Goal: Complete application form: Complete application form

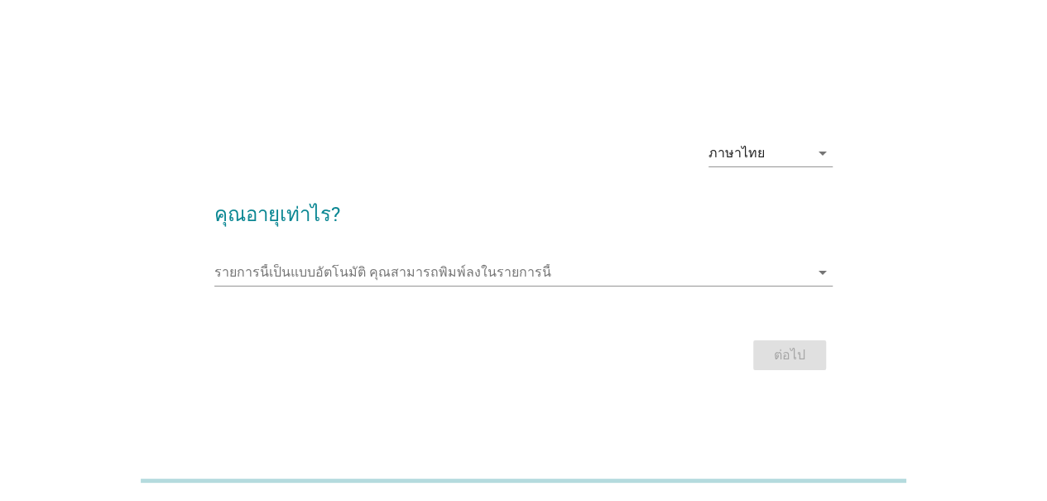
click at [733, 84] on div "ภาษาไทย arrow_drop_down คุณอายุเท่าไร? รายการนี้เป็นแบบอัตโนมัติ [PERSON_NAME]พ…" at bounding box center [523, 250] width 1047 height 501
click at [301, 277] on input "รายการนี้เป็นแบบอัตโนมัติ คุณสามารถพิมพ์ลงในรายการนี้" at bounding box center [511, 272] width 595 height 26
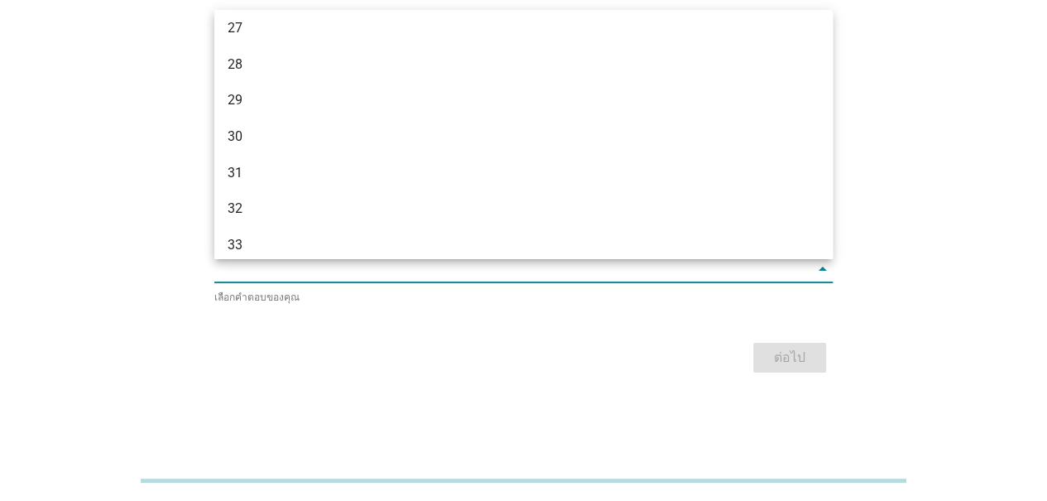
scroll to position [662, 0]
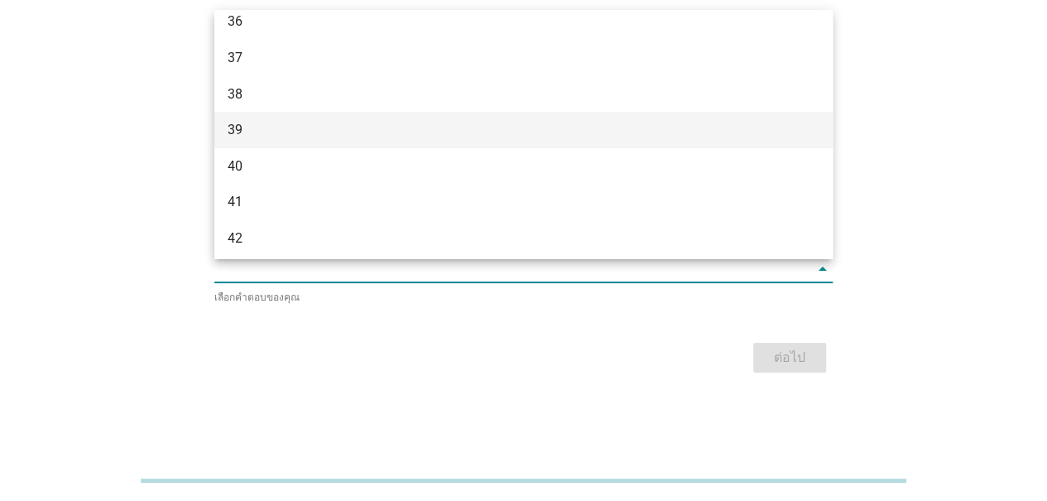
click at [252, 140] on div "39" at bounding box center [499, 130] width 542 height 20
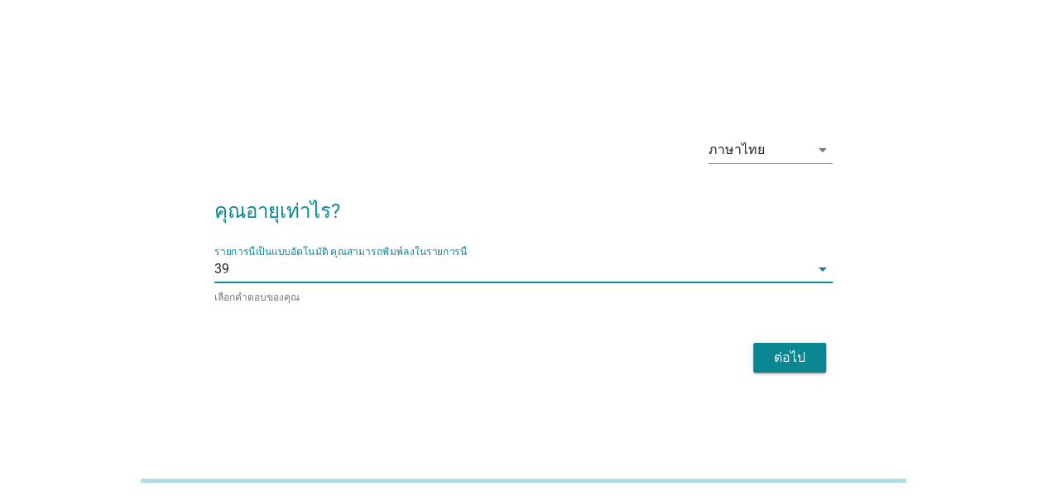
click at [804, 362] on div "ต่อไป" at bounding box center [789, 358] width 46 height 20
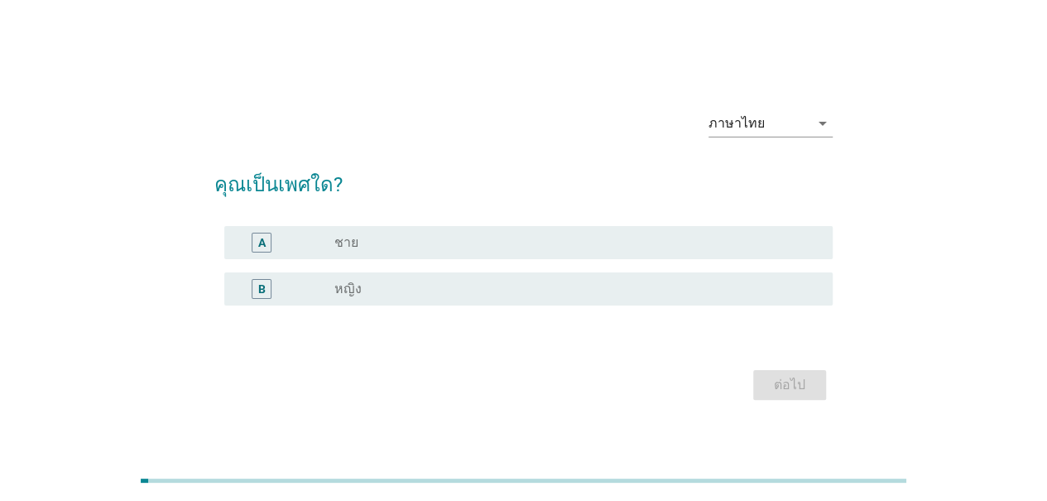
click at [355, 289] on label "หญิง" at bounding box center [347, 289] width 27 height 17
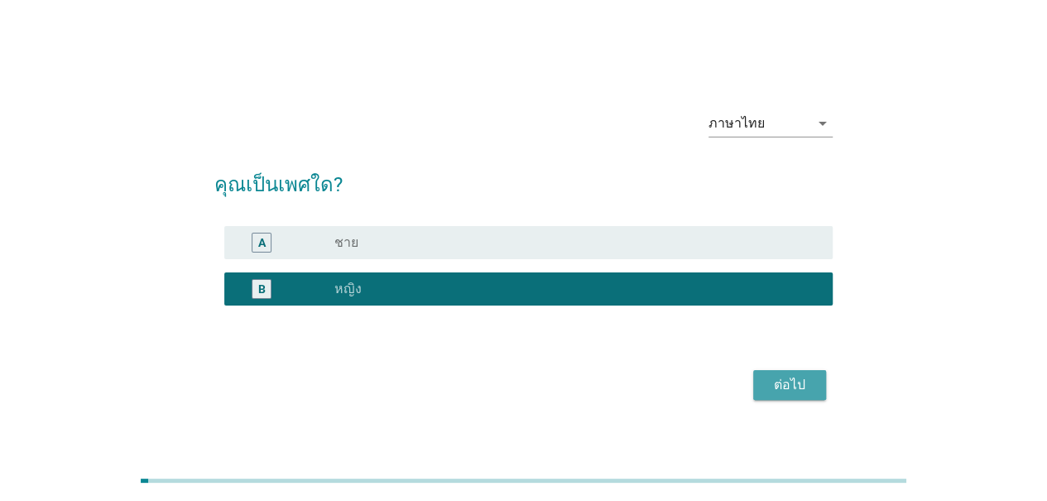
click at [796, 386] on div "ต่อไป" at bounding box center [789, 385] width 46 height 20
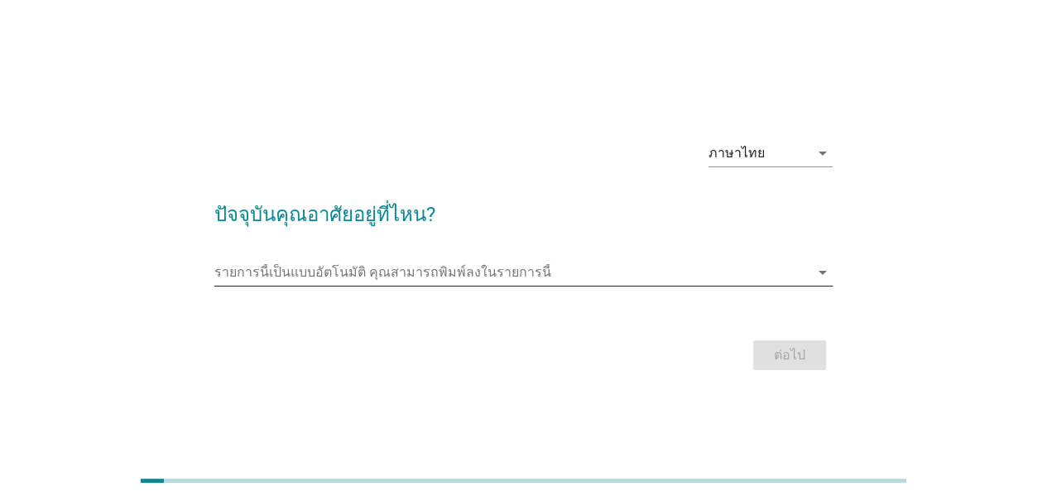
click at [801, 270] on input "รายการนี้เป็นแบบอัตโนมัติ คุณสามารถพิมพ์ลงในรายการนี้" at bounding box center [511, 272] width 595 height 26
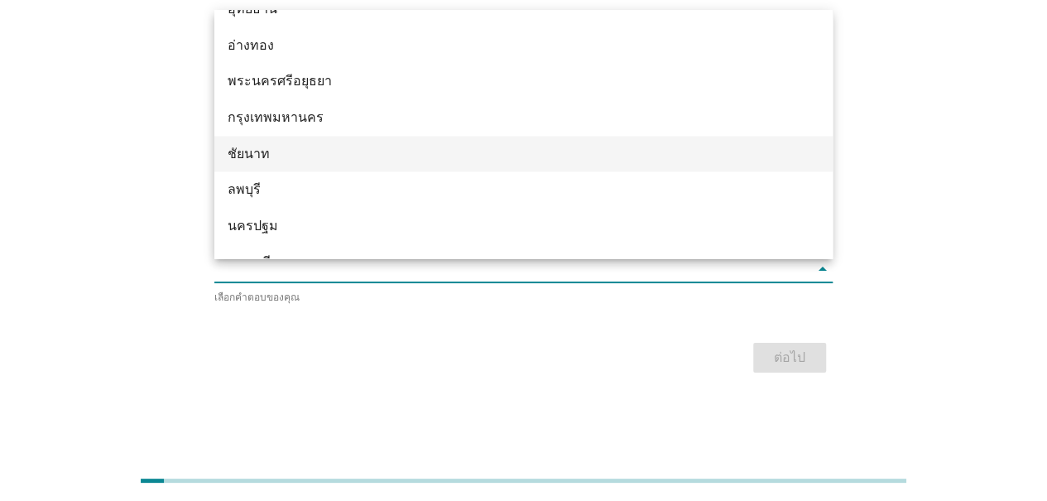
scroll to position [1572, 0]
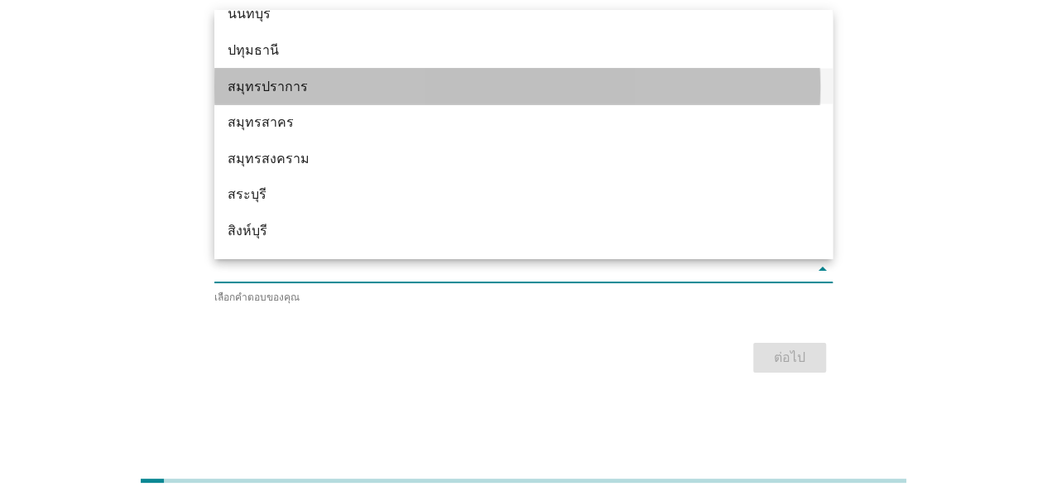
click at [294, 96] on div "สมุทรปราการ" at bounding box center [499, 86] width 542 height 20
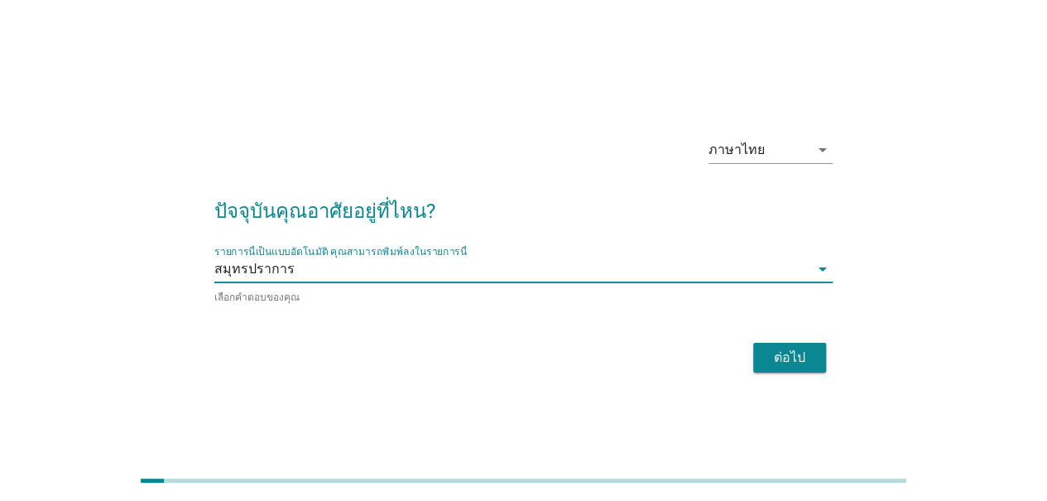
click at [783, 360] on div "ต่อไป" at bounding box center [789, 358] width 46 height 20
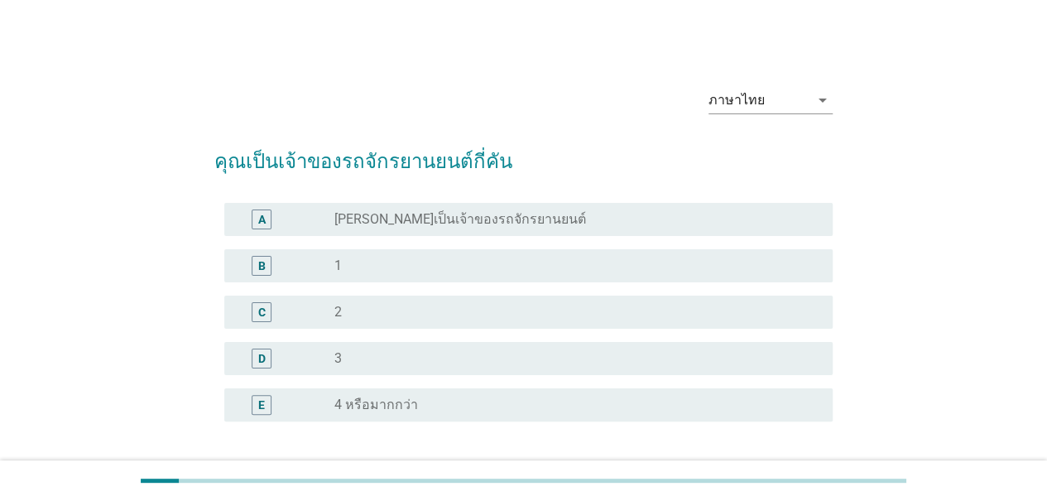
click at [371, 264] on div "radio_button_unchecked 1" at bounding box center [570, 265] width 472 height 17
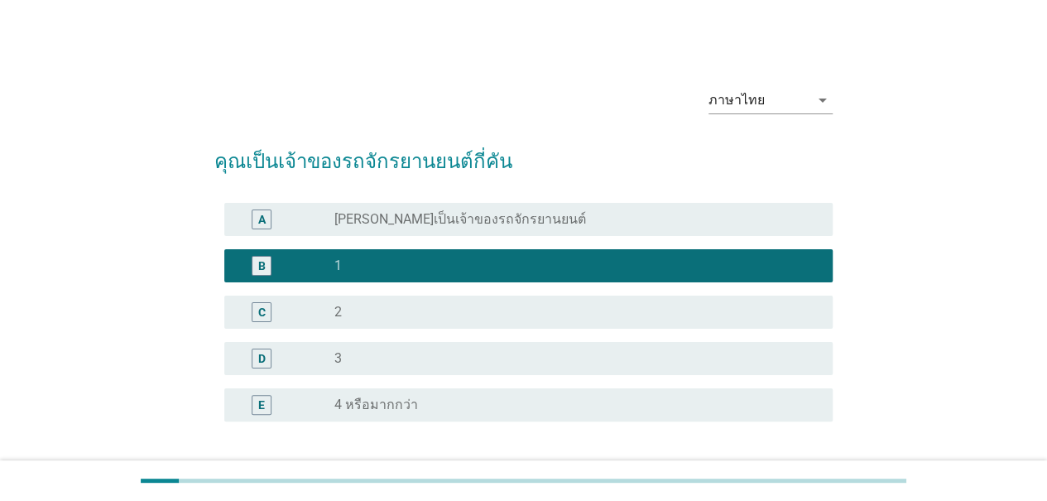
scroll to position [83, 0]
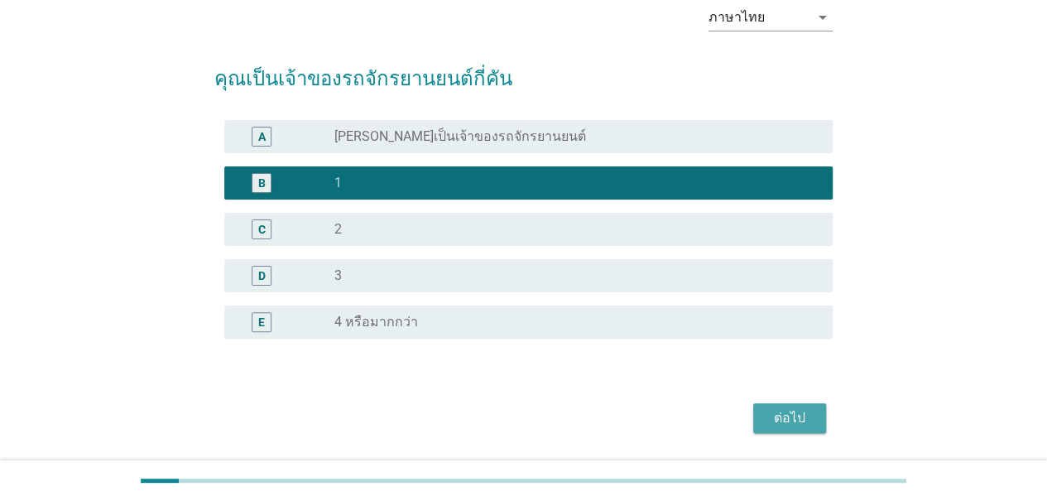
click at [792, 418] on div "ต่อไป" at bounding box center [789, 418] width 46 height 20
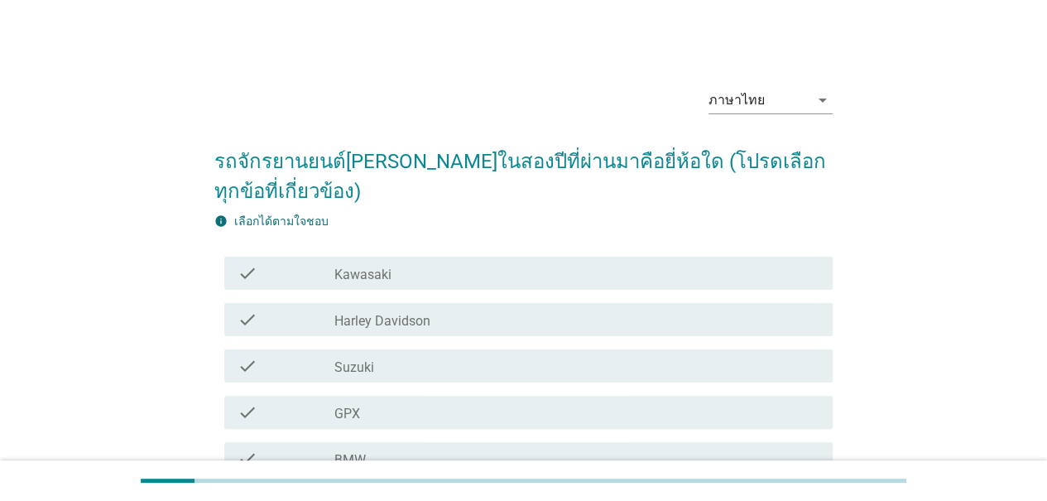
scroll to position [166, 0]
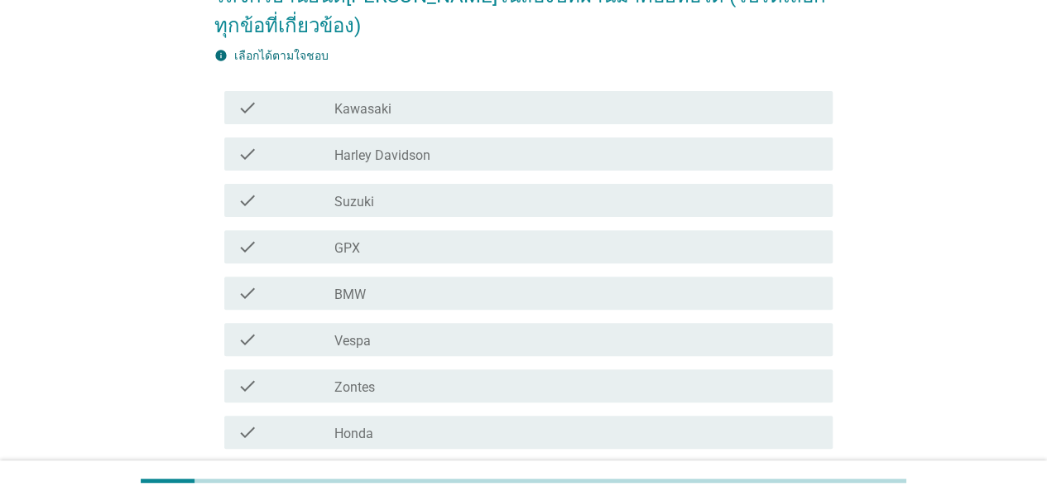
click at [434, 422] on div "check_box_outline_blank Honda" at bounding box center [576, 432] width 485 height 20
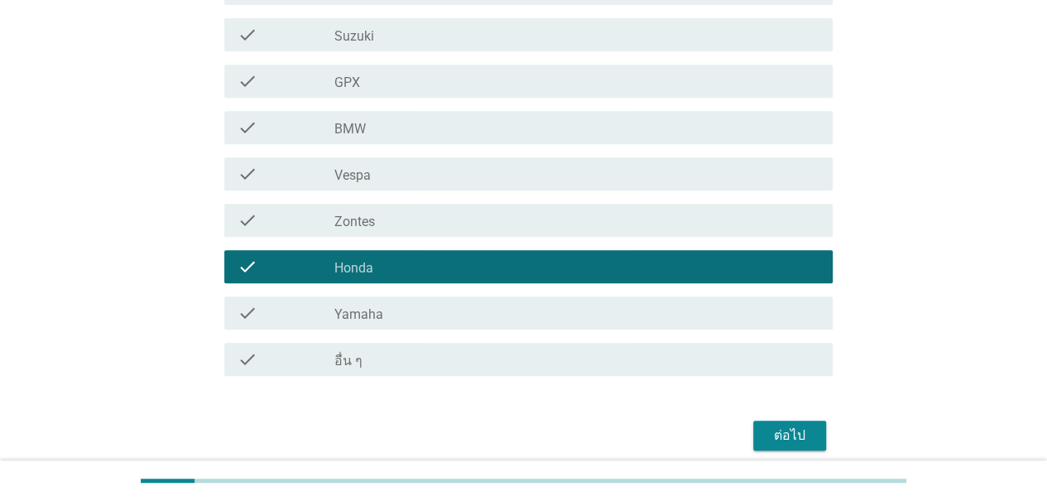
scroll to position [372, 0]
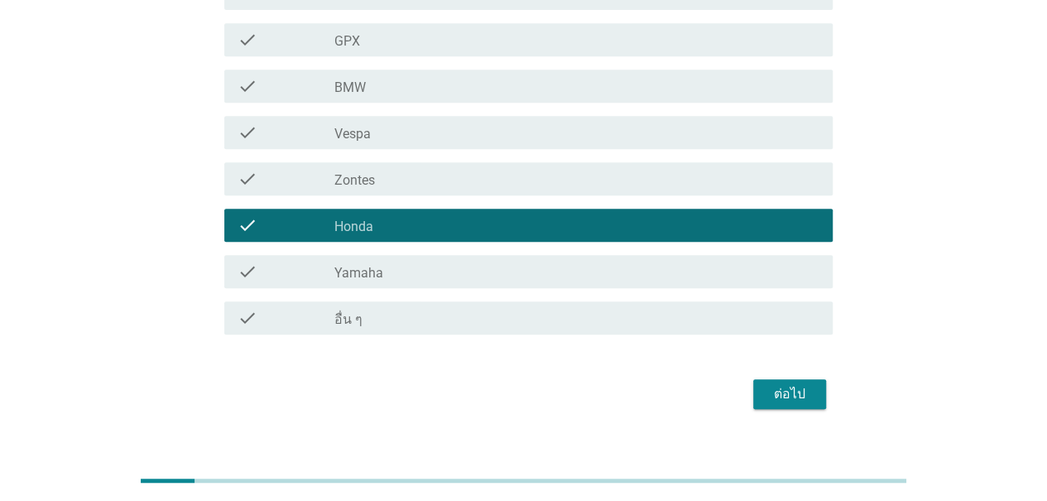
click at [806, 384] on div "ต่อไป" at bounding box center [789, 394] width 46 height 20
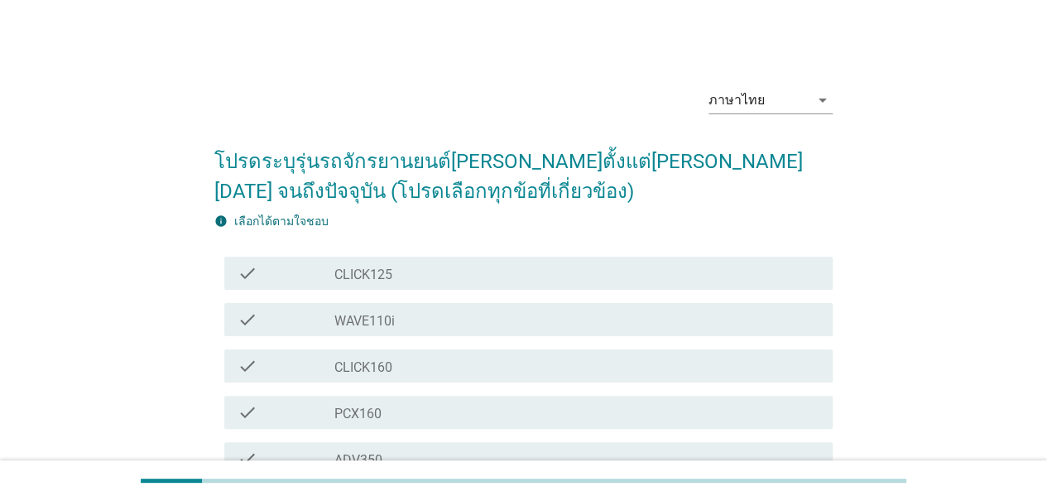
scroll to position [83, 0]
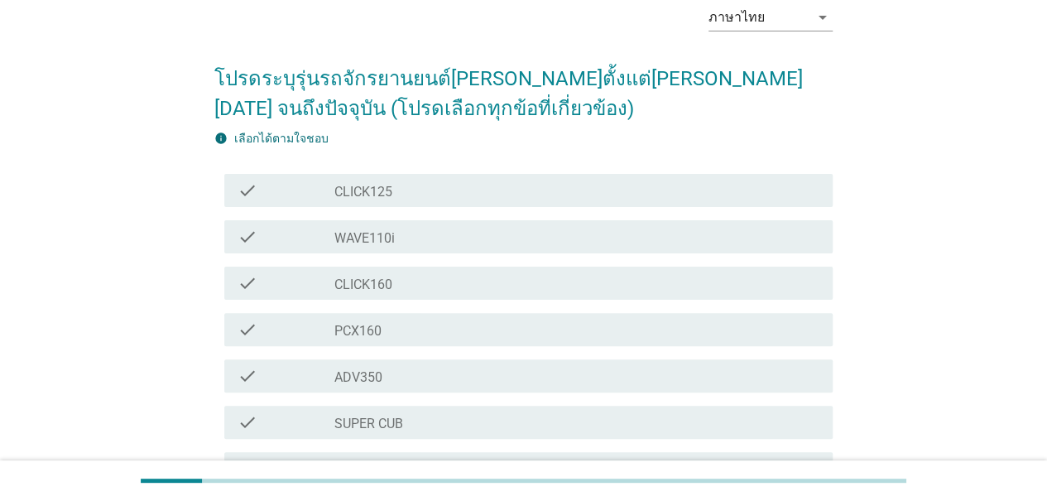
click at [380, 328] on label "PCX160" at bounding box center [357, 331] width 47 height 17
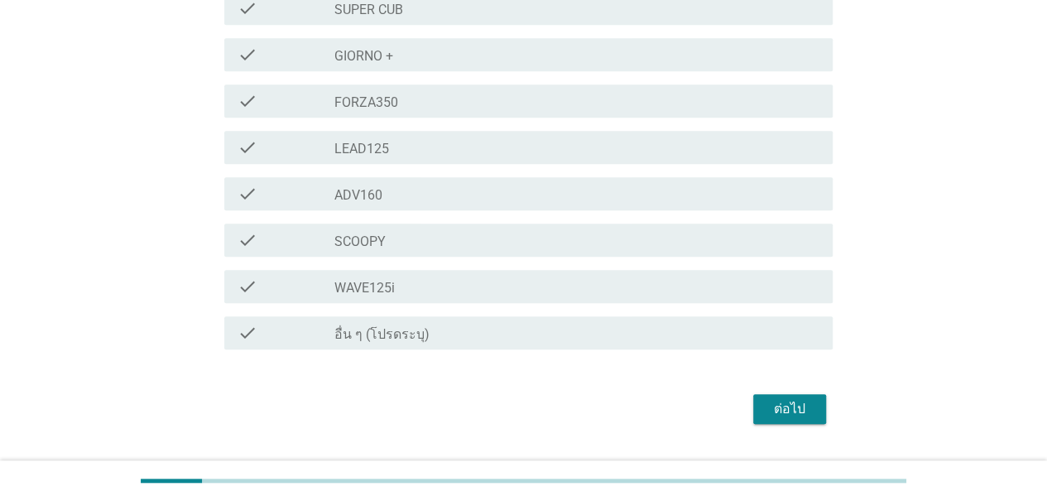
scroll to position [541, 0]
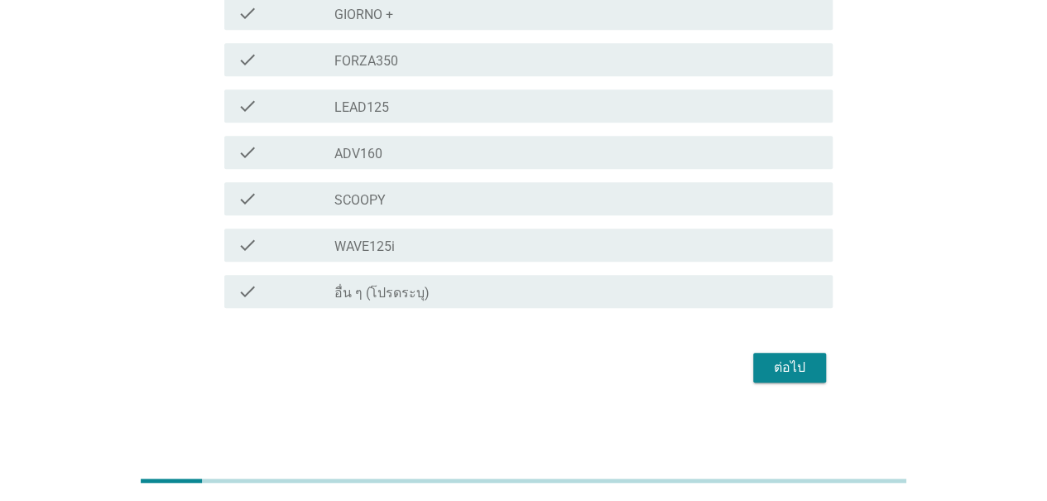
click at [799, 373] on div "ต่อไป" at bounding box center [789, 368] width 46 height 20
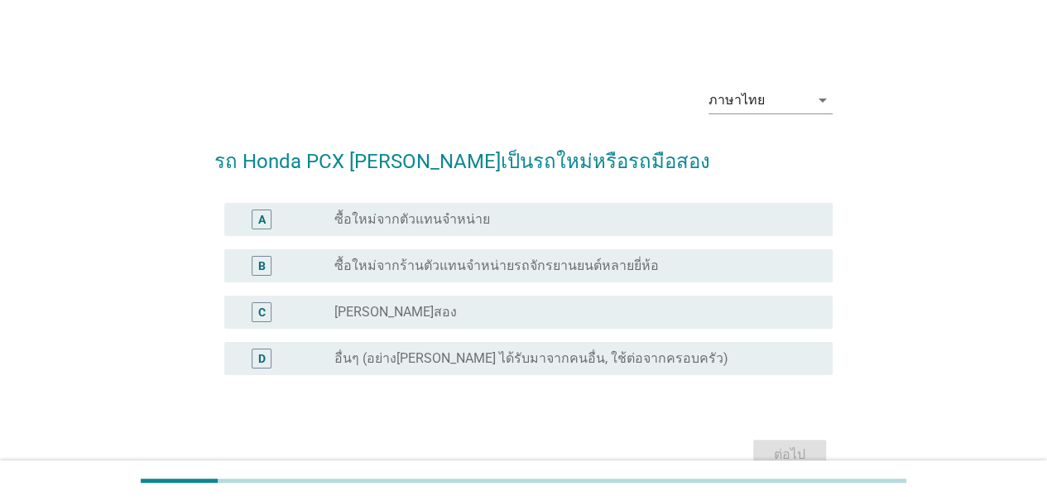
click at [397, 221] on label "ซื้อใหม่จากตัวแทนจำหน่าย" at bounding box center [412, 219] width 156 height 17
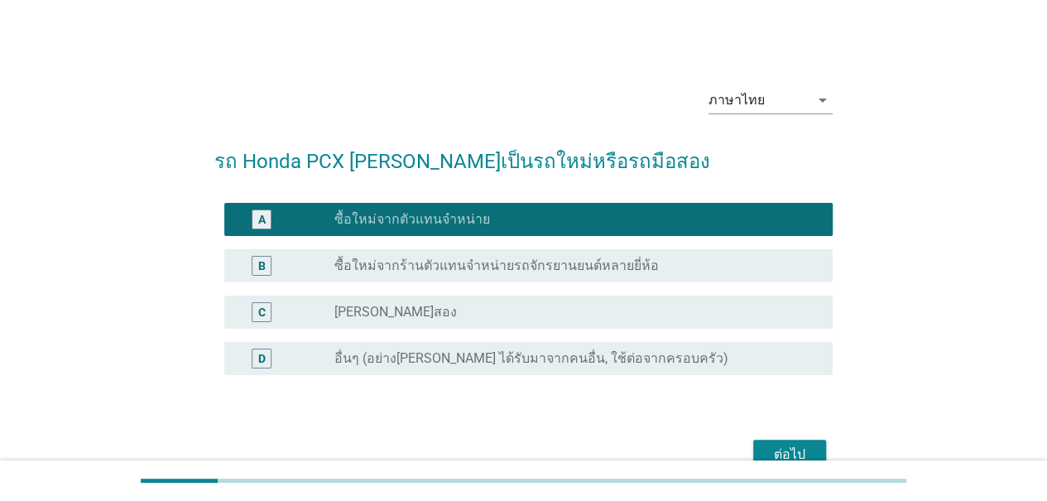
click at [794, 449] on div "ต่อไป" at bounding box center [789, 454] width 46 height 20
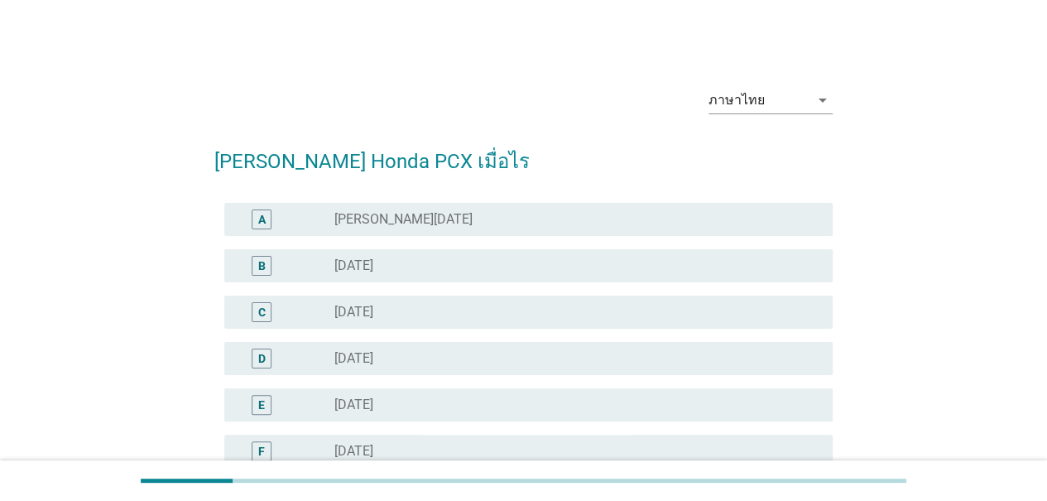
click at [335, 219] on label "[PERSON_NAME][DATE]" at bounding box center [403, 219] width 138 height 17
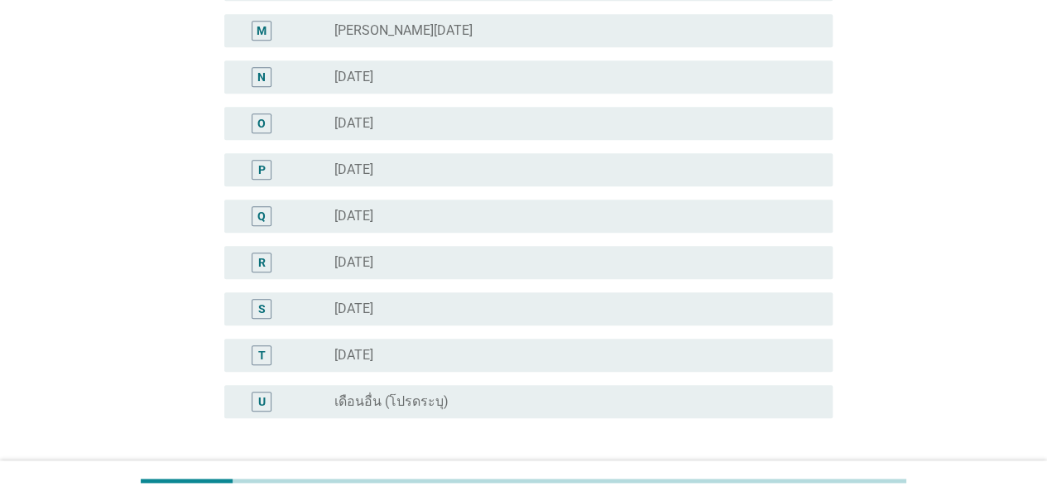
scroll to position [874, 0]
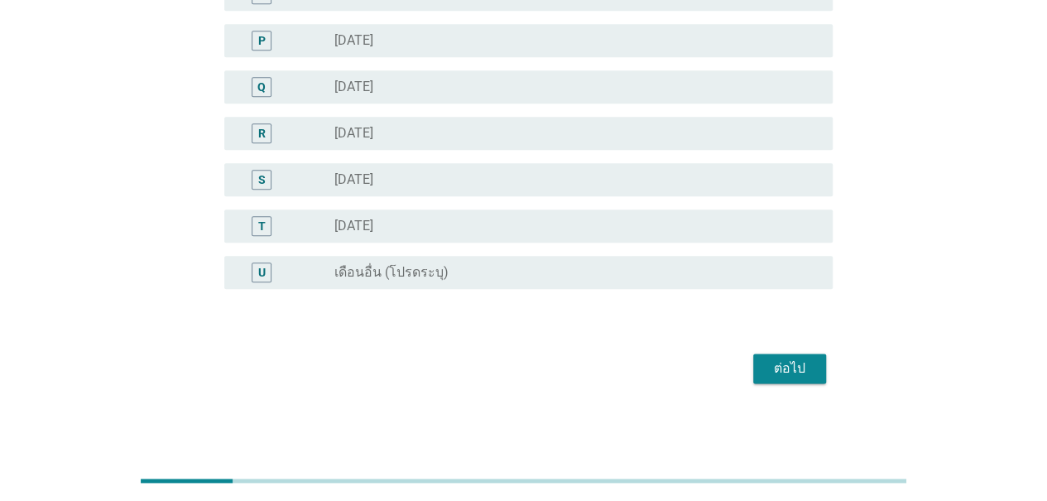
click at [799, 364] on div "ต่อไป" at bounding box center [789, 368] width 46 height 20
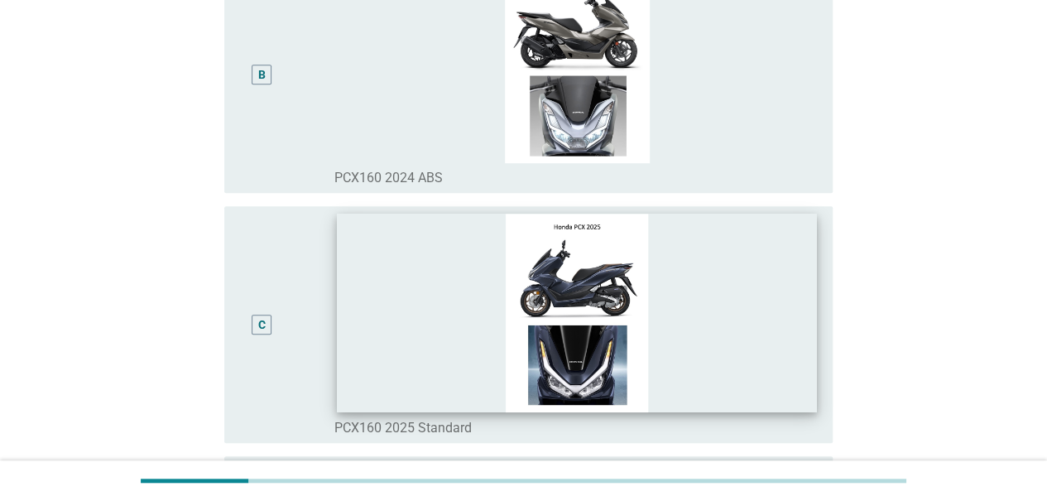
scroll to position [331, 0]
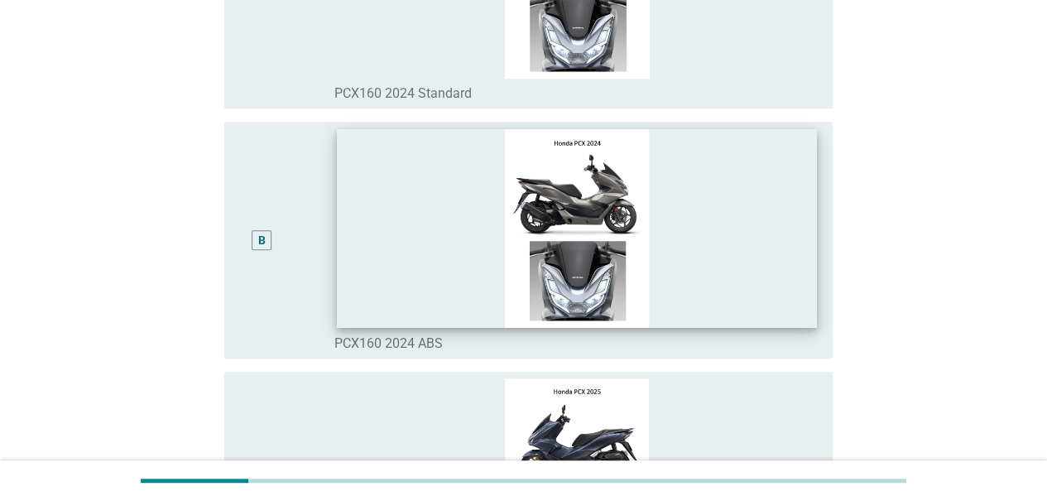
click at [589, 224] on img at bounding box center [577, 228] width 480 height 199
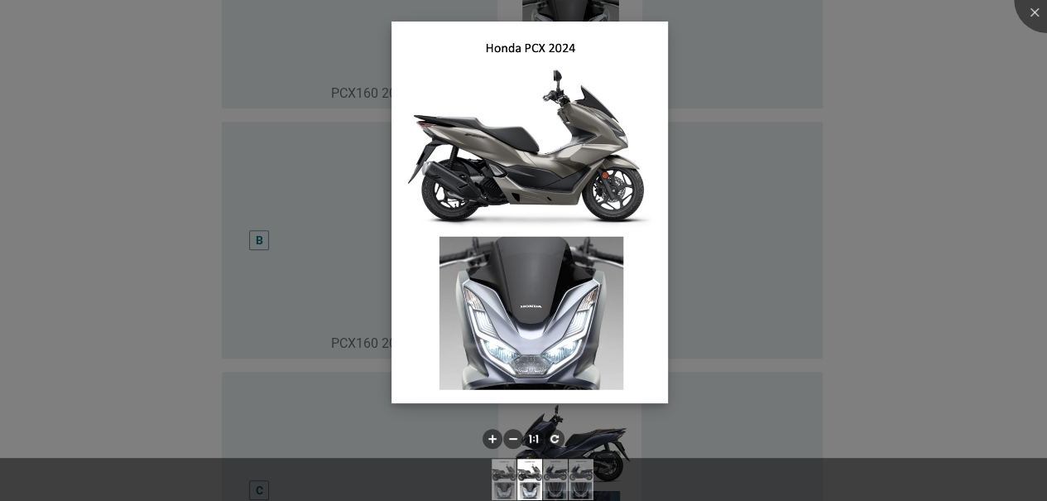
click at [475, 188] on img at bounding box center [529, 213] width 276 height 382
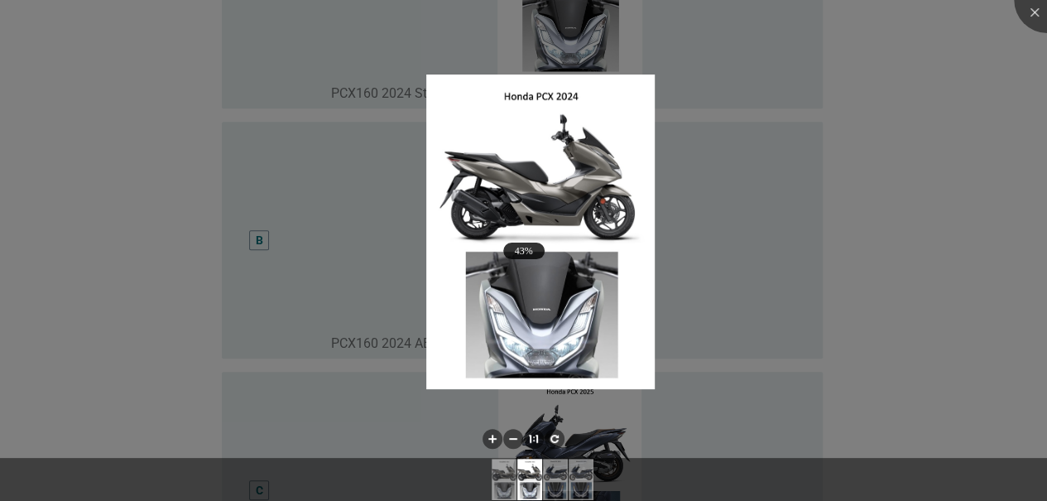
click at [843, 215] on div at bounding box center [523, 250] width 1047 height 501
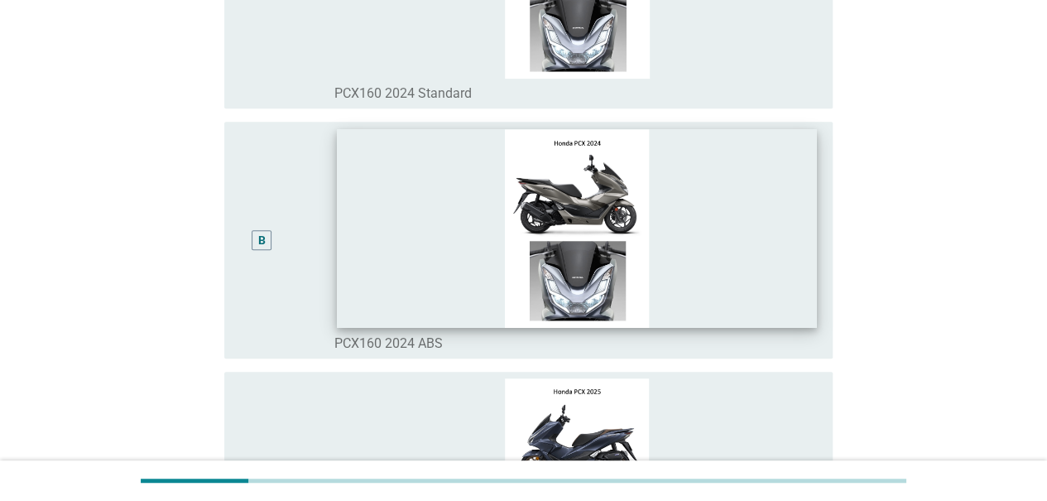
click at [715, 227] on img at bounding box center [577, 228] width 480 height 199
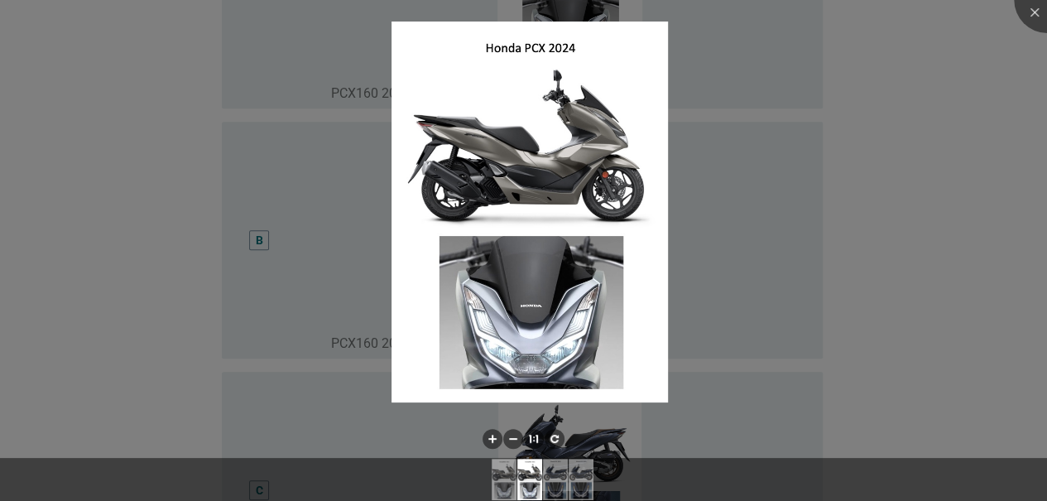
click at [785, 214] on div at bounding box center [523, 250] width 1047 height 501
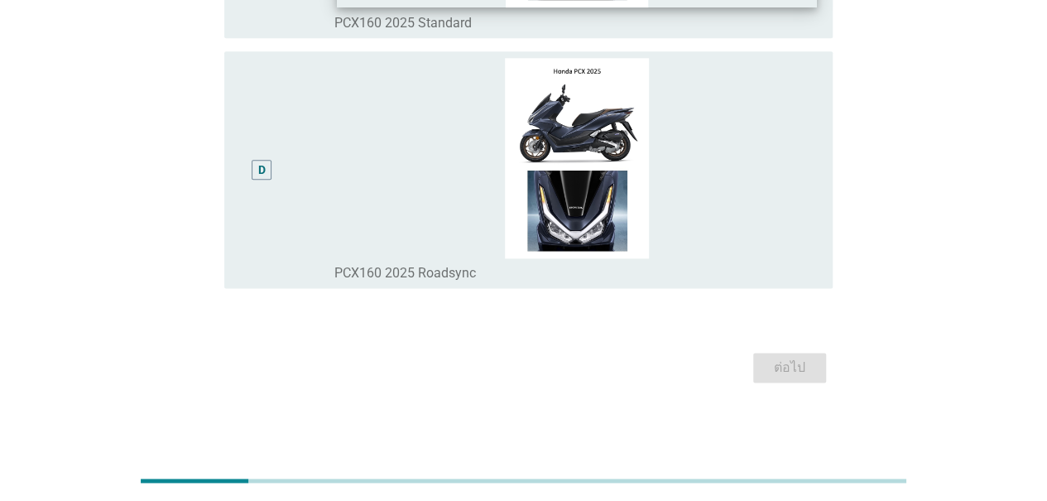
scroll to position [570, 0]
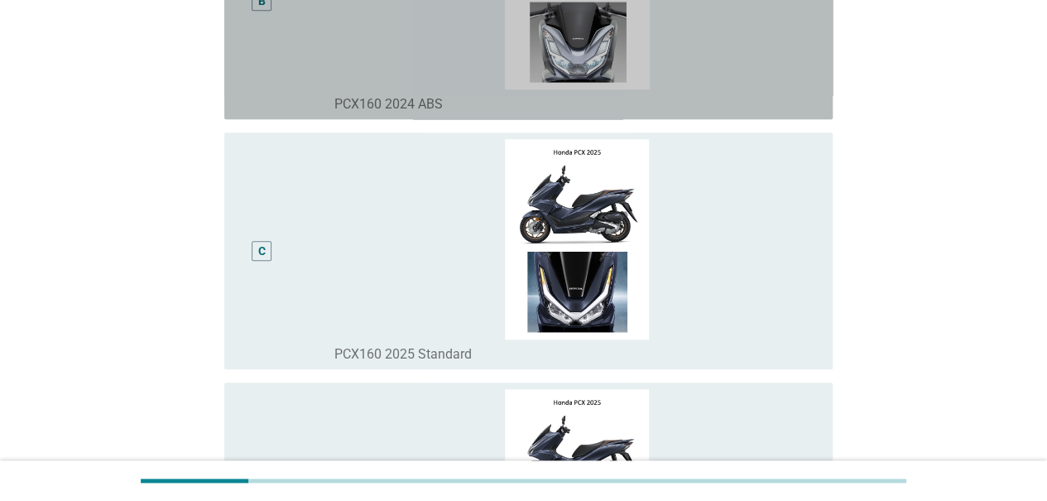
click at [348, 108] on label "PCX160 2024 ABS" at bounding box center [388, 104] width 108 height 17
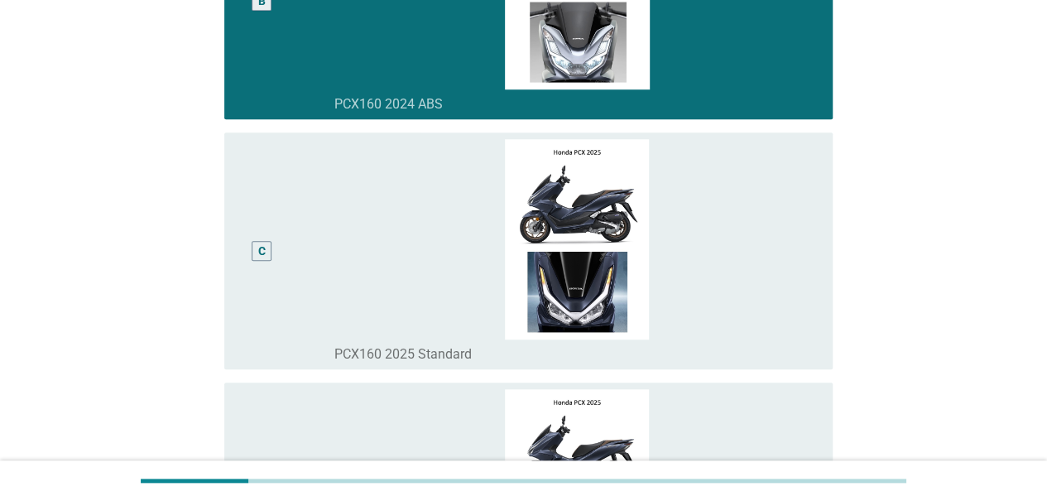
scroll to position [818, 0]
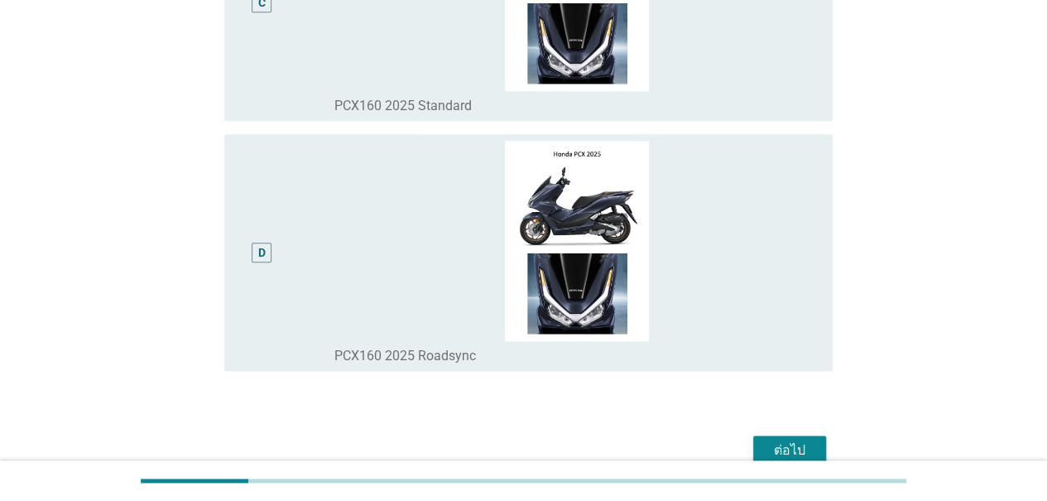
click at [785, 450] on div "ต่อไป" at bounding box center [789, 450] width 46 height 20
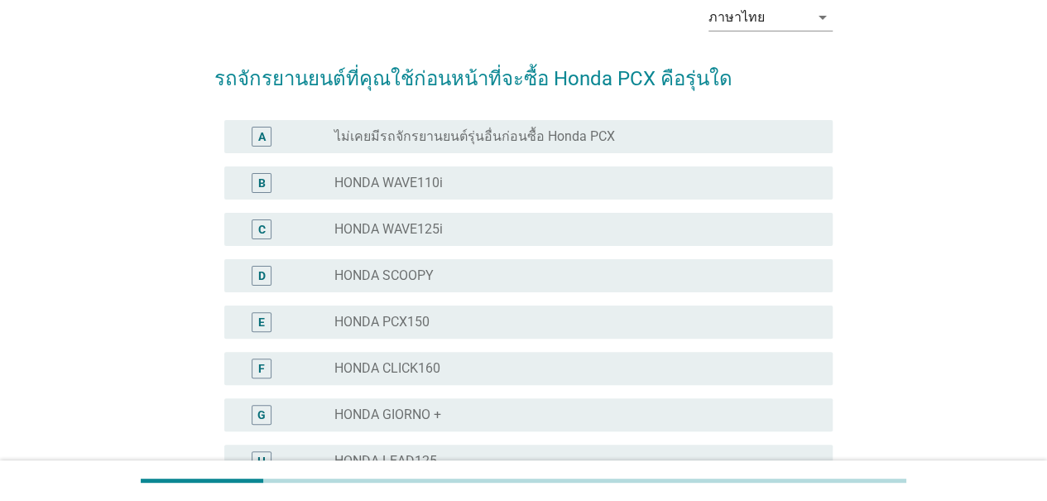
scroll to position [166, 0]
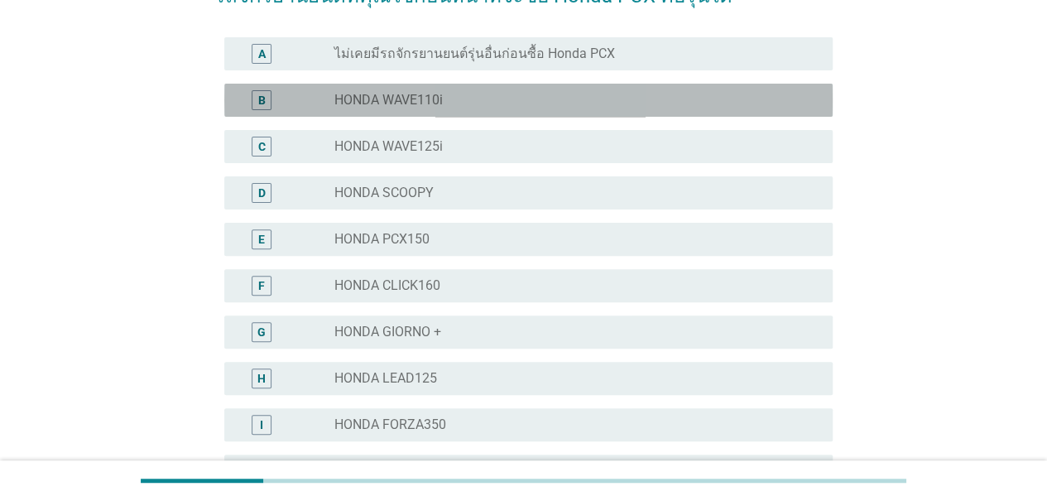
click at [418, 97] on label "HONDA WAVE110i" at bounding box center [388, 100] width 108 height 17
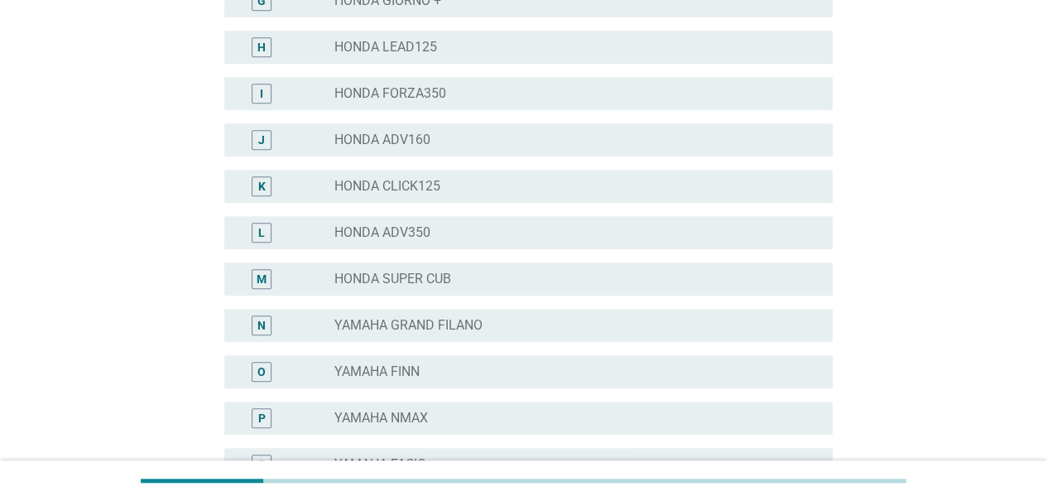
scroll to position [828, 0]
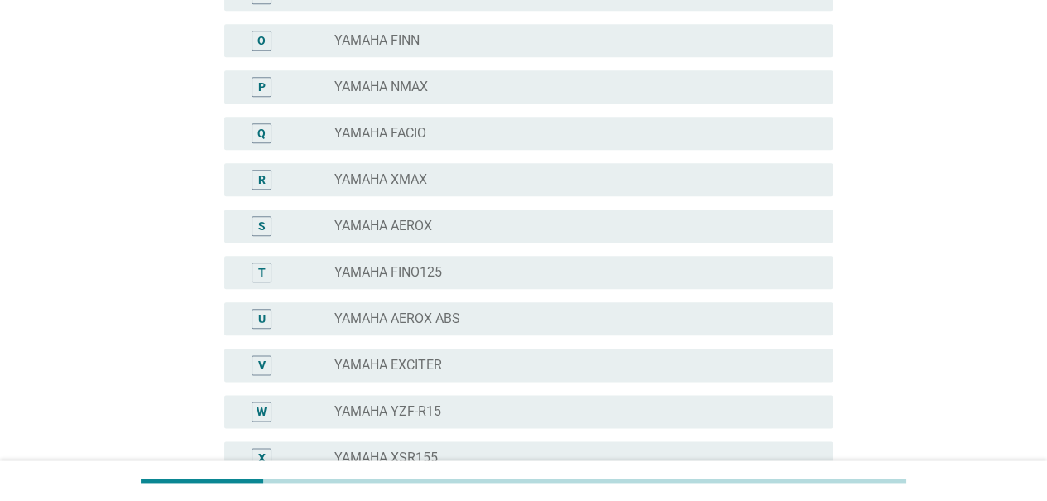
click at [440, 173] on div "radio_button_unchecked YAMAHA XMAX" at bounding box center [570, 179] width 472 height 17
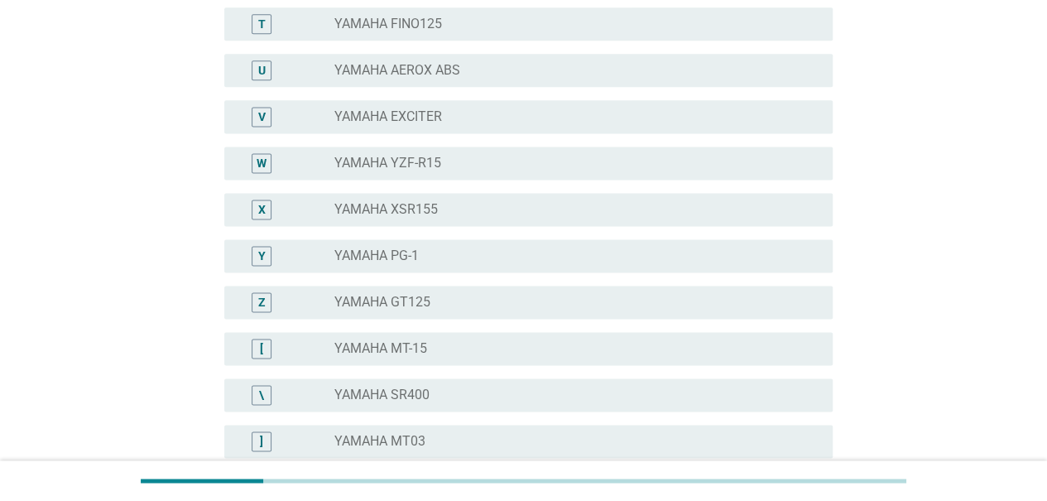
scroll to position [1337, 0]
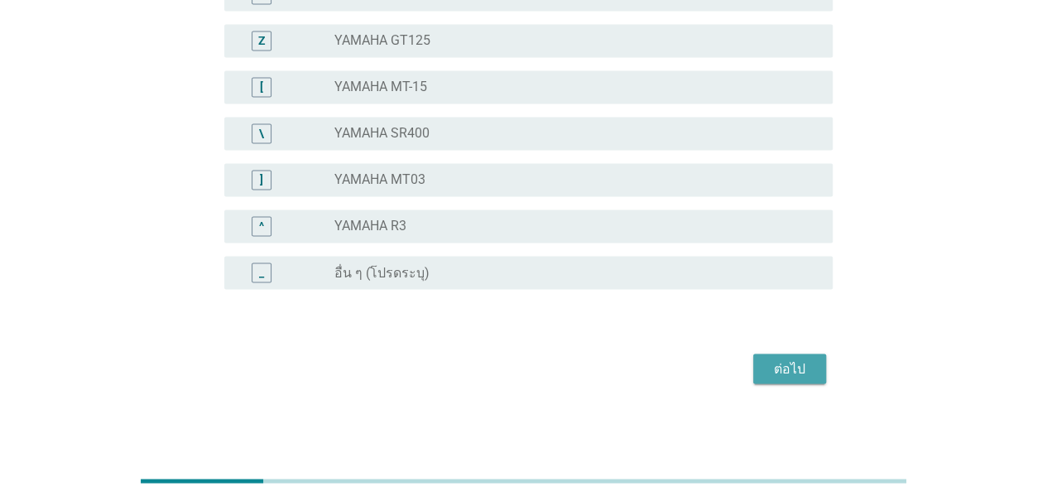
click at [793, 372] on div "ต่อไป" at bounding box center [789, 368] width 46 height 20
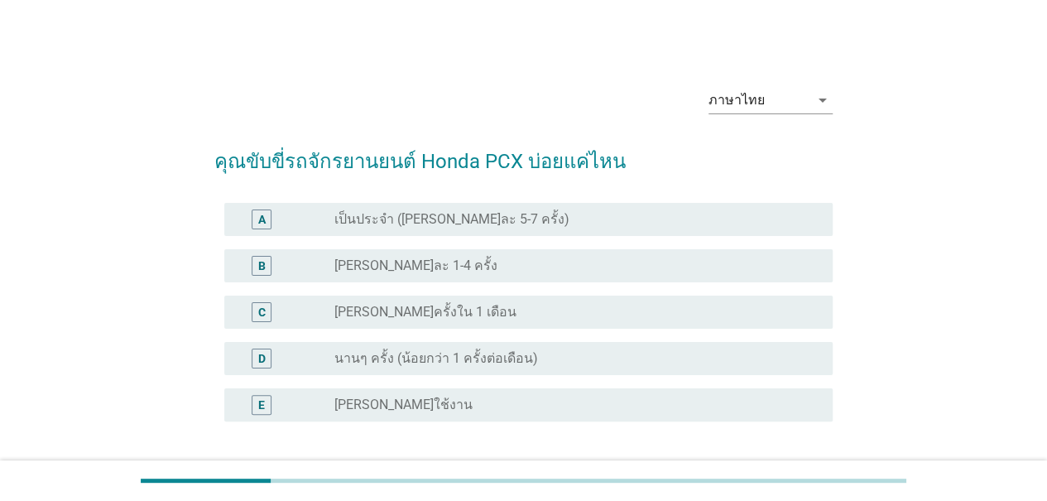
click at [440, 265] on div "radio_button_unchecked [PERSON_NAME]ละ 1-4 ครั้ง" at bounding box center [570, 265] width 472 height 17
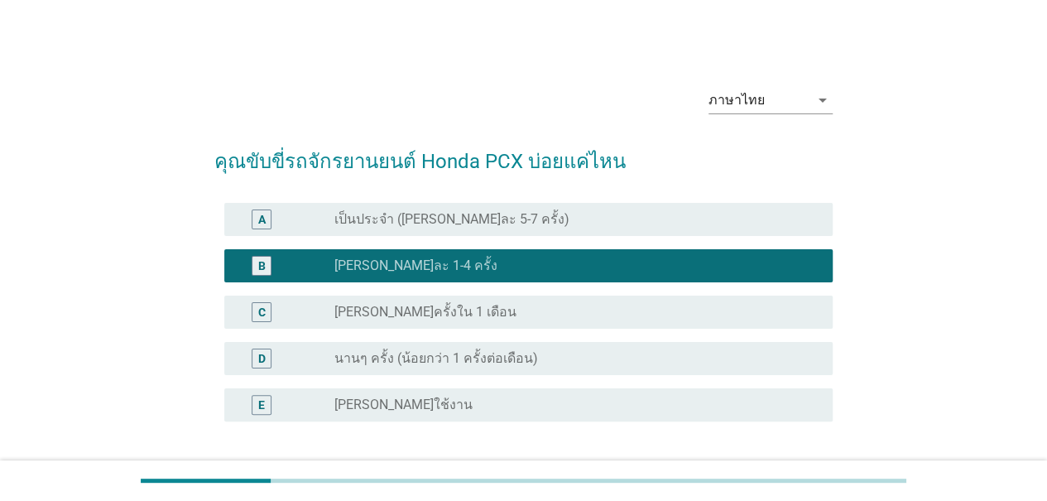
scroll to position [132, 0]
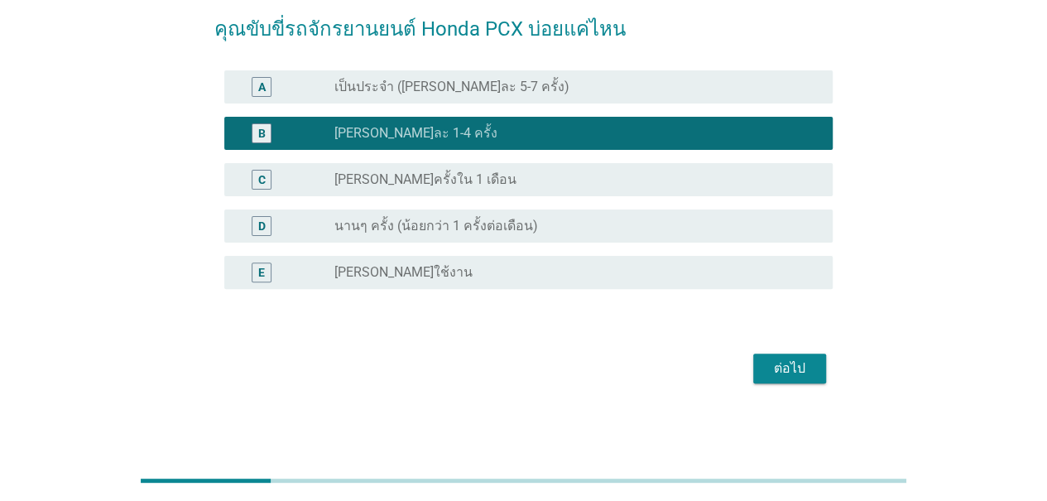
click at [788, 365] on div "ต่อไป" at bounding box center [789, 368] width 46 height 20
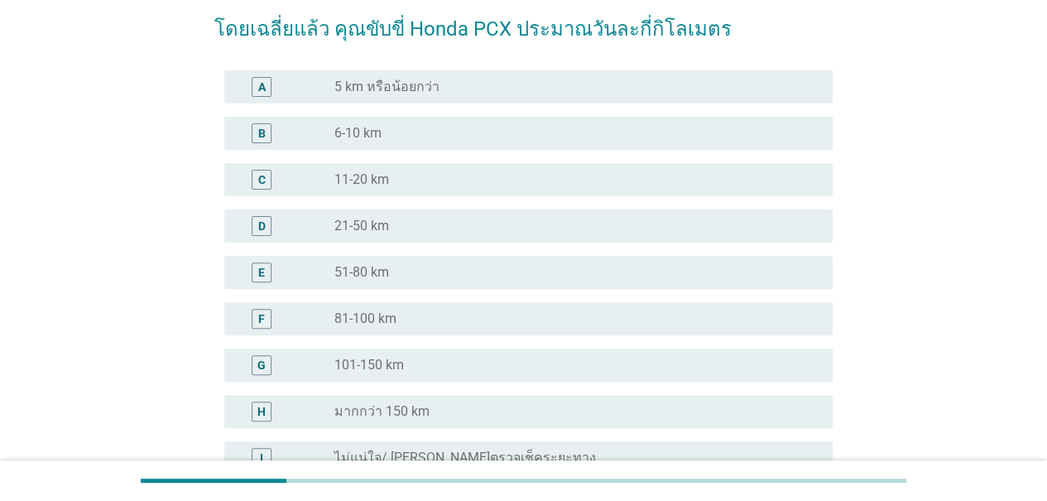
scroll to position [0, 0]
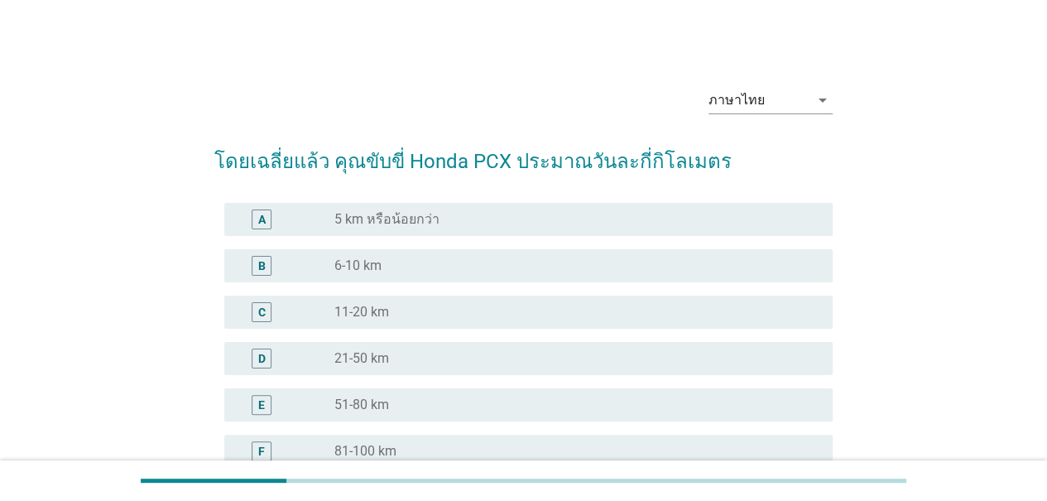
click at [415, 317] on div "radio_button_unchecked 11-20 km" at bounding box center [570, 312] width 472 height 17
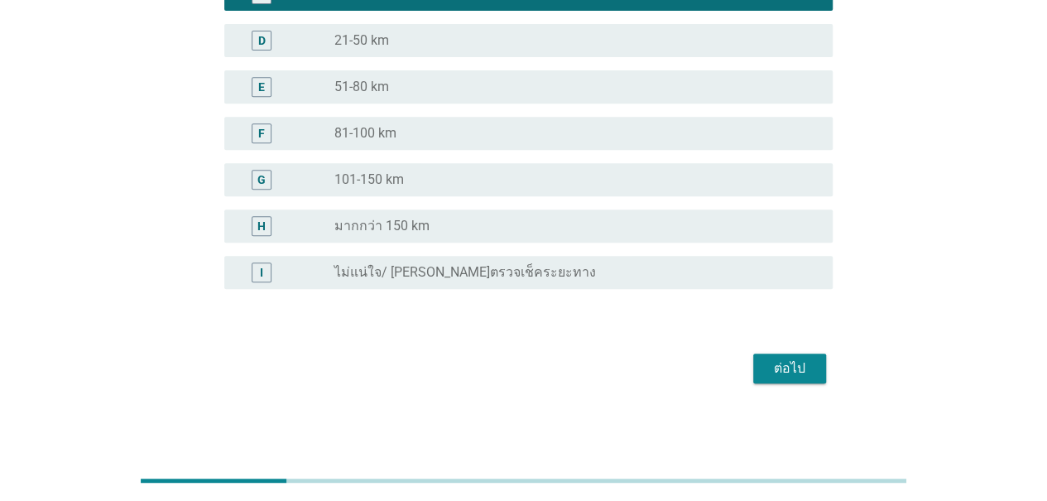
scroll to position [152, 0]
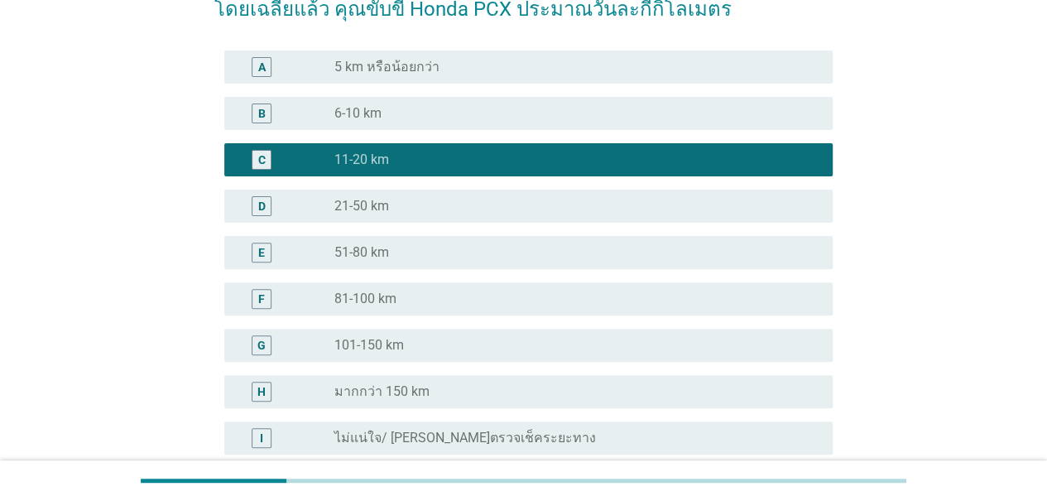
click at [386, 113] on div "radio_button_unchecked 6-10 km" at bounding box center [570, 113] width 472 height 17
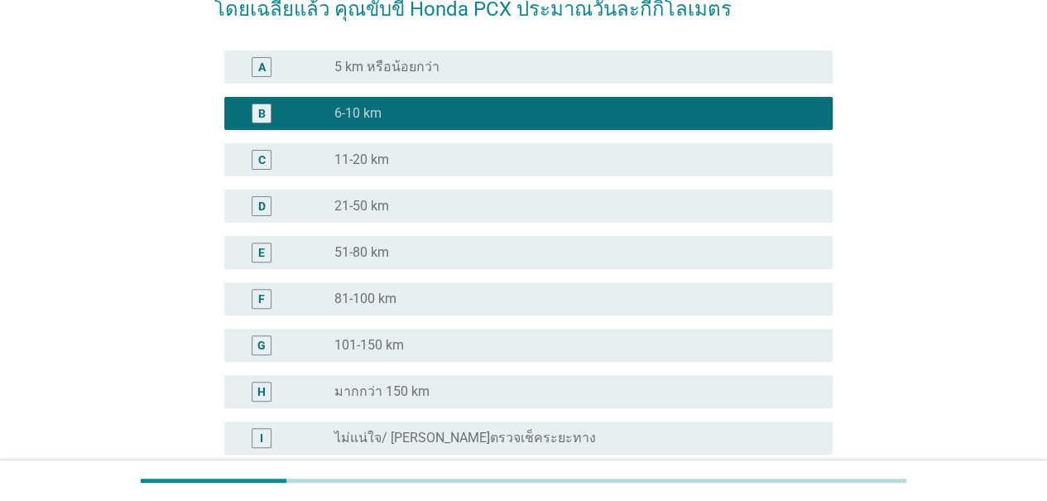
scroll to position [318, 0]
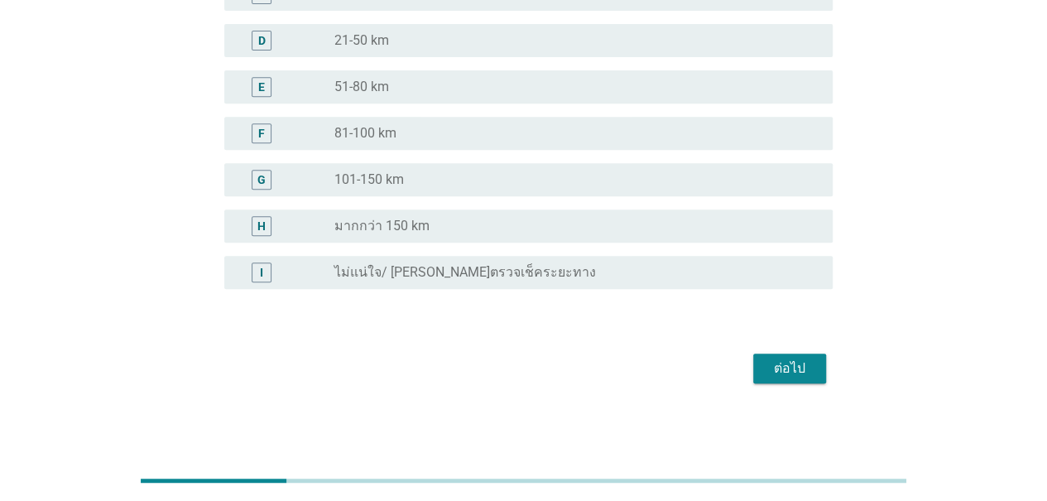
click at [797, 367] on div "ต่อไป" at bounding box center [789, 368] width 46 height 20
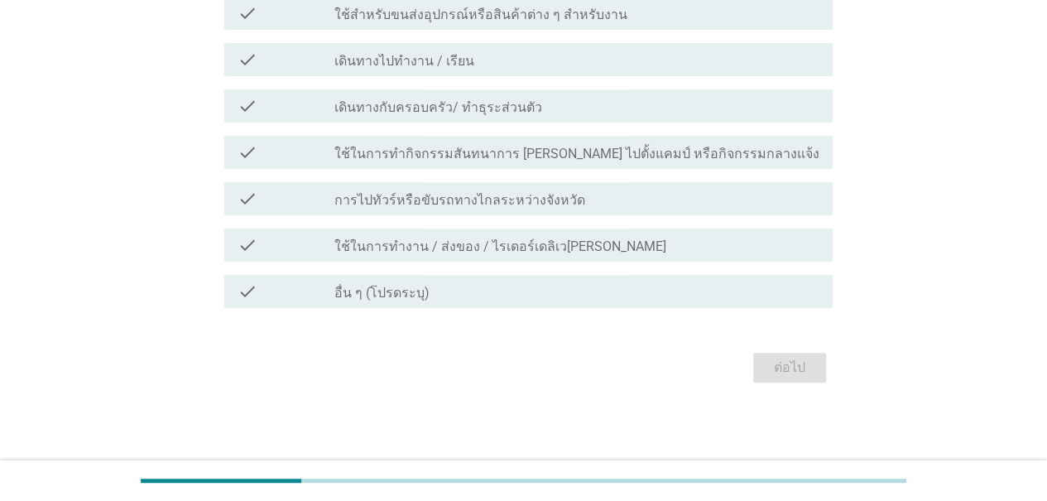
scroll to position [0, 0]
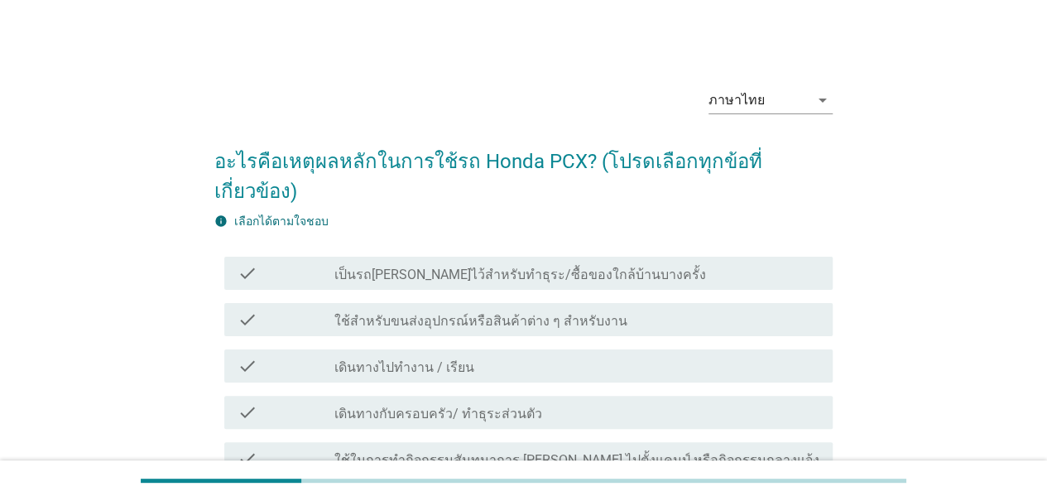
click at [513, 266] on label "เป็นรถ[PERSON_NAME]ไว้สำหรับทำธุระ/ซื้อของใกล้บ้านบางครั้ง" at bounding box center [520, 274] width 372 height 17
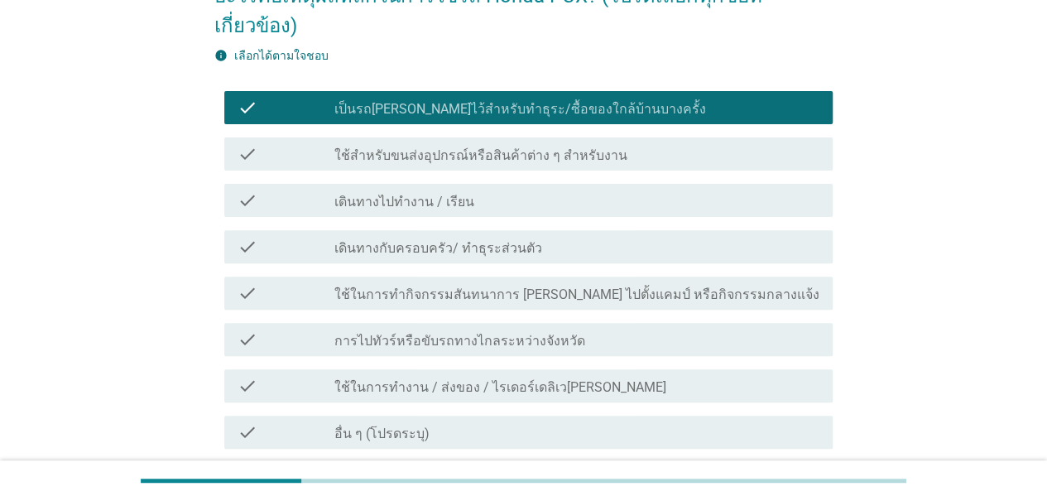
scroll to position [83, 0]
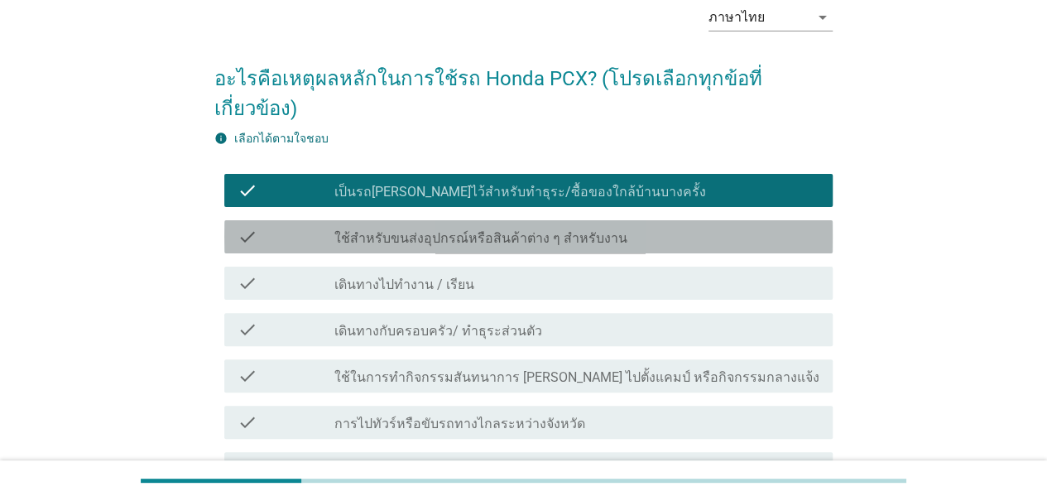
click at [550, 230] on label "ใช้สำหรับขนส่งอุปกรณ์หรือสินค้าต่าง ๆ สำหรับงาน" at bounding box center [480, 238] width 293 height 17
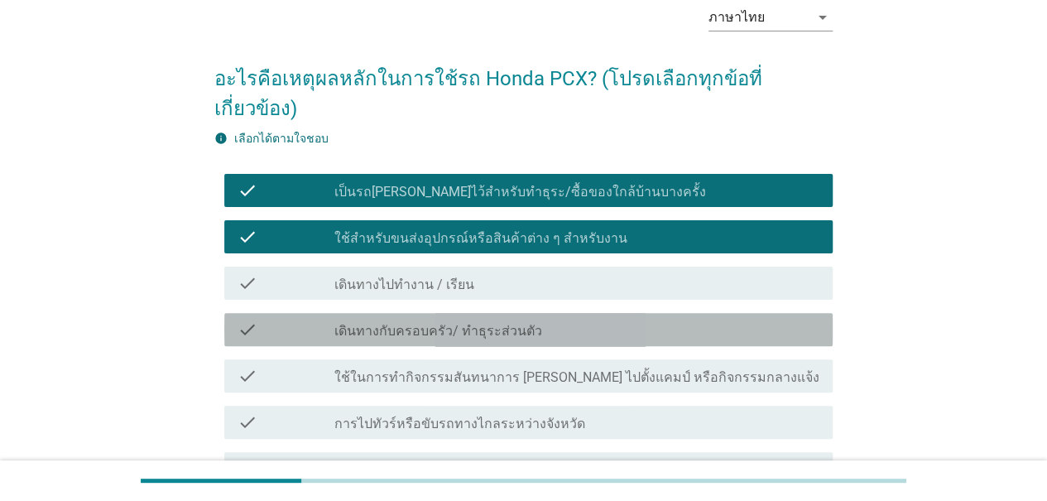
click at [430, 323] on label "เดินทางกับครอบครัว/ ทำธุระส่วนตัว" at bounding box center [438, 331] width 208 height 17
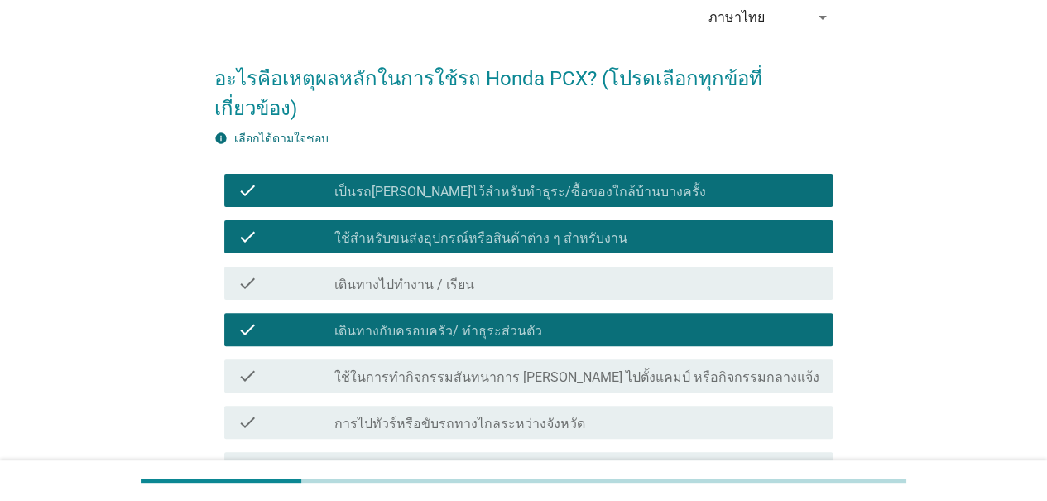
scroll to position [248, 0]
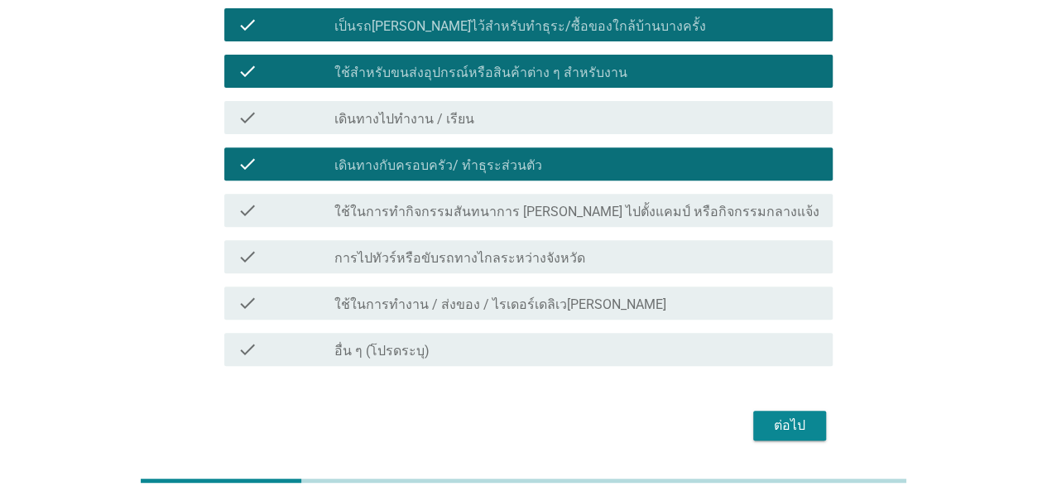
click at [356, 296] on label "ใช้ในการทำงาน / ส่งของ / ไรเดอร์เดลิเว[PERSON_NAME]" at bounding box center [500, 304] width 332 height 17
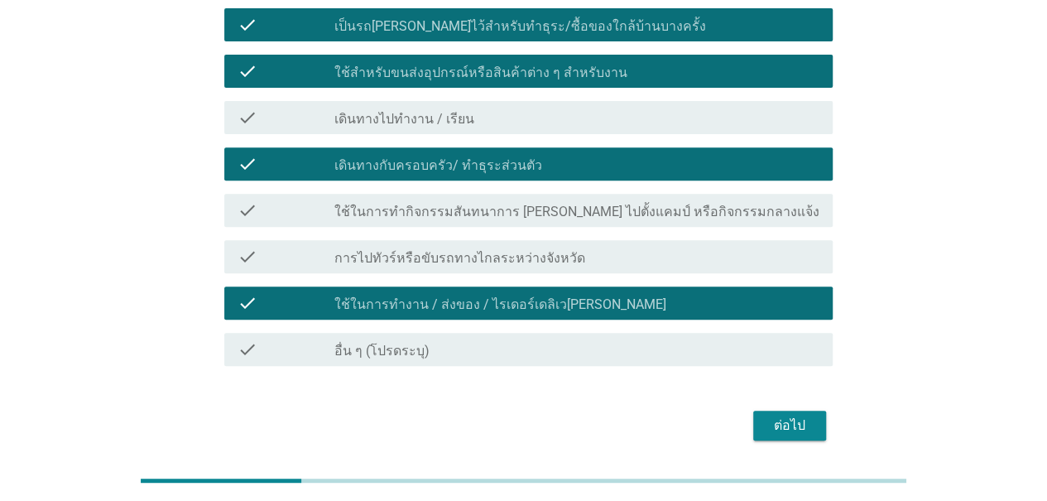
click at [804, 415] on div "ต่อไป" at bounding box center [789, 425] width 46 height 20
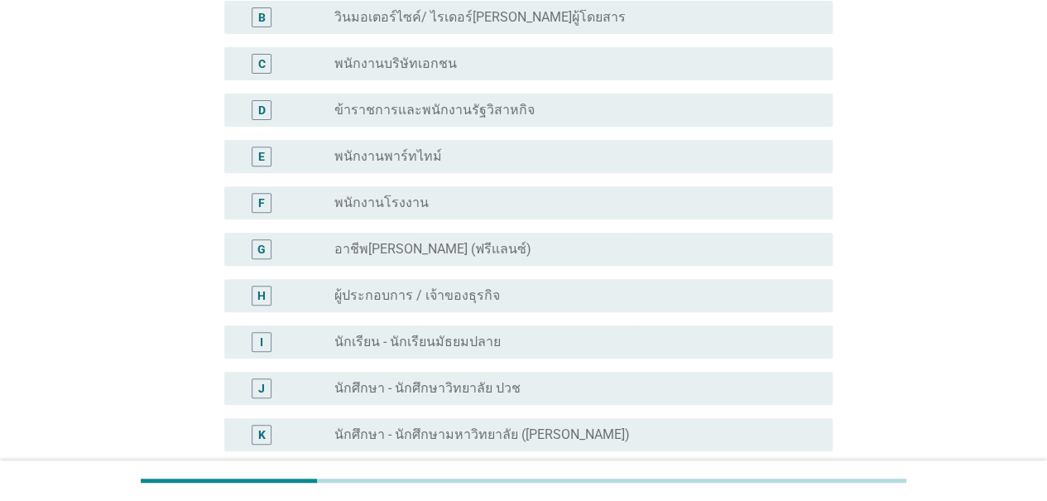
scroll to position [0, 0]
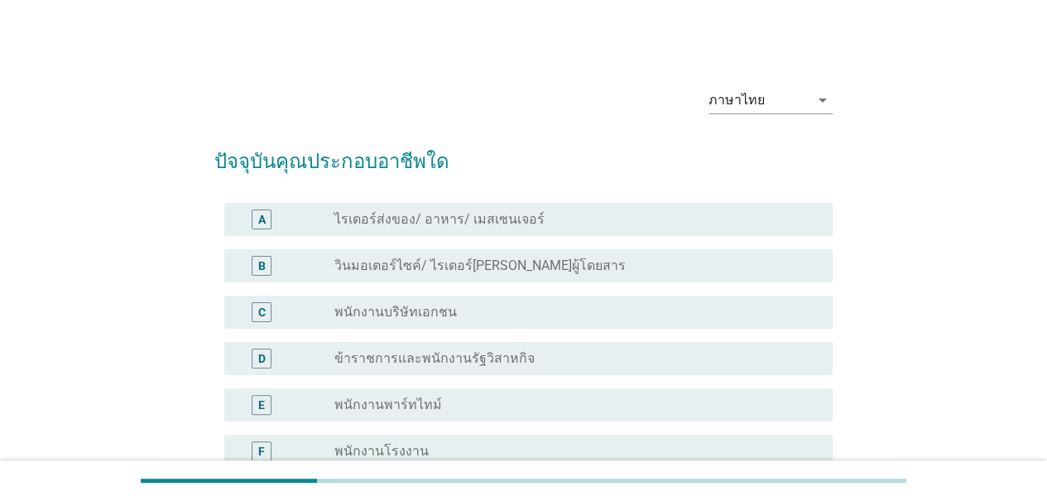
drag, startPoint x: 405, startPoint y: 312, endPoint x: 421, endPoint y: 310, distance: 15.8
click at [405, 312] on label "พนักงานบริษัทเอกชน" at bounding box center [395, 312] width 122 height 17
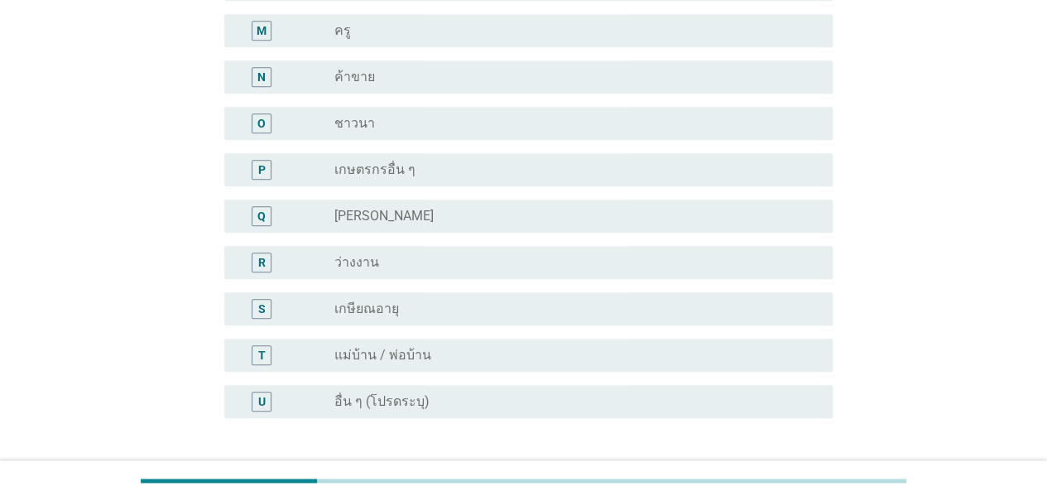
scroll to position [874, 0]
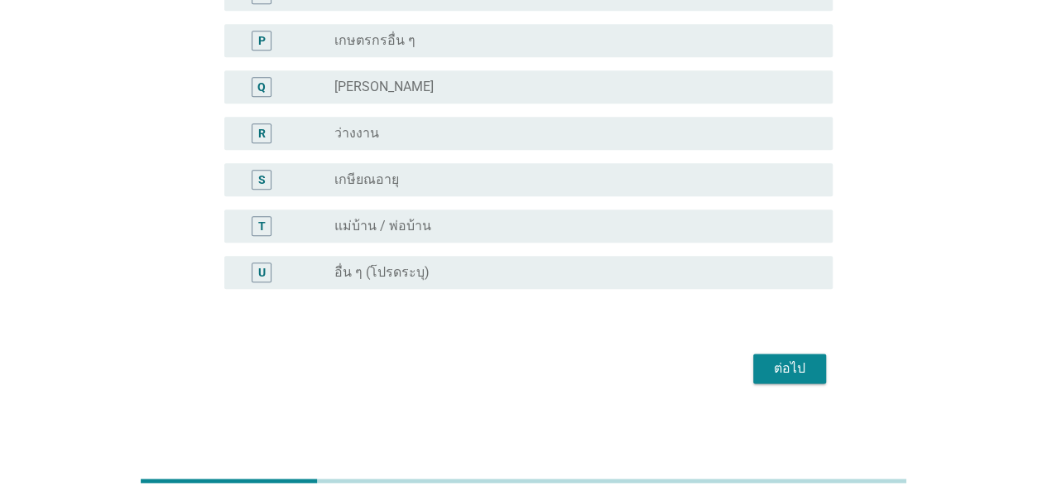
click at [792, 372] on div "ต่อไป" at bounding box center [789, 368] width 46 height 20
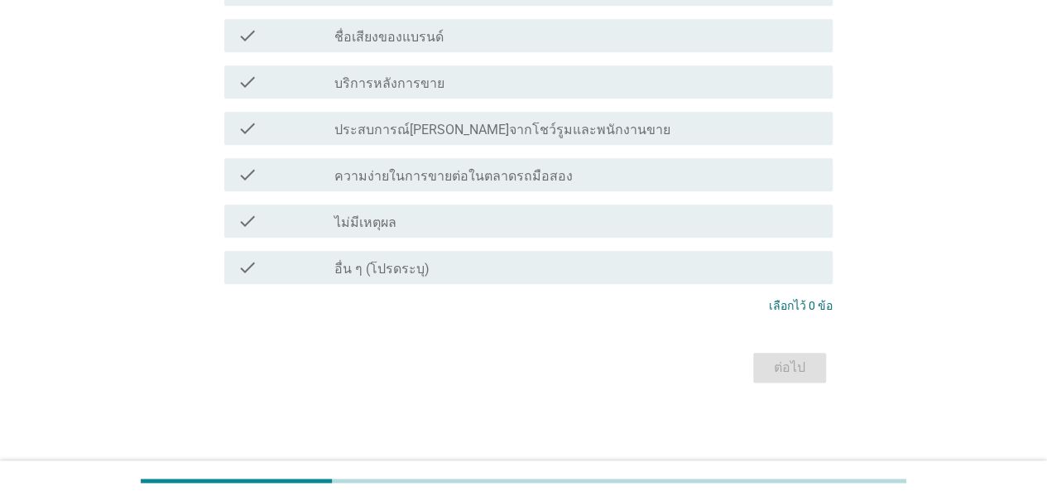
scroll to position [0, 0]
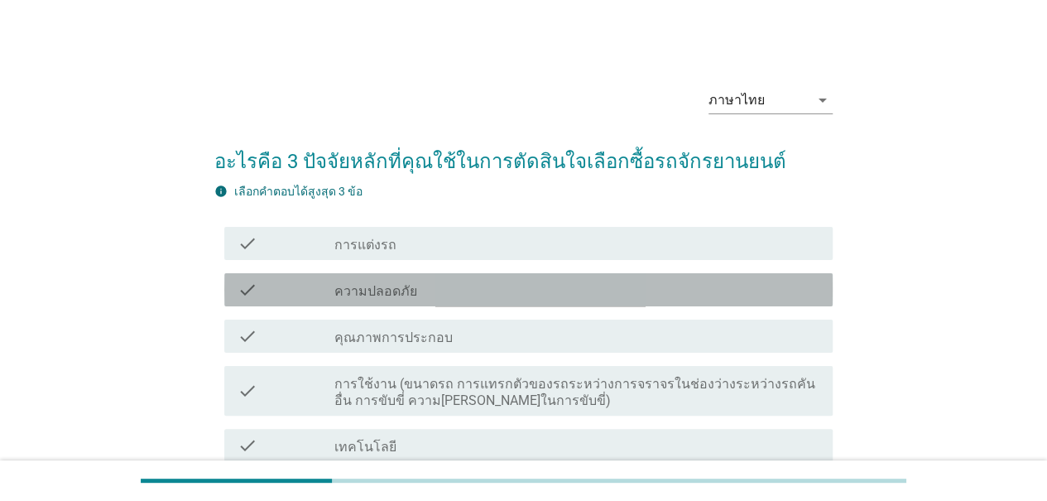
click at [425, 304] on div "check check_box_outline_blank ความปลอดภัย" at bounding box center [528, 289] width 608 height 33
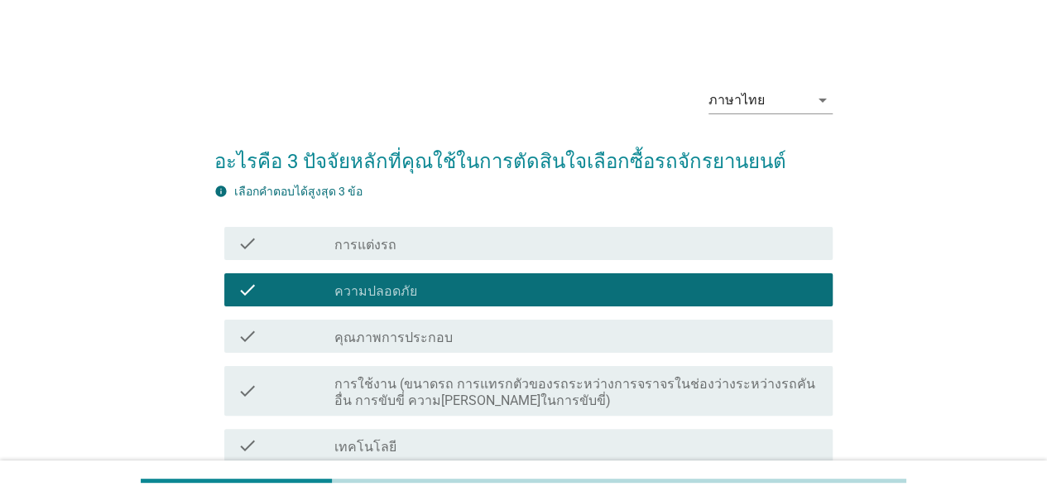
scroll to position [83, 0]
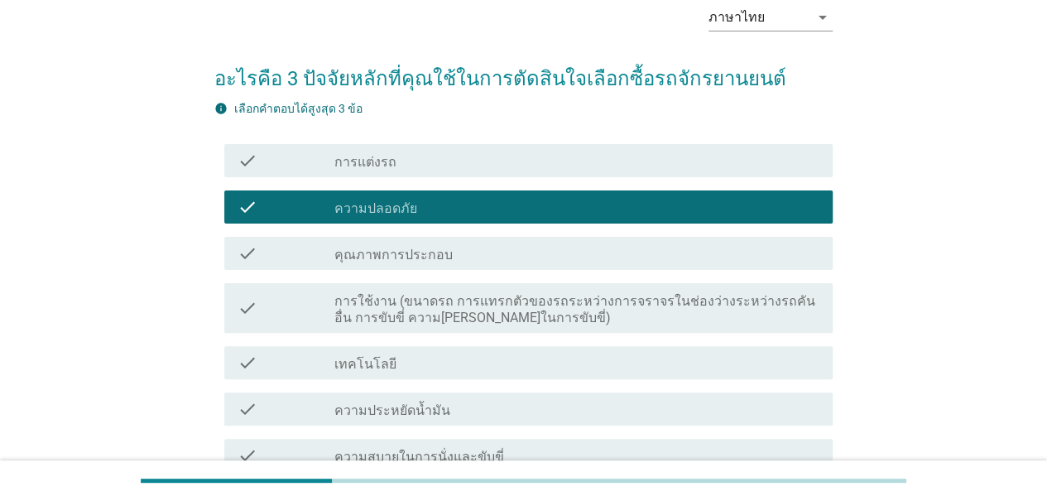
click at [432, 311] on label "การใช้งาน (ขนาดรถ การแทรกตัวของรถระหว่างการจราจรในช่องว่างระหว่างรถคันอื่น การข…" at bounding box center [576, 309] width 485 height 33
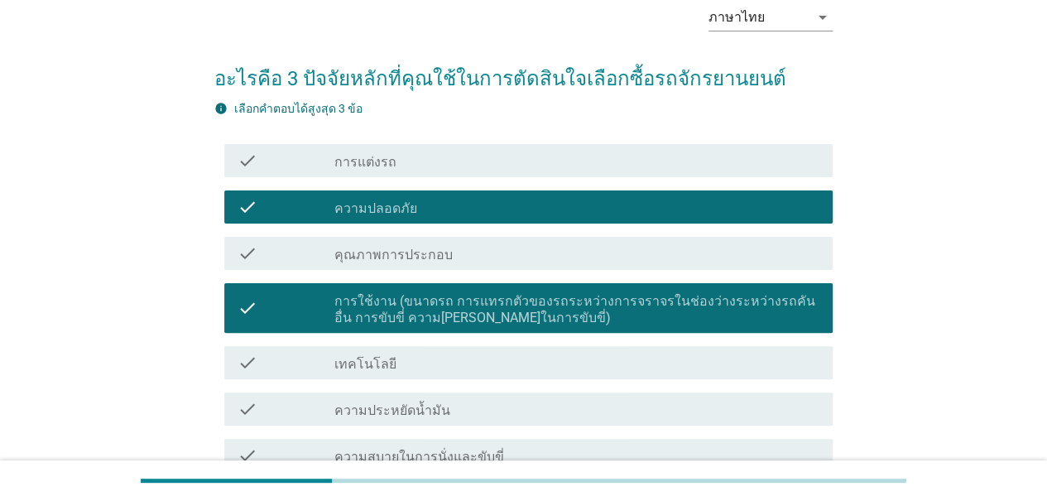
scroll to position [248, 0]
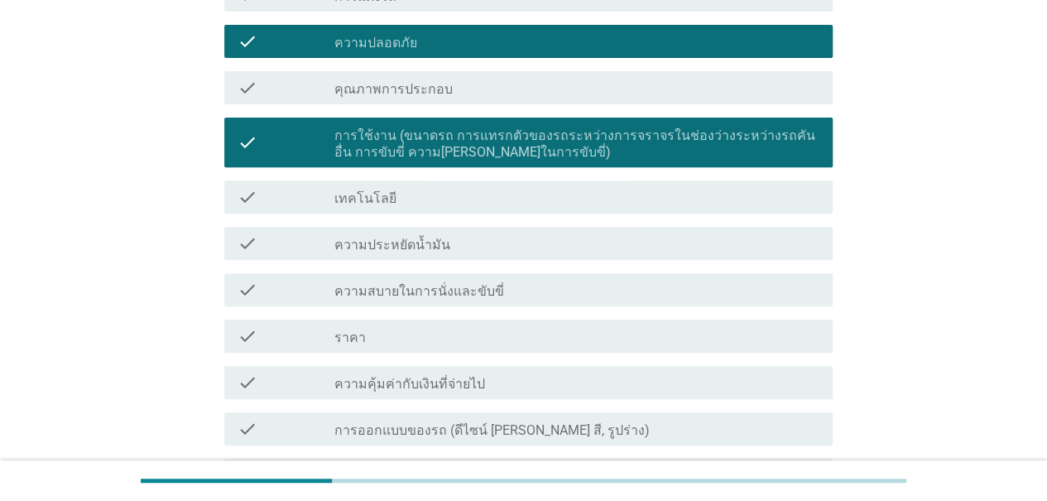
click at [434, 214] on div "check check_box_outline_blank เทคโนโลยี" at bounding box center [528, 196] width 608 height 33
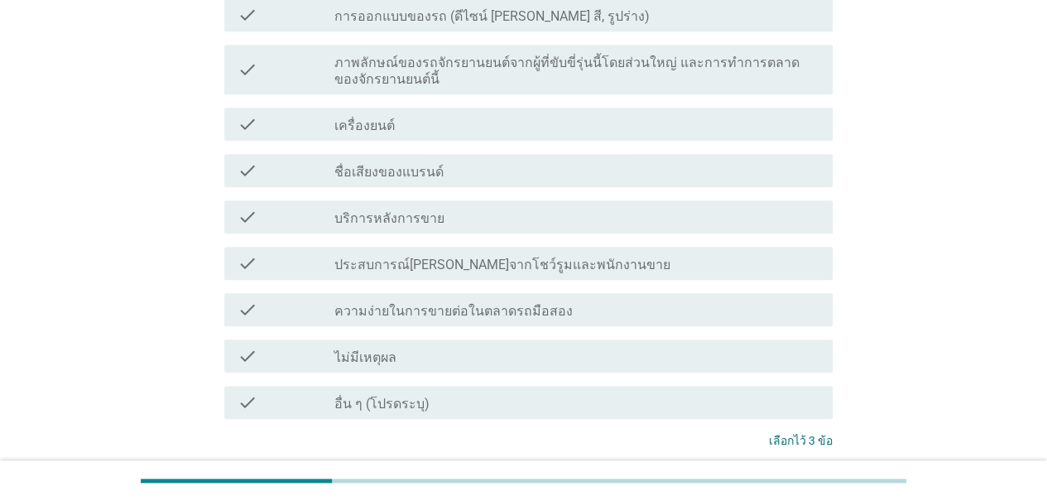
scroll to position [788, 0]
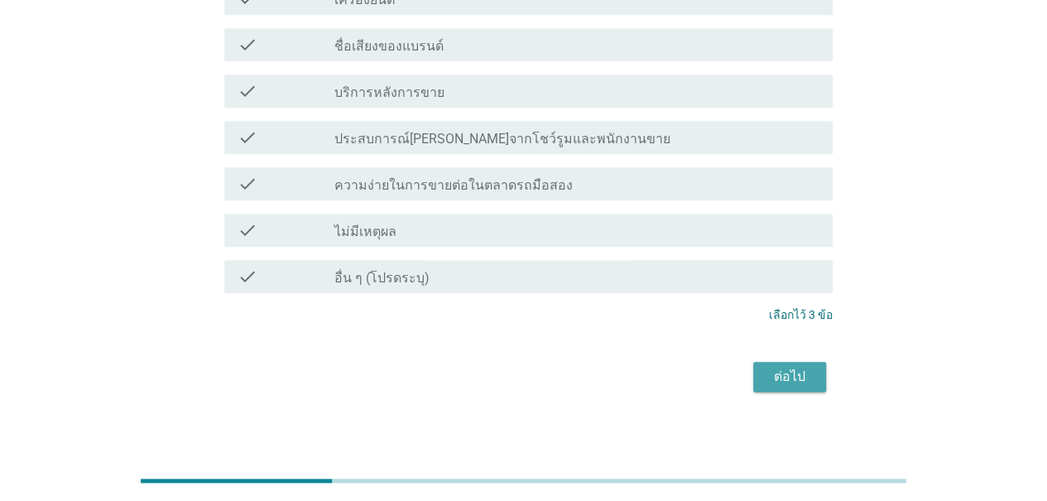
click at [792, 378] on button "ต่อไป" at bounding box center [789, 377] width 73 height 30
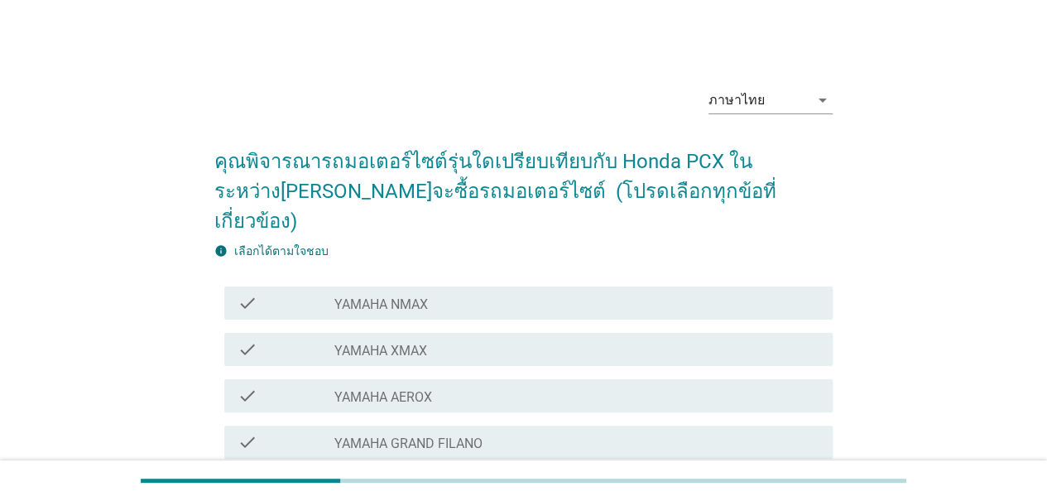
click at [435, 339] on div "check_box_outline_blank YAMAHA XMAX" at bounding box center [576, 349] width 485 height 20
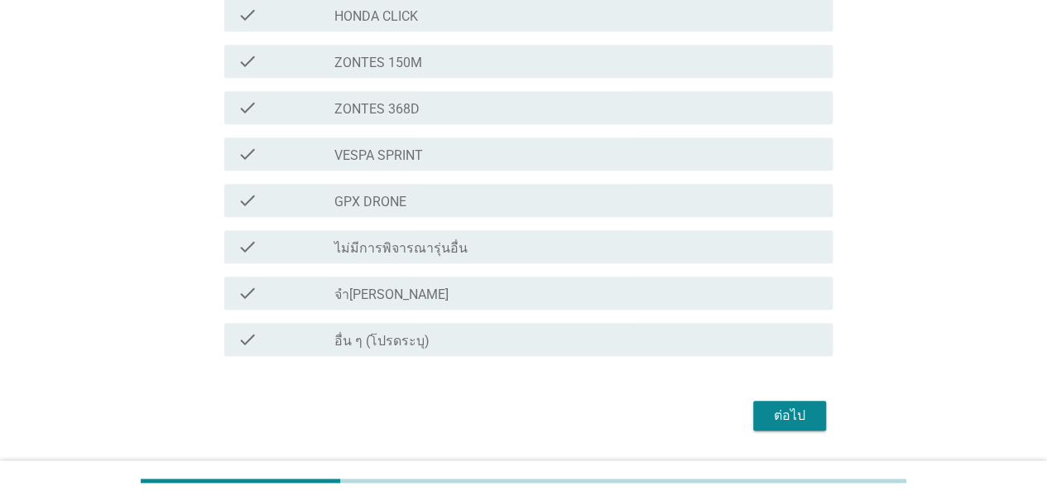
scroll to position [674, 0]
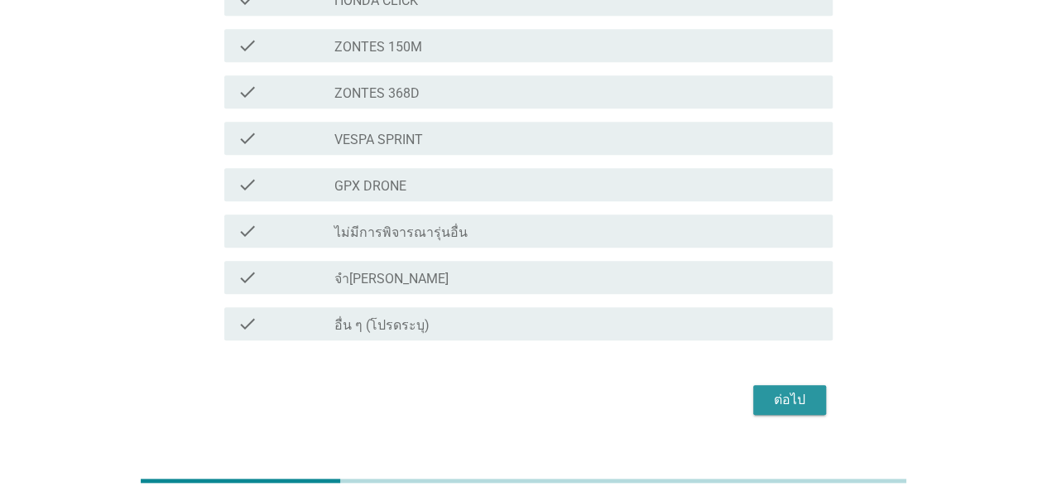
click at [797, 390] on div "ต่อไป" at bounding box center [789, 400] width 46 height 20
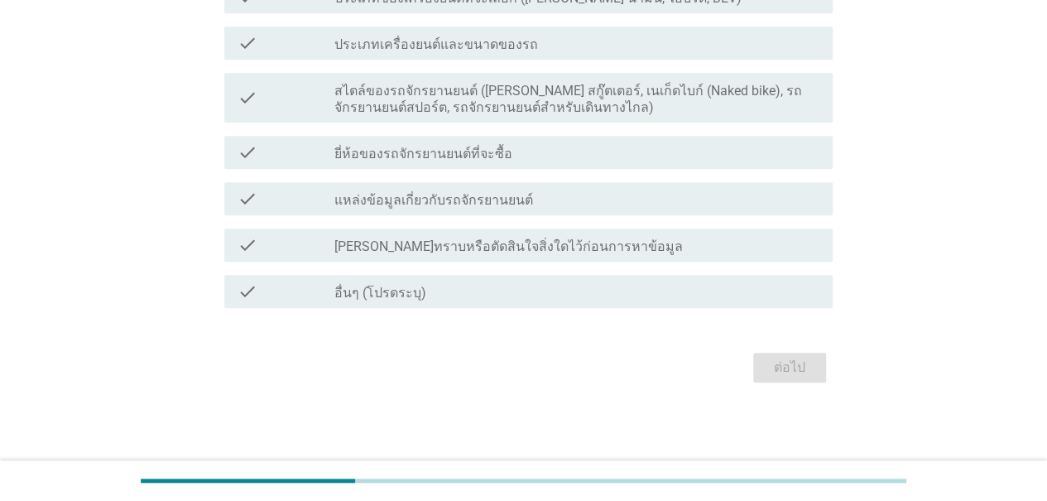
scroll to position [0, 0]
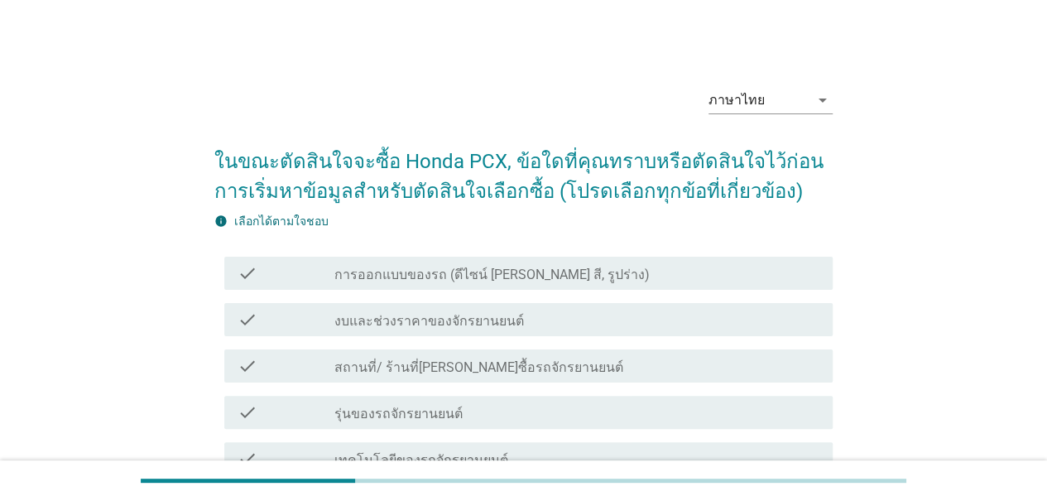
click at [415, 324] on label "งบและช่วงราคาของจักรยานยนต์" at bounding box center [429, 321] width 190 height 17
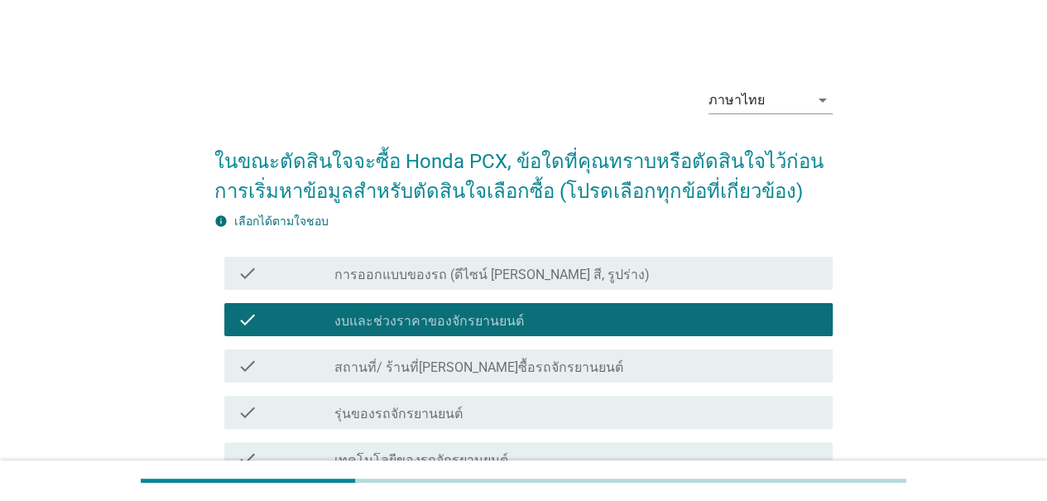
scroll to position [83, 0]
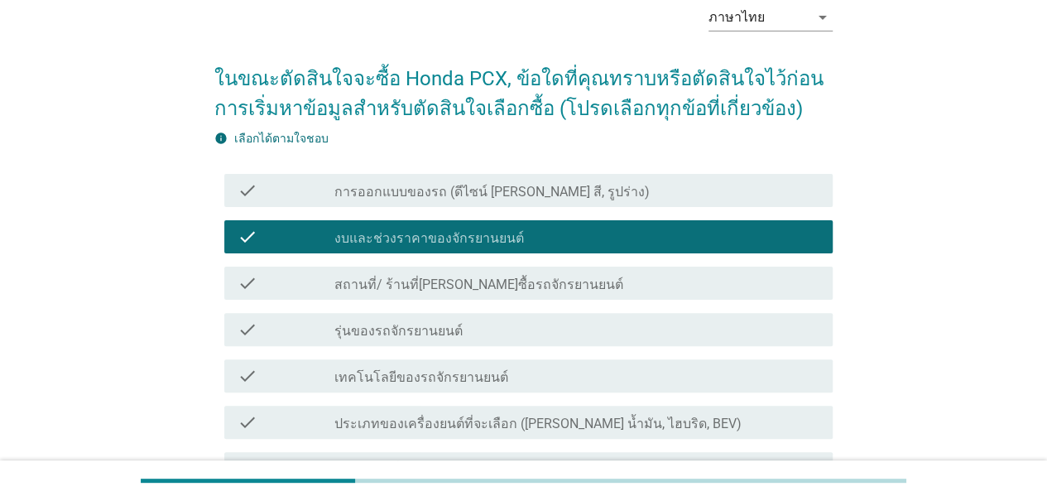
click at [445, 332] on div "check_box_outline_blank รุ่นของรถจักรยานยนต์" at bounding box center [576, 329] width 485 height 20
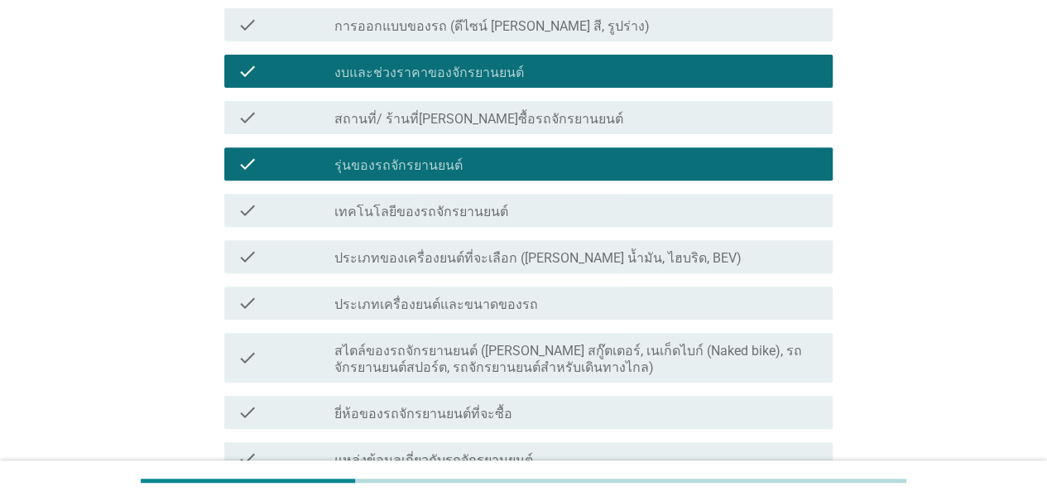
scroll to position [331, 0]
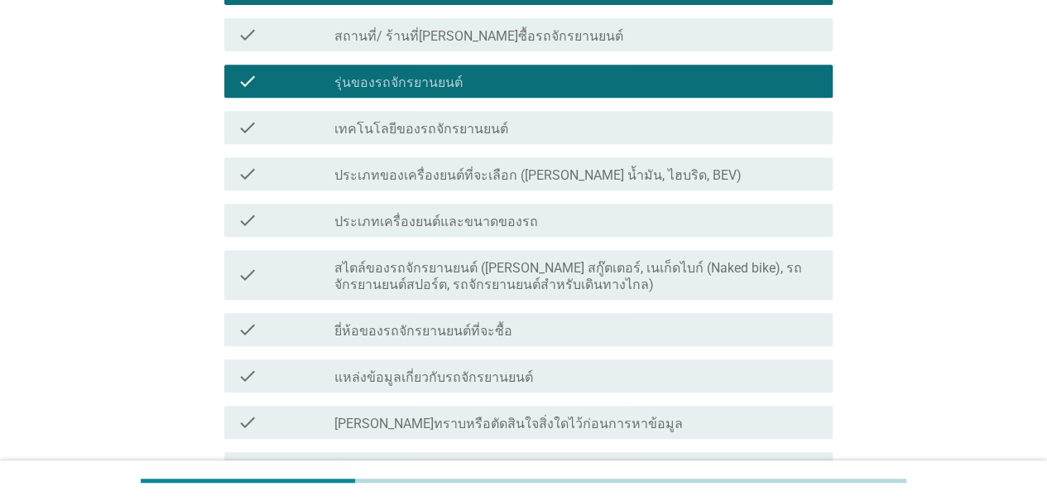
click at [474, 331] on label "ยี่ห้อของรถจักรยานยนต์ที่จะซื้อ" at bounding box center [423, 331] width 178 height 17
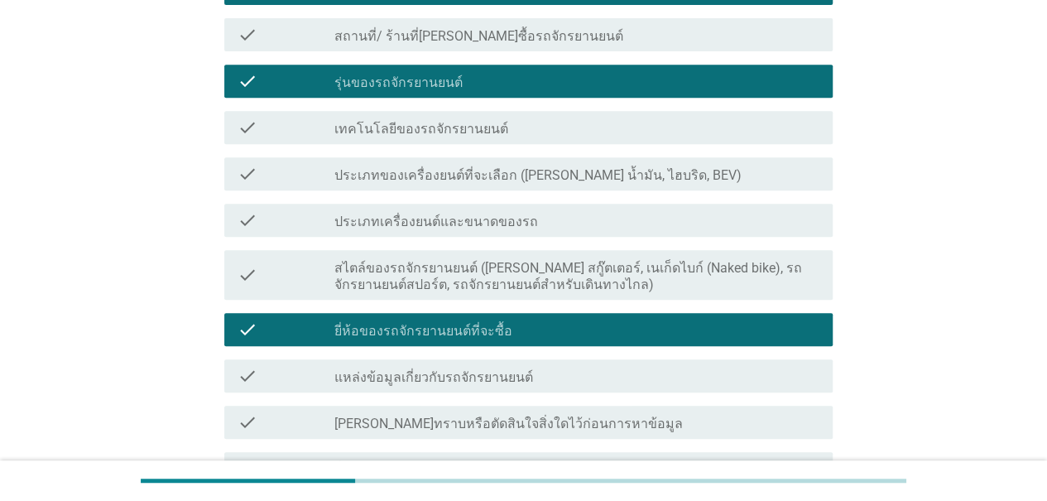
scroll to position [511, 0]
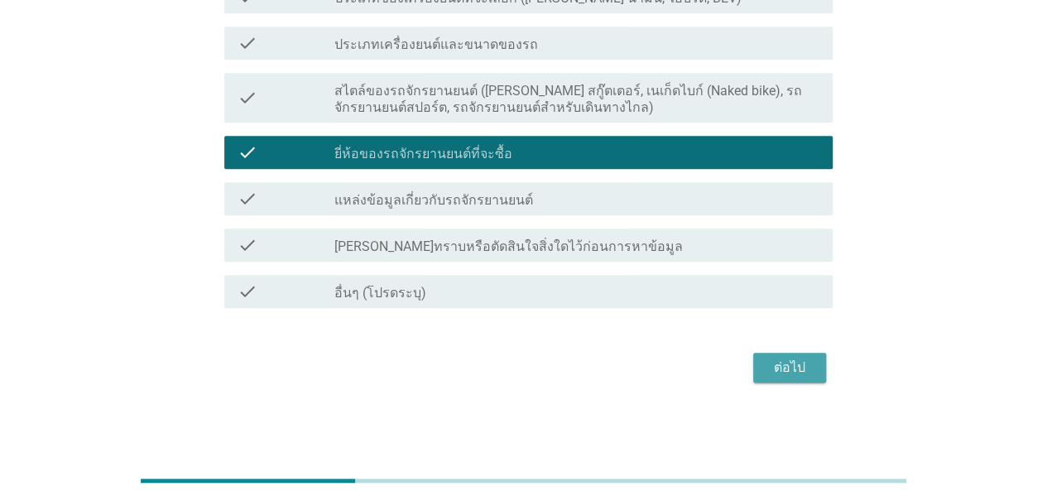
click at [788, 380] on button "ต่อไป" at bounding box center [789, 368] width 73 height 30
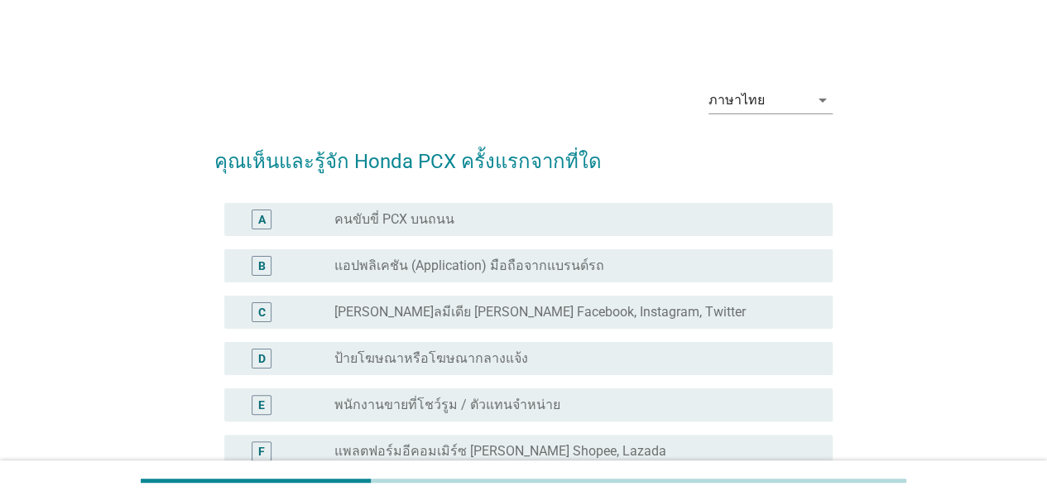
scroll to position [83, 0]
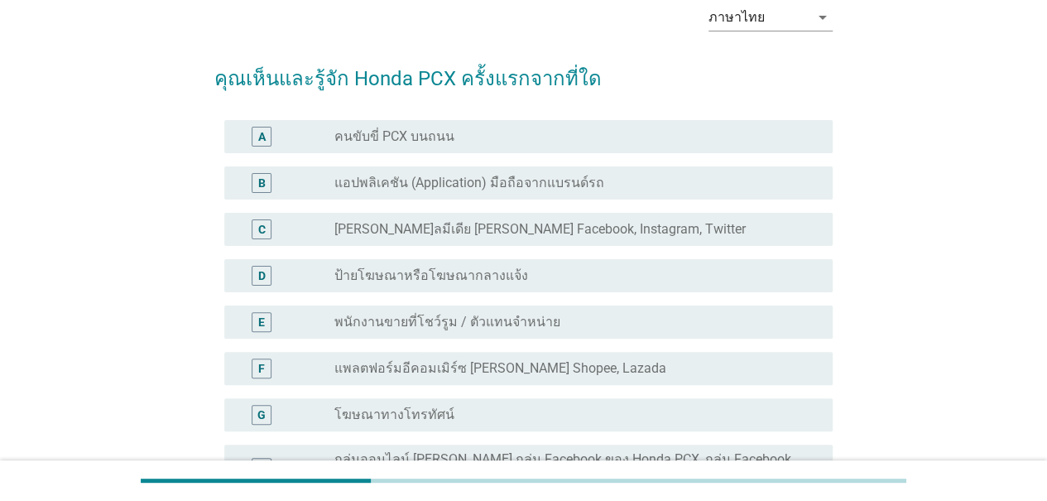
click at [386, 276] on label "ป้ายโฆษณาหรือโฆษณากลางแจ้ง" at bounding box center [431, 275] width 194 height 17
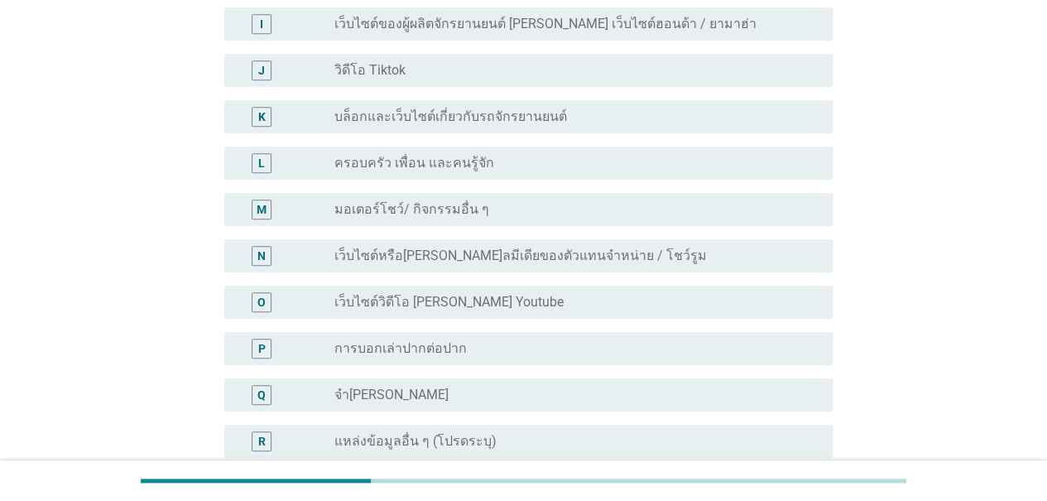
scroll to position [748, 0]
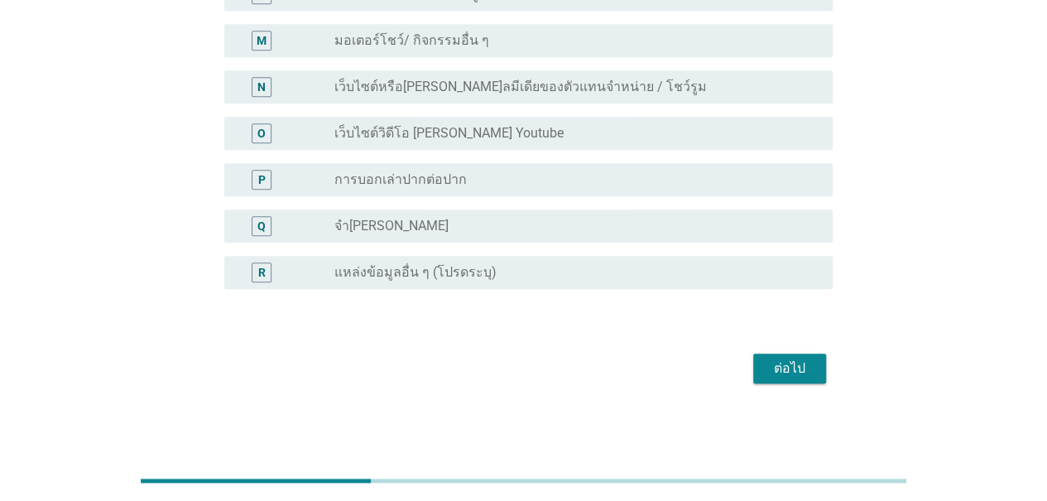
click at [797, 365] on div "ต่อไป" at bounding box center [789, 368] width 46 height 20
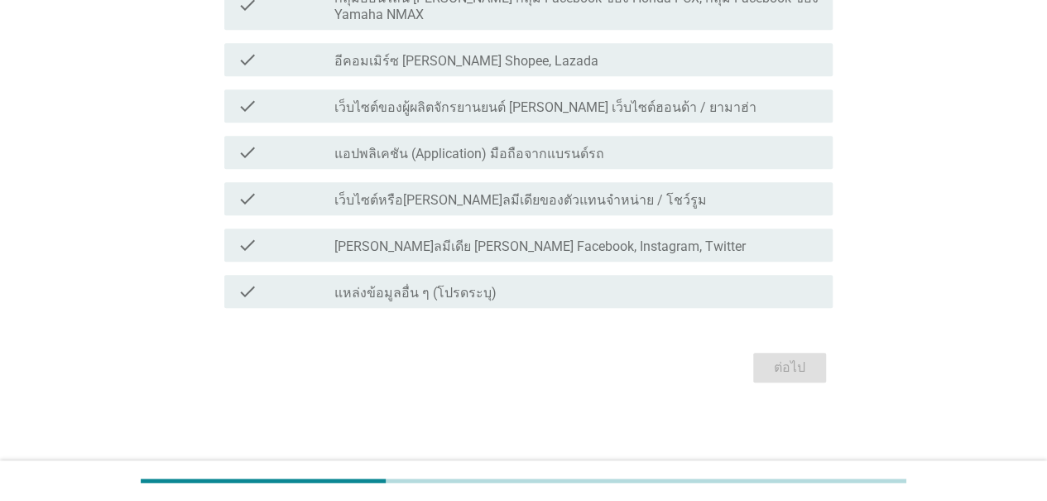
scroll to position [0, 0]
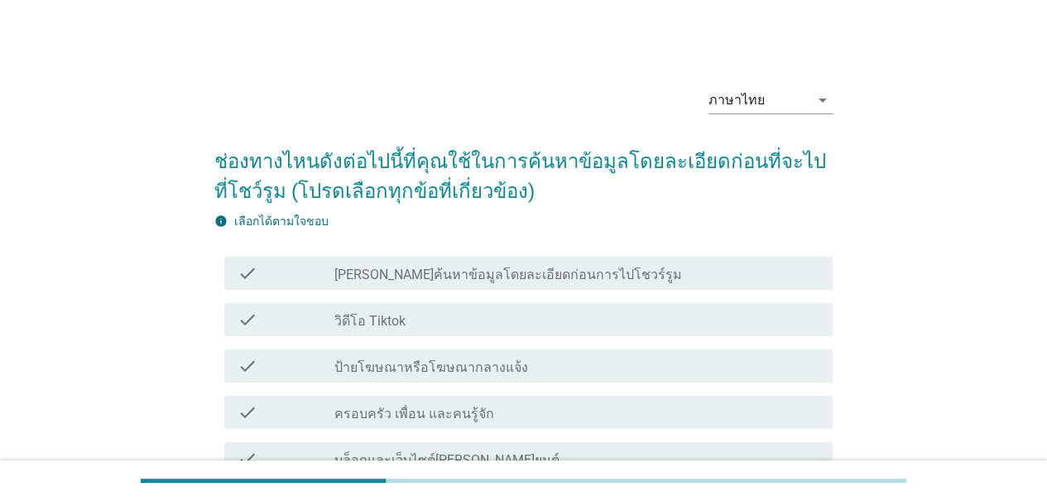
click at [397, 324] on label "วิดีโอ Tiktok" at bounding box center [369, 321] width 71 height 17
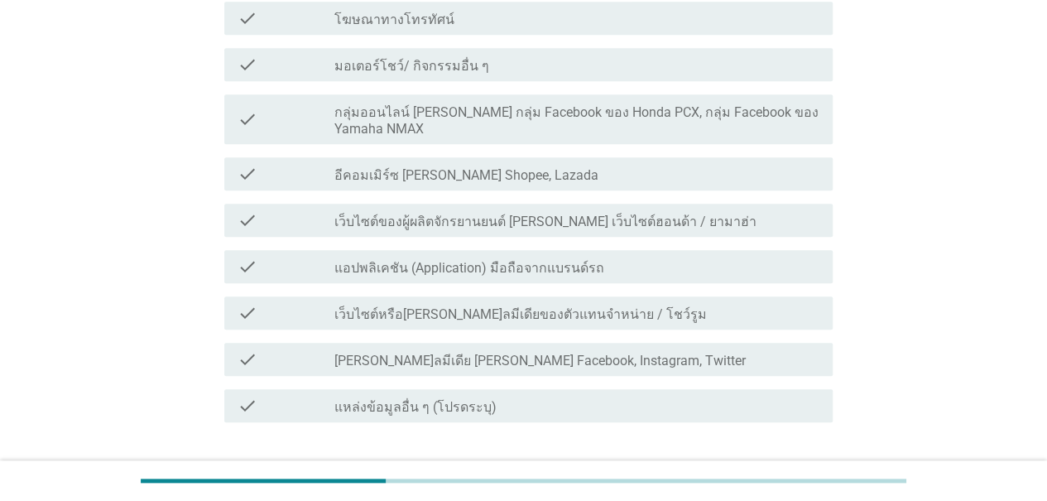
scroll to position [680, 0]
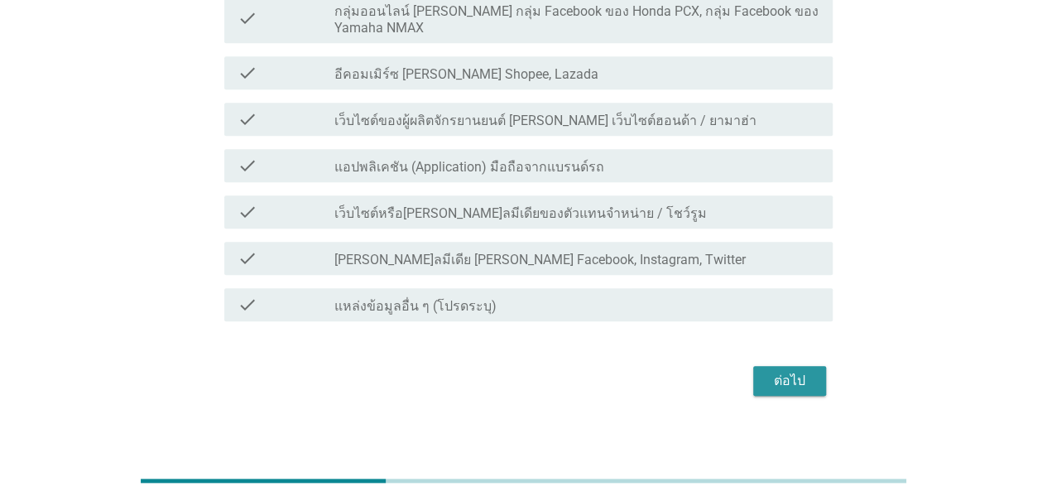
click at [800, 371] on div "ต่อไป" at bounding box center [789, 381] width 46 height 20
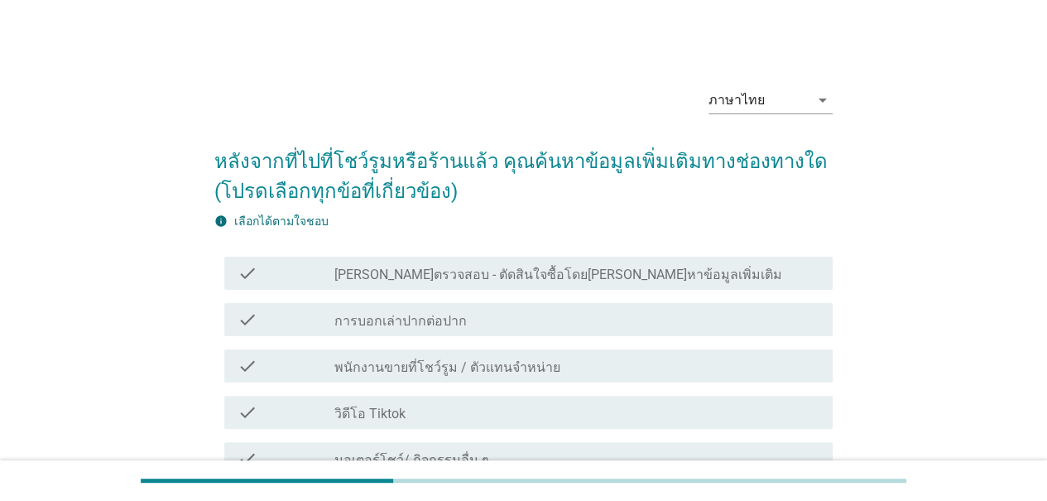
scroll to position [83, 0]
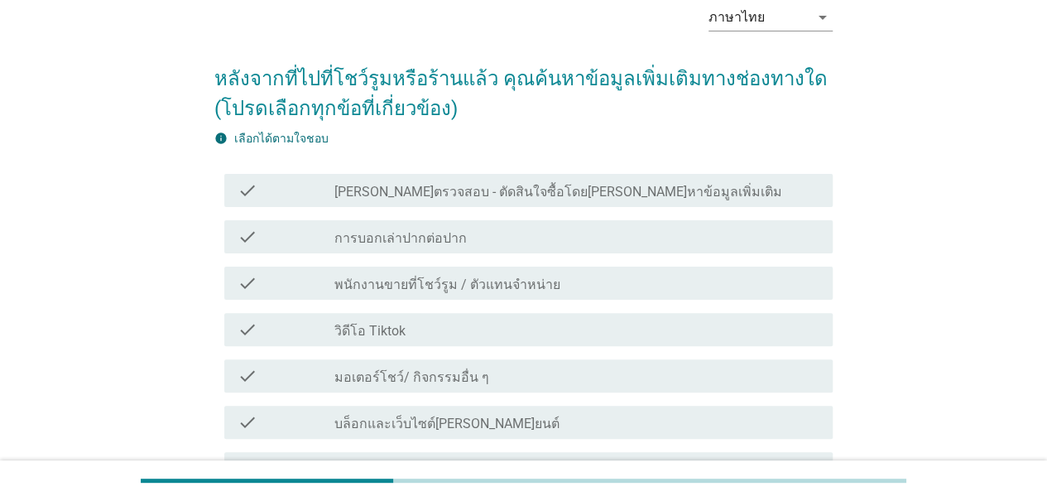
drag, startPoint x: 396, startPoint y: 333, endPoint x: 445, endPoint y: 321, distance: 51.0
click at [395, 333] on label "วิดีโอ Tiktok" at bounding box center [369, 331] width 71 height 17
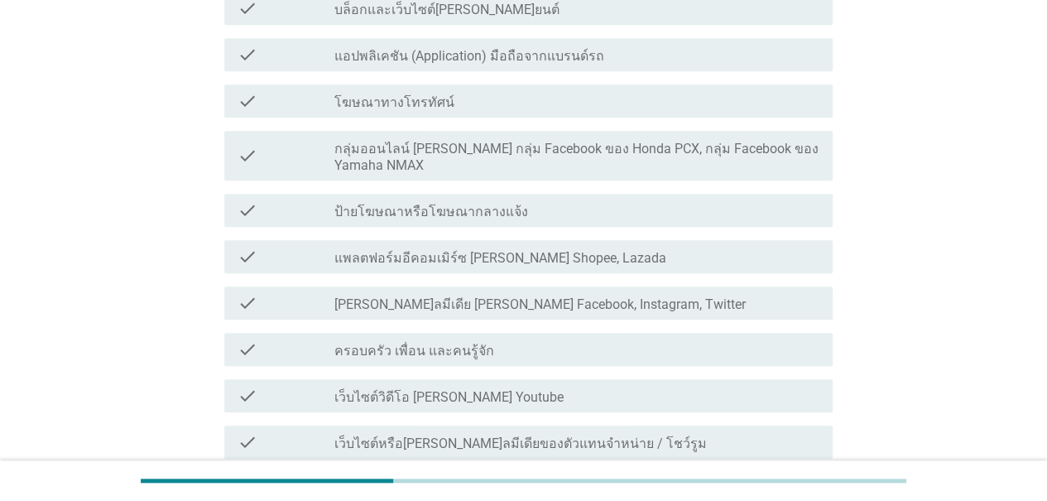
scroll to position [773, 0]
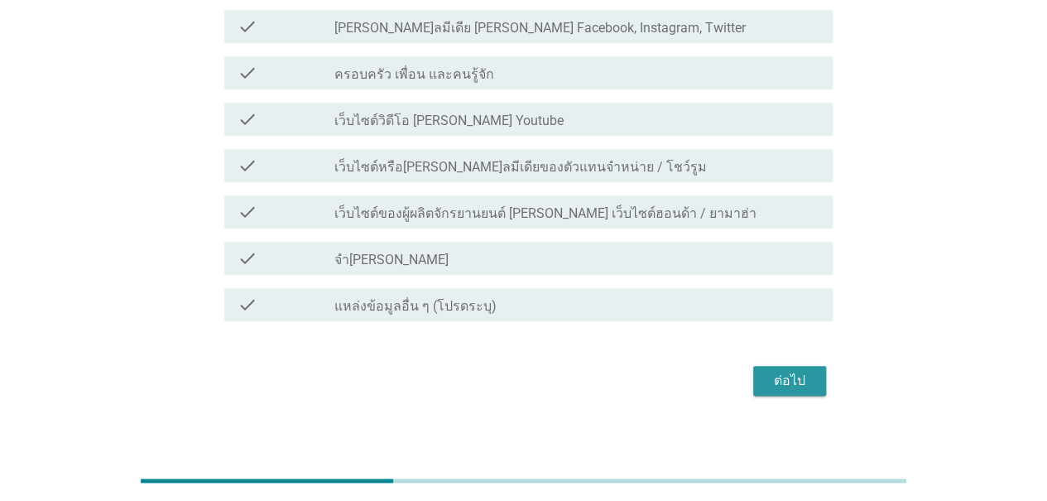
click at [794, 366] on button "ต่อไป" at bounding box center [789, 381] width 73 height 30
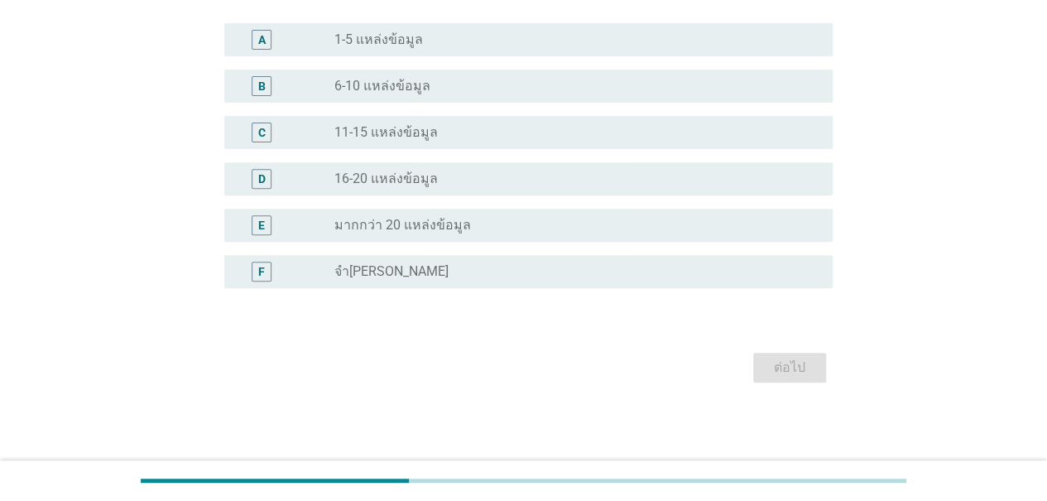
scroll to position [0, 0]
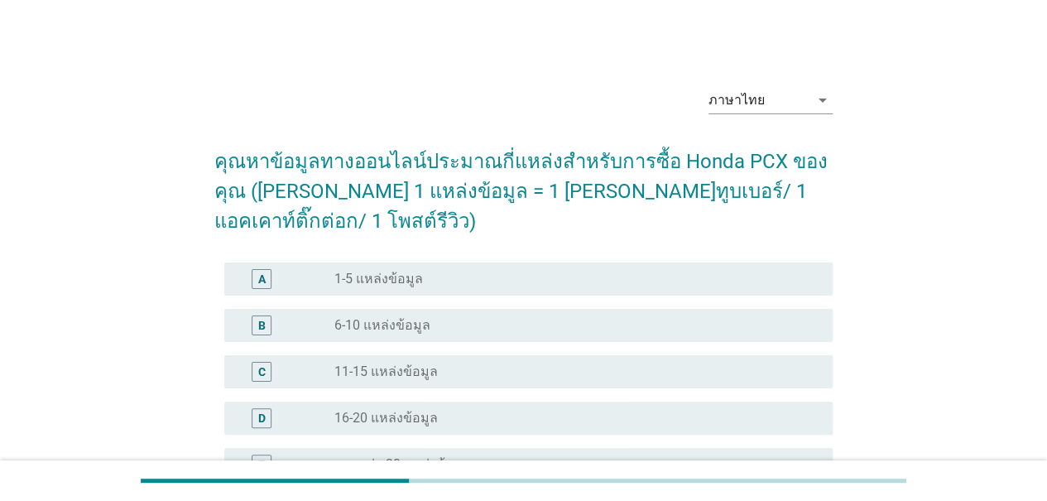
click at [406, 271] on label "1-5 แหล่งข้อมูล" at bounding box center [378, 279] width 89 height 17
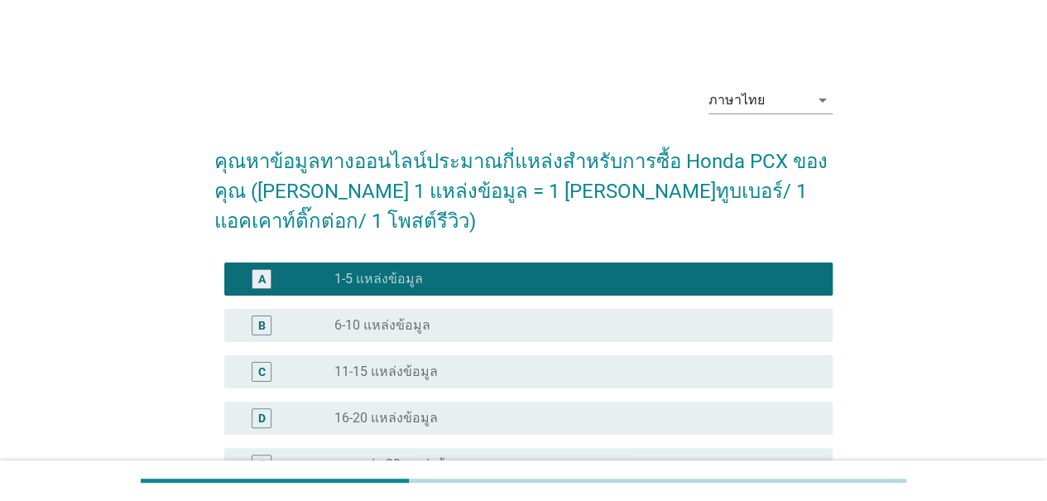
scroll to position [209, 0]
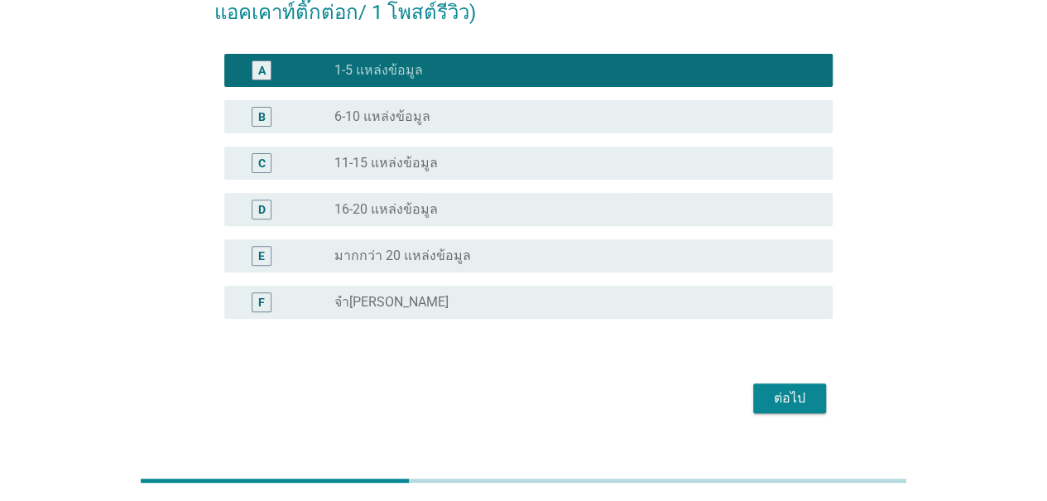
click at [790, 388] on div "ต่อไป" at bounding box center [789, 398] width 46 height 20
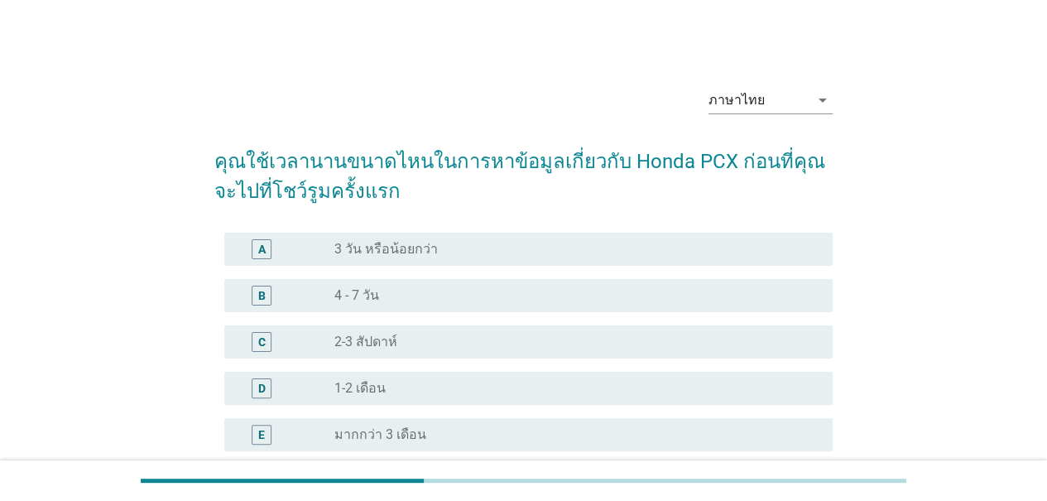
click at [427, 384] on div "radio_button_unchecked 1-2 เดือน" at bounding box center [570, 388] width 472 height 17
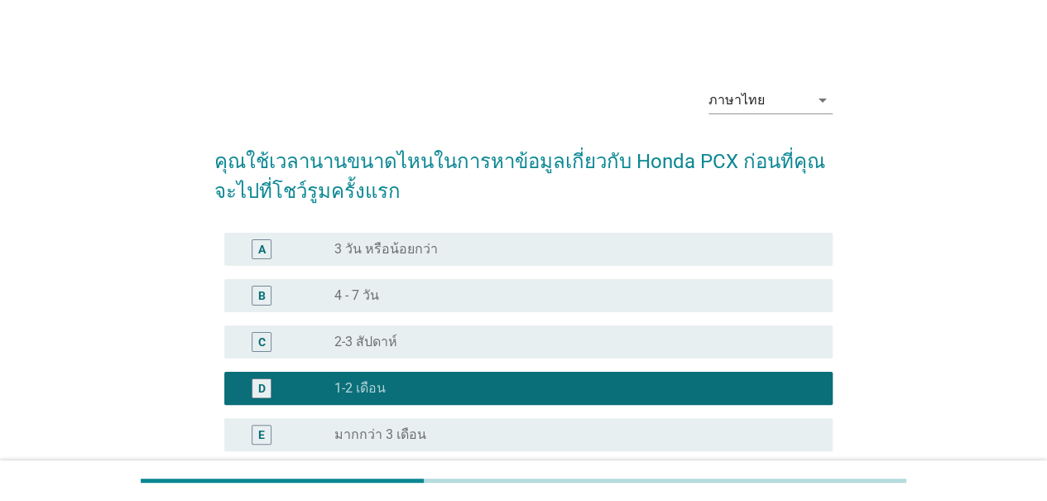
scroll to position [209, 0]
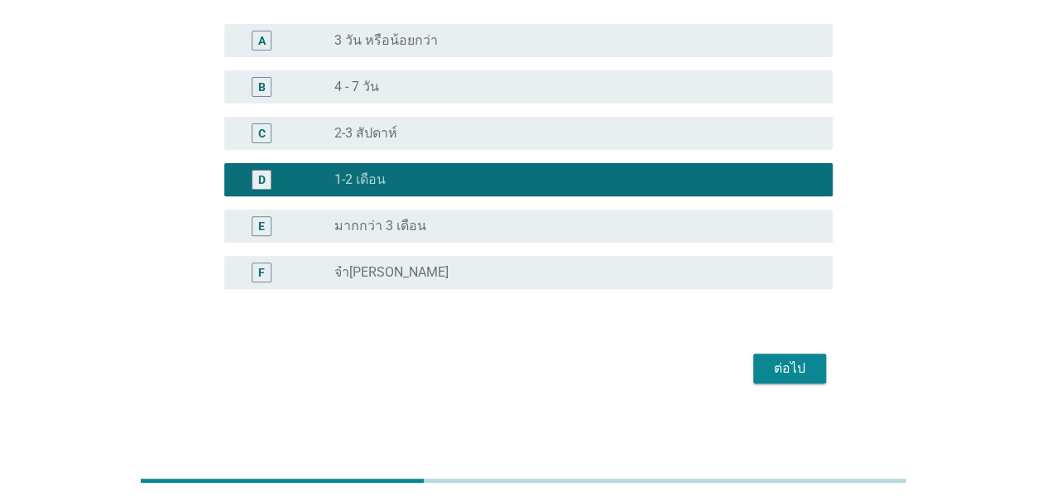
click at [817, 362] on button "ต่อไป" at bounding box center [789, 368] width 73 height 30
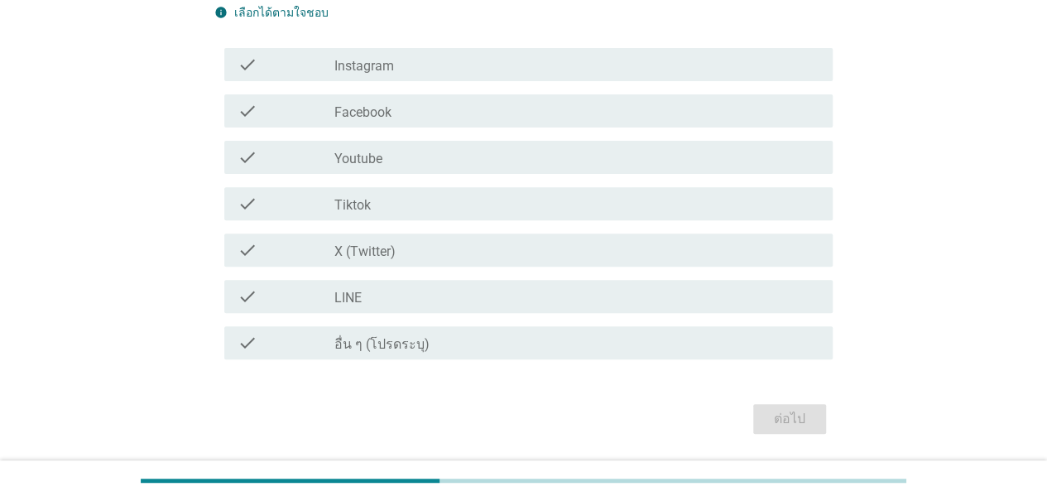
scroll to position [0, 0]
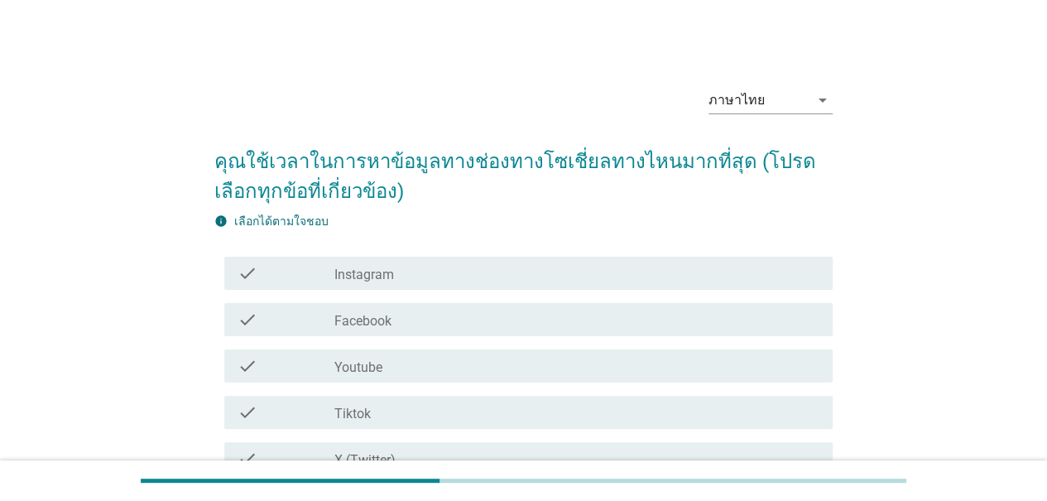
click at [490, 310] on div "check_box_outline_blank Facebook" at bounding box center [576, 320] width 485 height 20
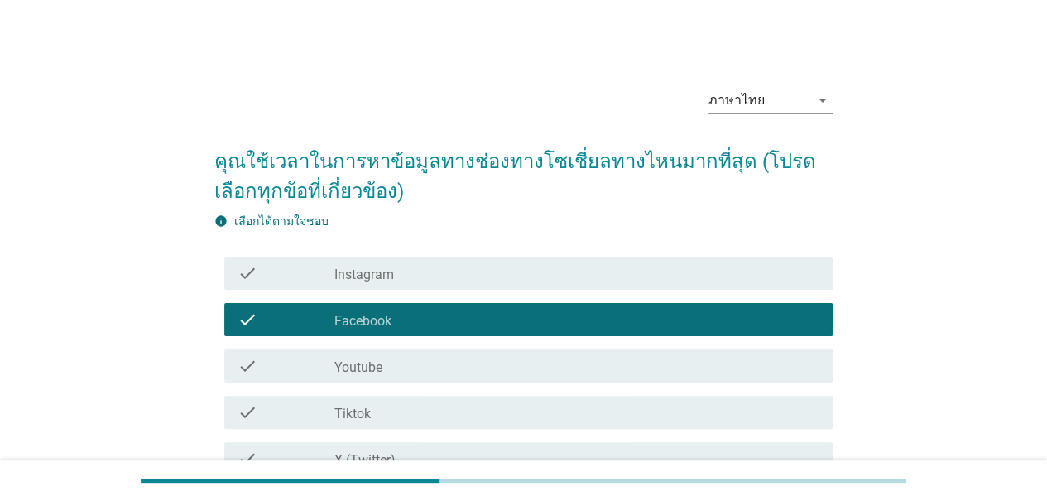
scroll to position [233, 0]
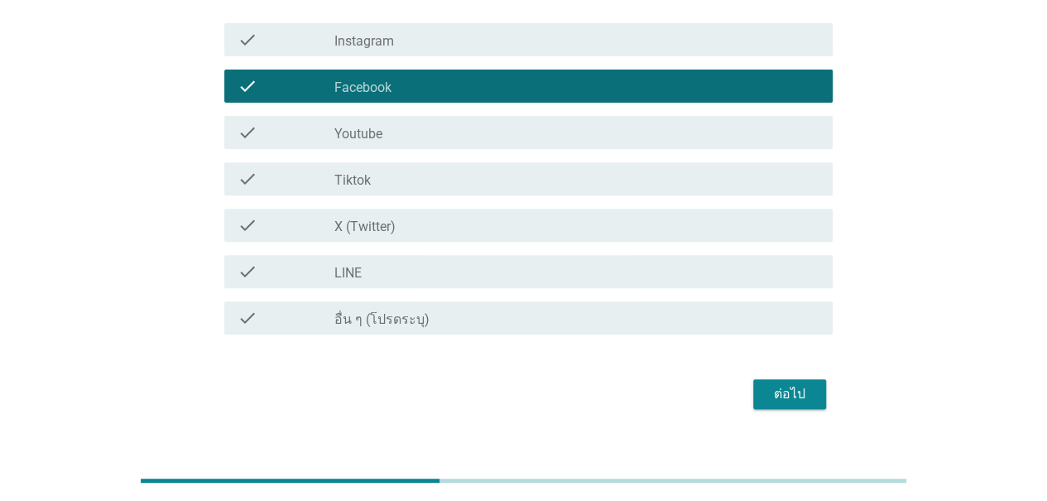
click at [359, 172] on label "Tiktok" at bounding box center [352, 180] width 36 height 17
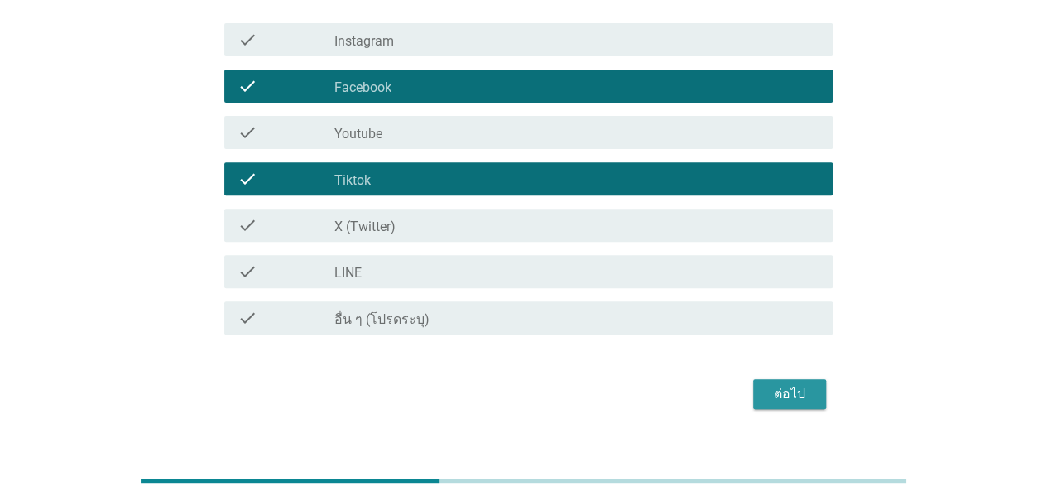
drag, startPoint x: 765, startPoint y: 357, endPoint x: 783, endPoint y: 357, distance: 18.2
click at [765, 379] on button "ต่อไป" at bounding box center [789, 394] width 73 height 30
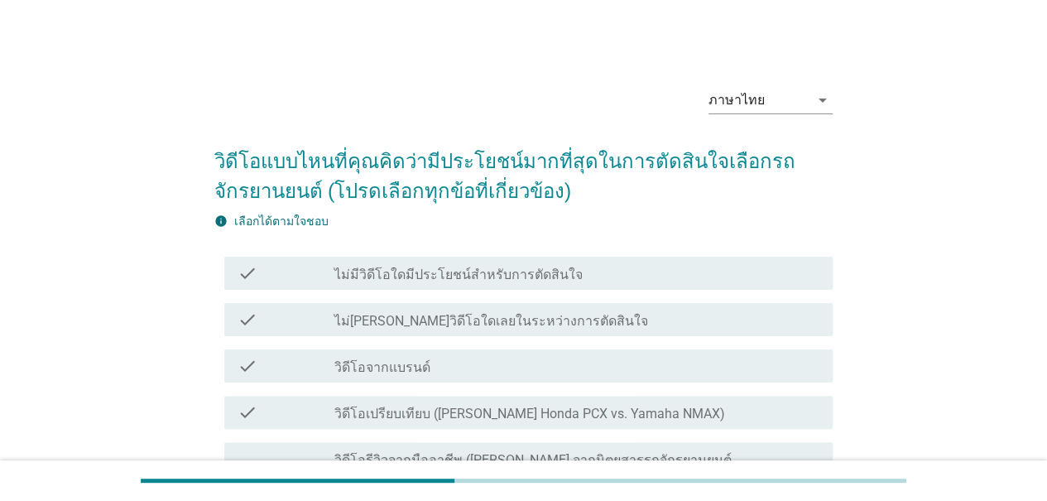
scroll to position [83, 0]
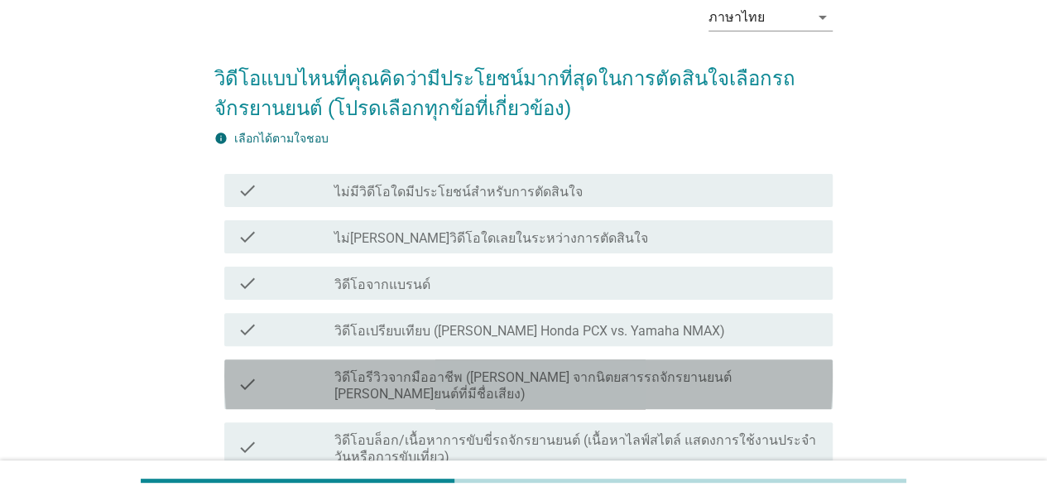
click at [414, 383] on label "วิดีโอรีวิวจากมืออาชีพ ([PERSON_NAME] จากนิตยสารรถจักรยานยนต์ [PERSON_NAME]ยนต์…" at bounding box center [576, 385] width 485 height 33
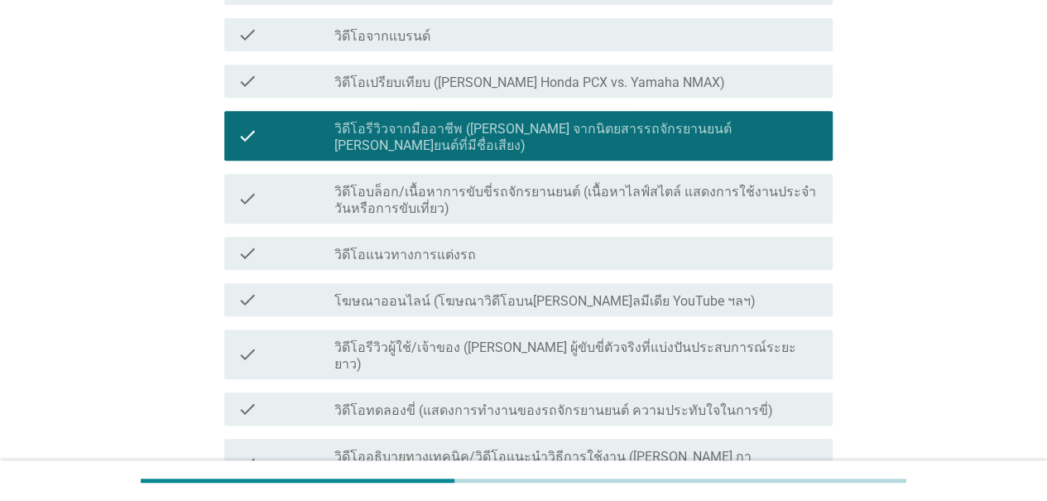
scroll to position [511, 0]
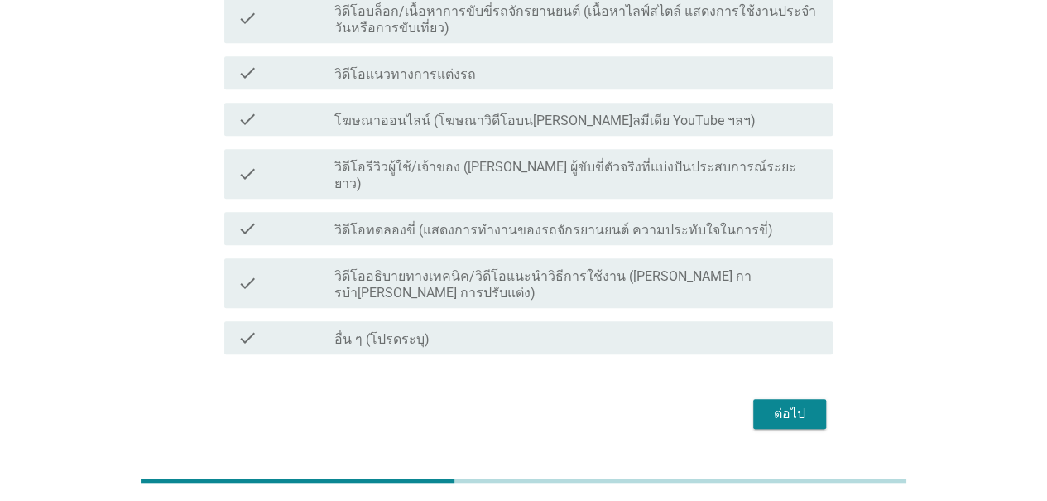
click at [422, 159] on label "วิดีโอรีวิวผู้ใช้/เจ้าของ ([PERSON_NAME] ผู้ขับขี่ตัวจริงที่แบ่งปันประสบการณ์ระ…" at bounding box center [576, 175] width 485 height 33
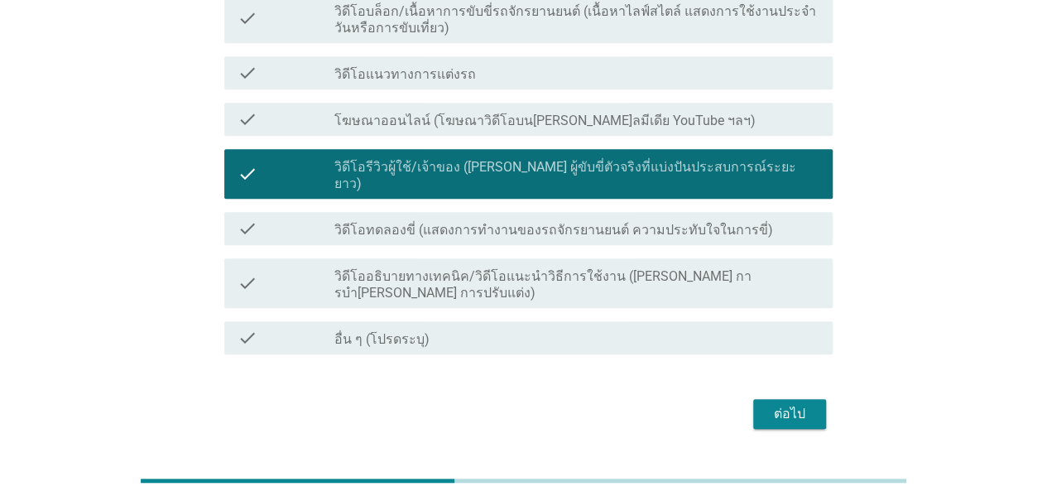
click at [771, 404] on div "ต่อไป" at bounding box center [789, 414] width 46 height 20
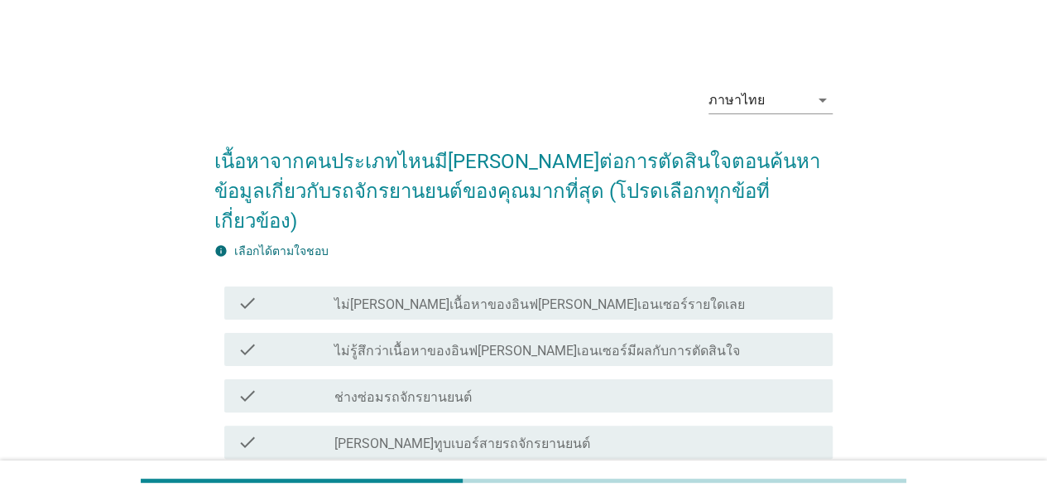
scroll to position [83, 0]
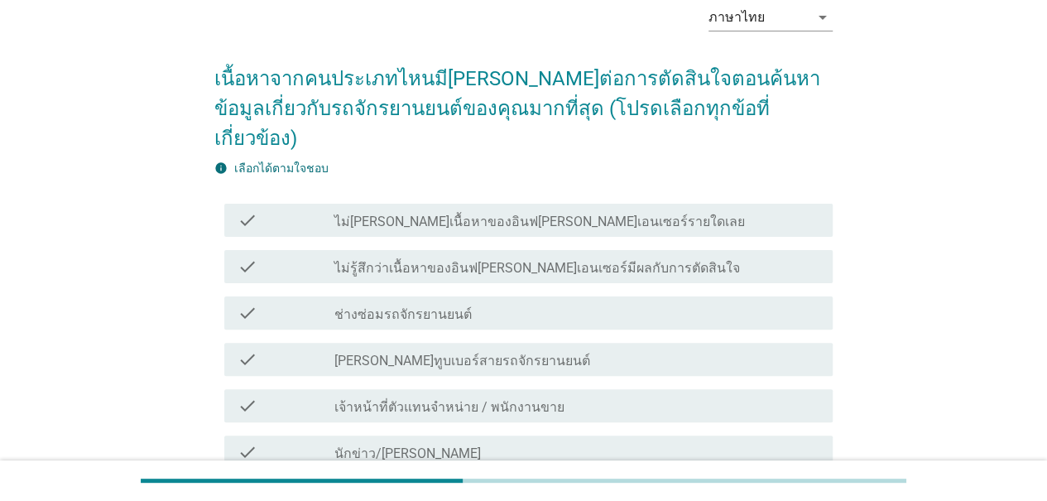
click at [467, 353] on label "[PERSON_NAME]ทูบเบอร์สายรถจักรยานยนต์" at bounding box center [462, 361] width 256 height 17
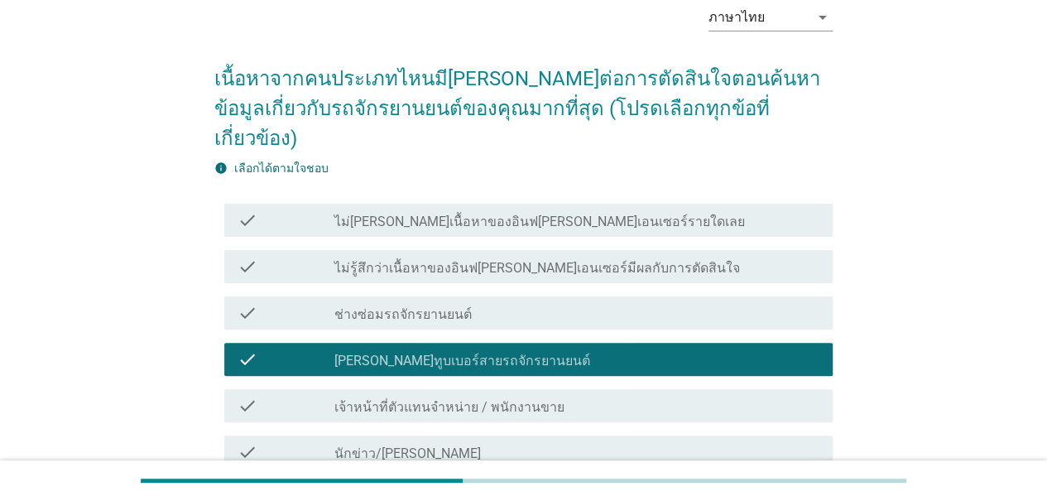
scroll to position [166, 0]
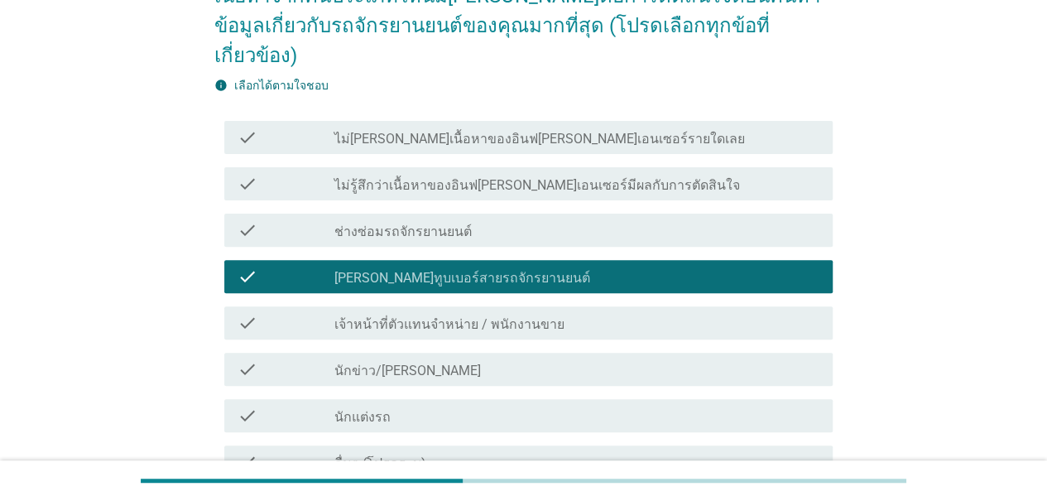
drag, startPoint x: 442, startPoint y: 291, endPoint x: 493, endPoint y: 284, distance: 51.8
click at [442, 316] on label "เจ้าหน้าที่ตัวแทนจําหน่าย / พนักงานขาย" at bounding box center [449, 324] width 230 height 17
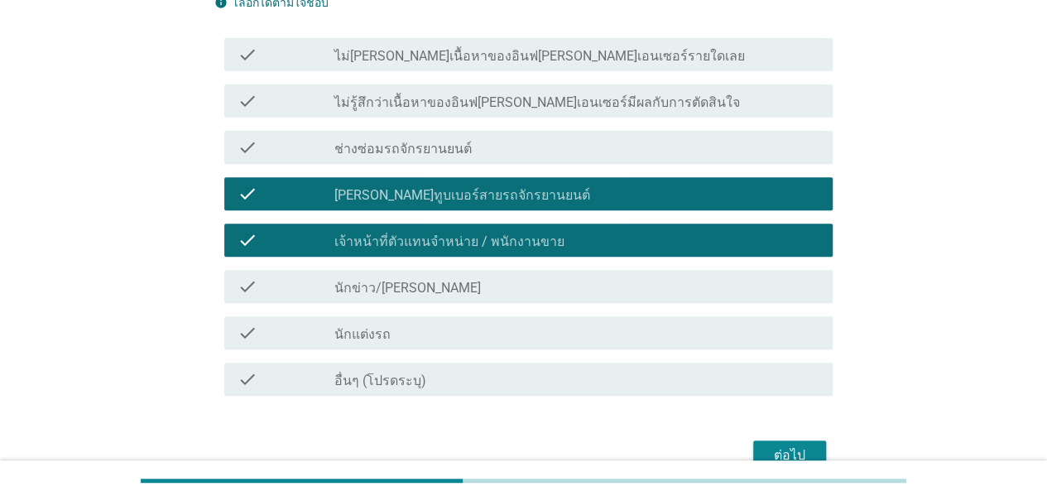
scroll to position [310, 0]
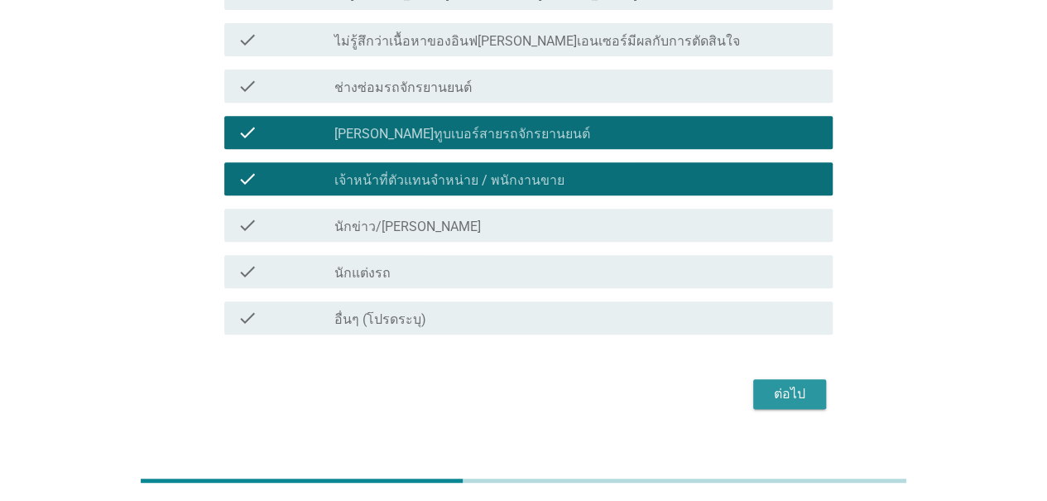
click at [789, 384] on div "ต่อไป" at bounding box center [789, 394] width 46 height 20
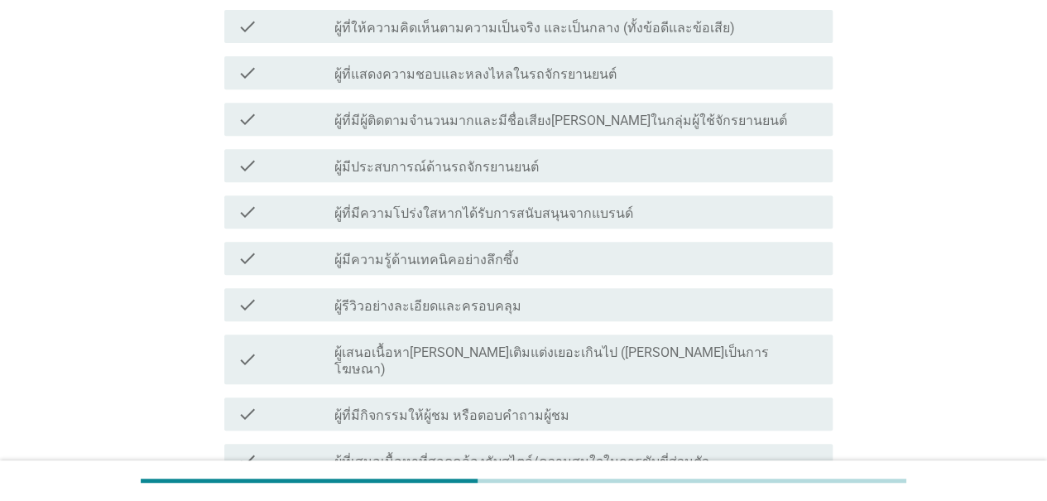
scroll to position [0, 0]
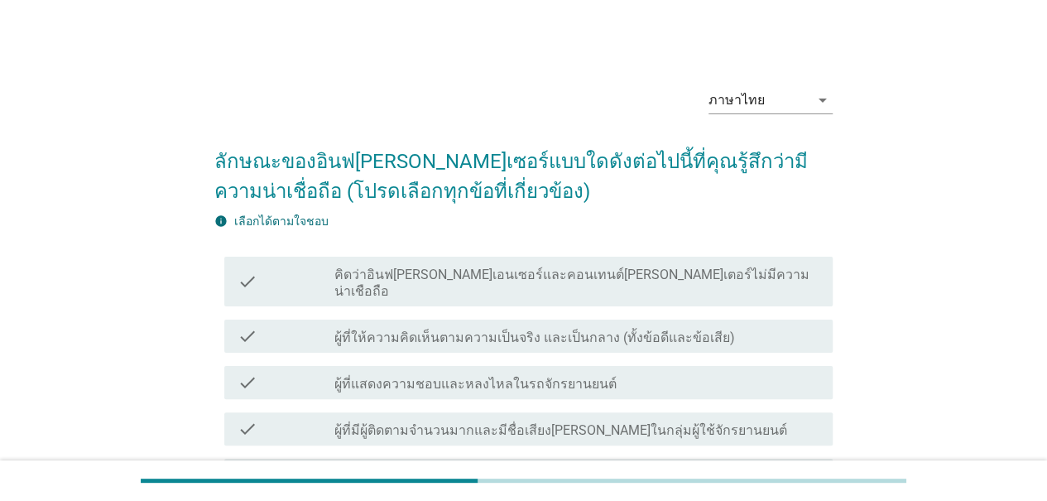
click at [387, 329] on label "ผู้ที่ให้ความคิดเห็นตามความเป็นจริง และเป็นกลาง (ทั้งข้อดีและข้อเสีย)" at bounding box center [534, 337] width 401 height 17
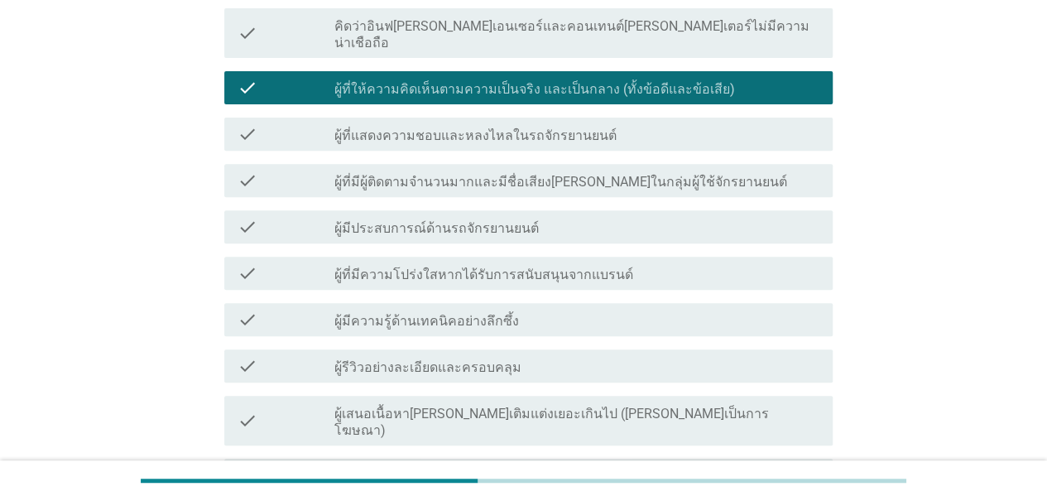
scroll to position [495, 0]
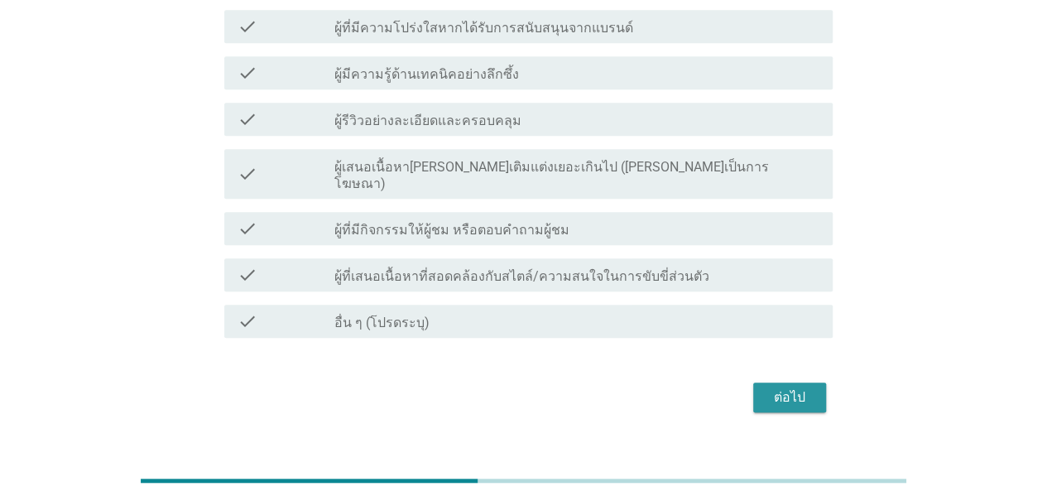
click at [803, 387] on div "ต่อไป" at bounding box center [789, 397] width 46 height 20
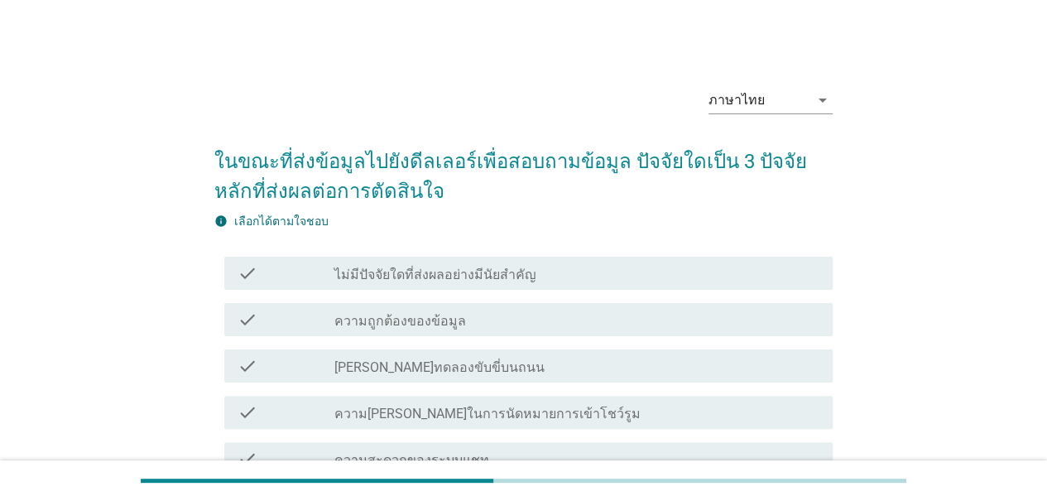
click at [556, 418] on div "check_box_outline_blank ความ[PERSON_NAME]ในการนัดหมายการเข้าโชว์รูม" at bounding box center [576, 412] width 485 height 20
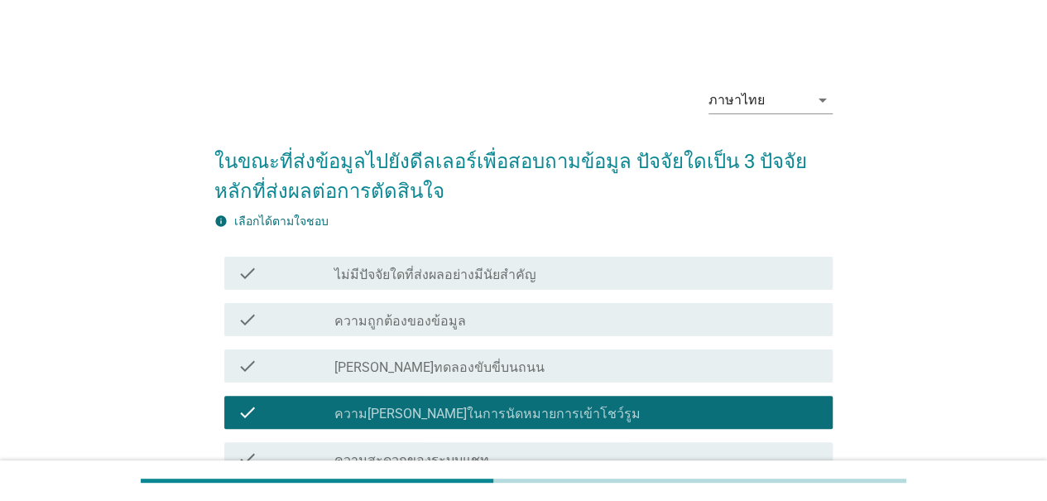
scroll to position [331, 0]
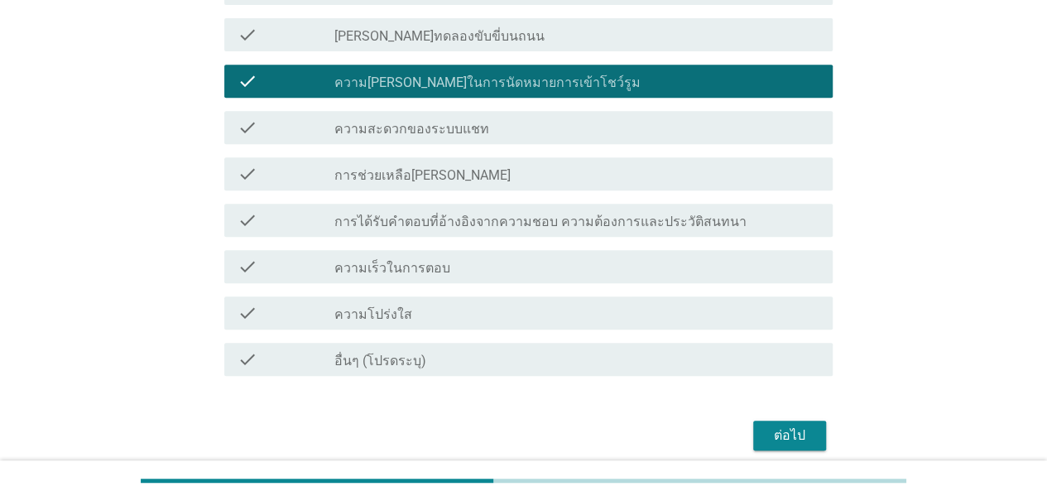
click at [796, 436] on div "ต่อไป" at bounding box center [789, 435] width 46 height 20
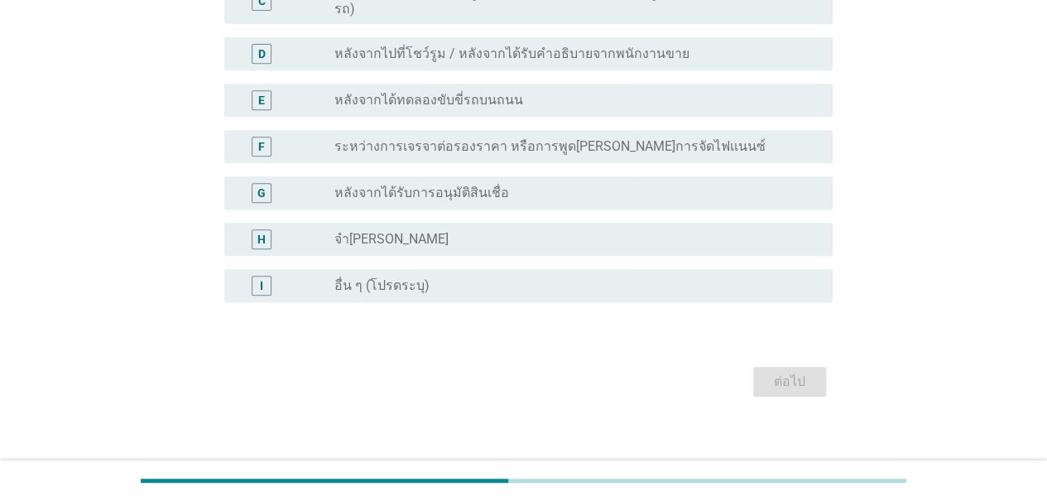
scroll to position [0, 0]
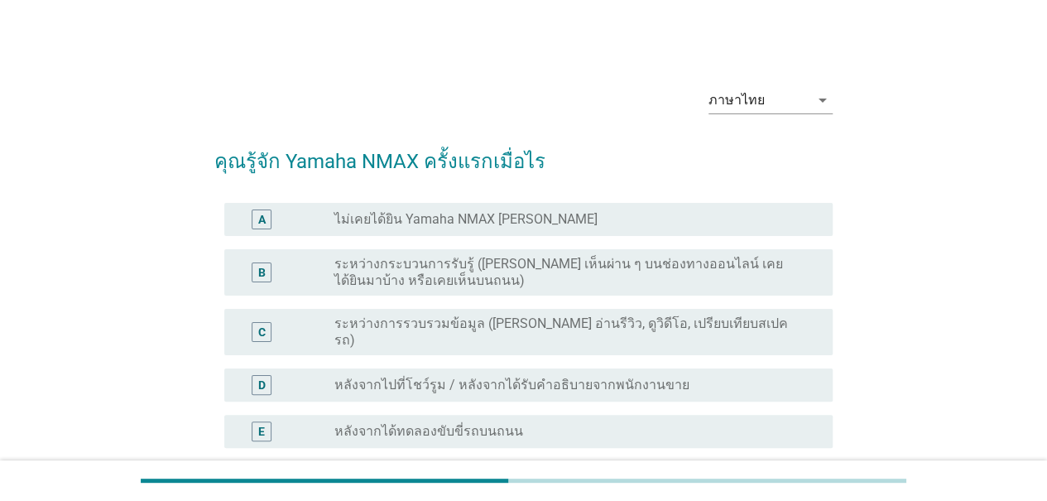
click at [604, 332] on label "ระหว่างการรวบรวมข้อมูล ([PERSON_NAME] อ่านรีวิว, ดูวิดีโอ, เปรียบเทียบสเปครถ)" at bounding box center [570, 331] width 472 height 33
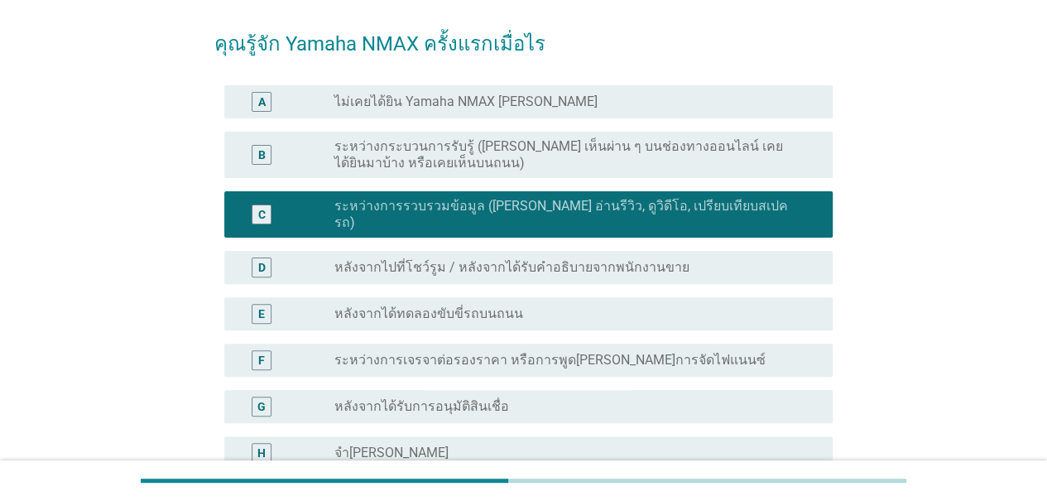
scroll to position [331, 0]
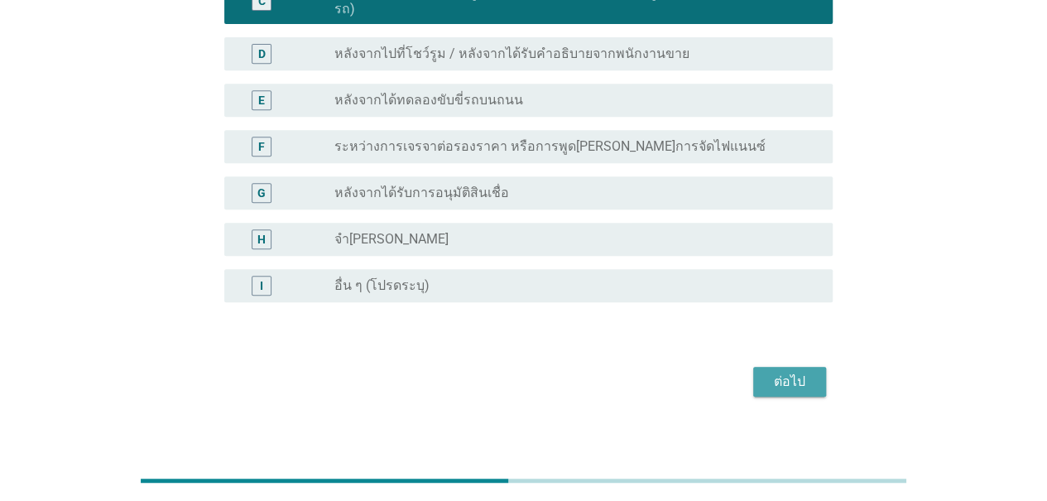
click at [791, 372] on div "ต่อไป" at bounding box center [789, 382] width 46 height 20
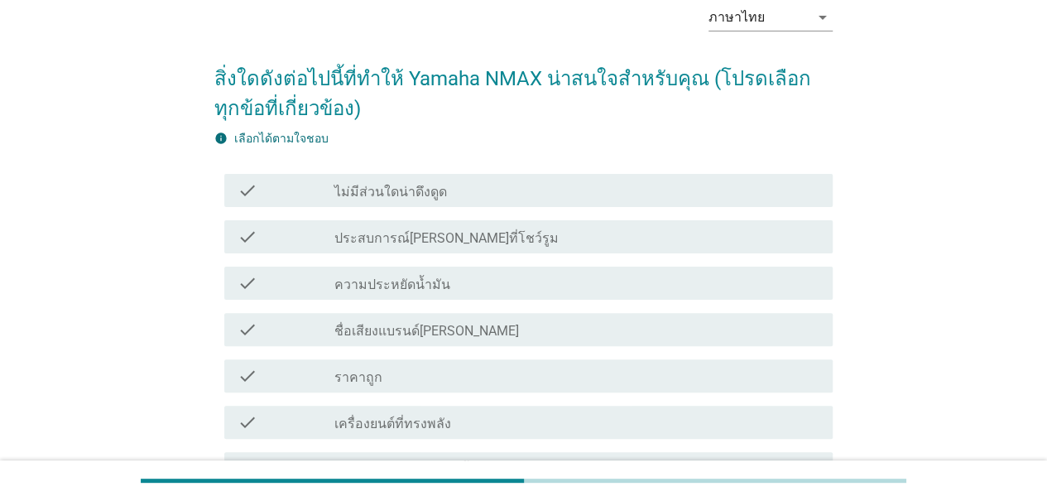
scroll to position [166, 0]
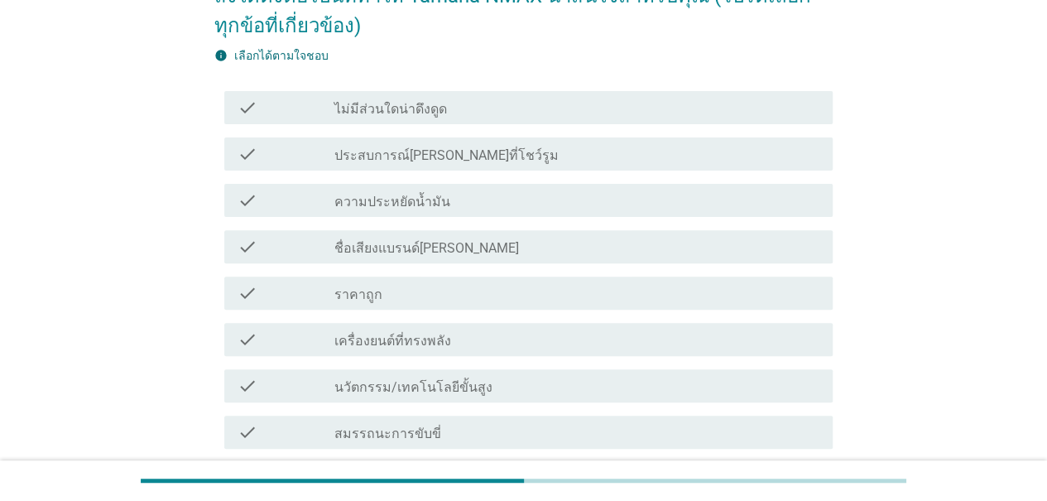
click at [413, 345] on label "เครื่องยนต์ที่ทรงพลัง" at bounding box center [392, 341] width 117 height 17
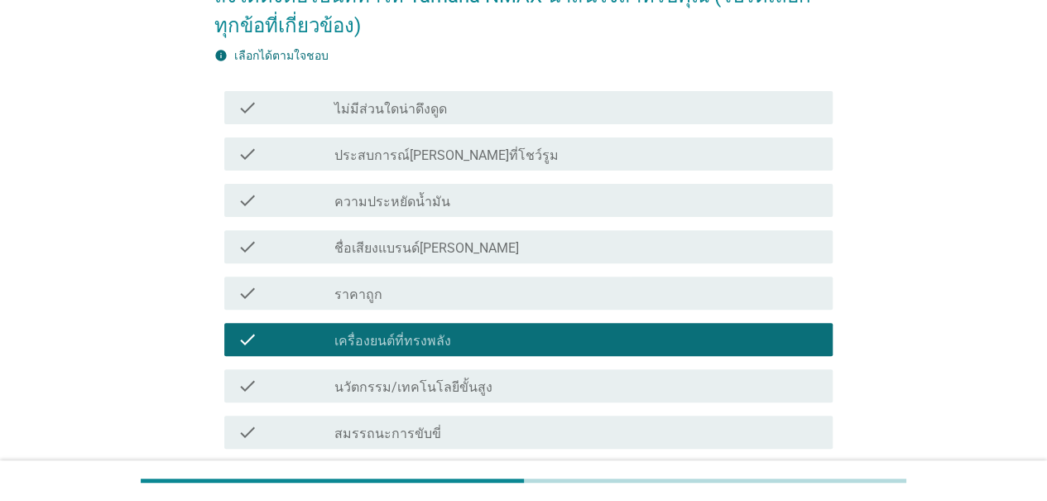
click at [454, 390] on label "นวัตกรรม/เทคโนโลยีขั้นสูง" at bounding box center [413, 387] width 158 height 17
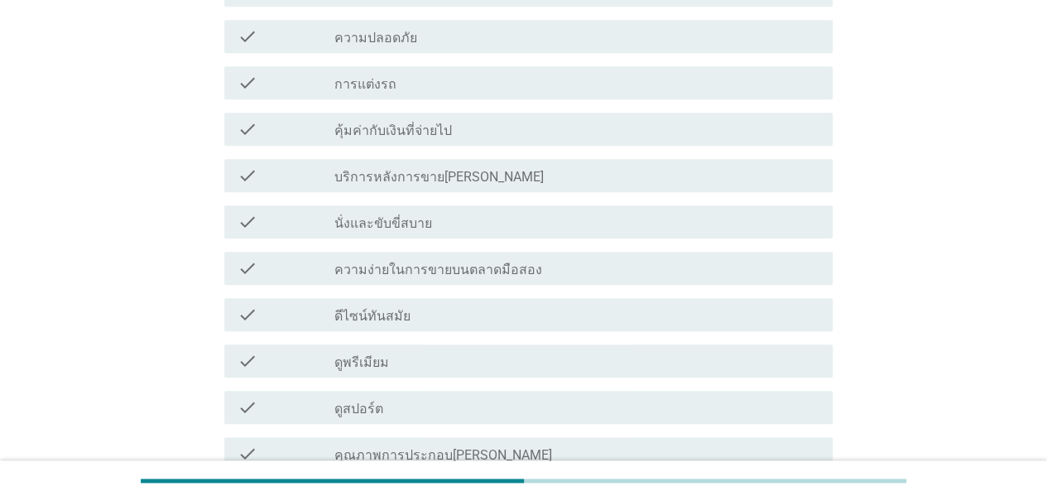
scroll to position [882, 0]
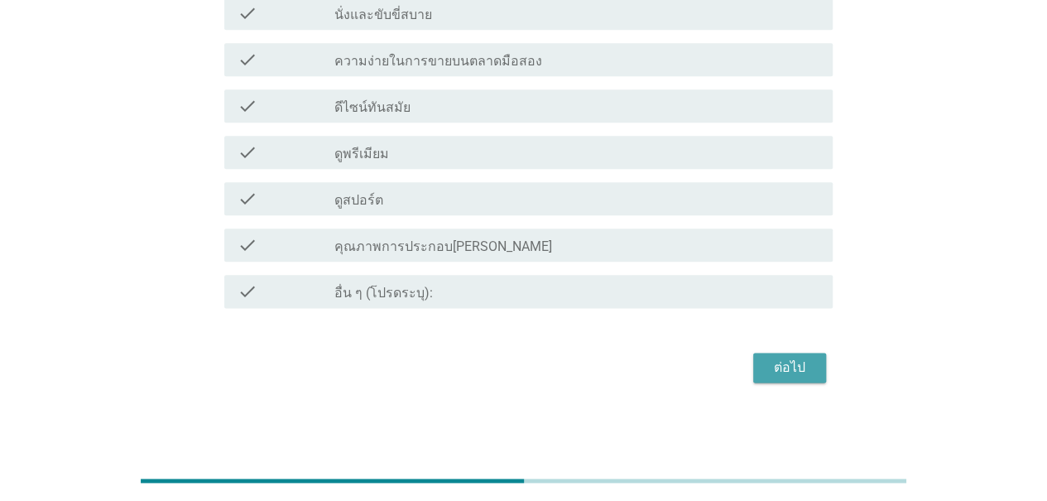
click at [794, 370] on div "ต่อไป" at bounding box center [789, 368] width 46 height 20
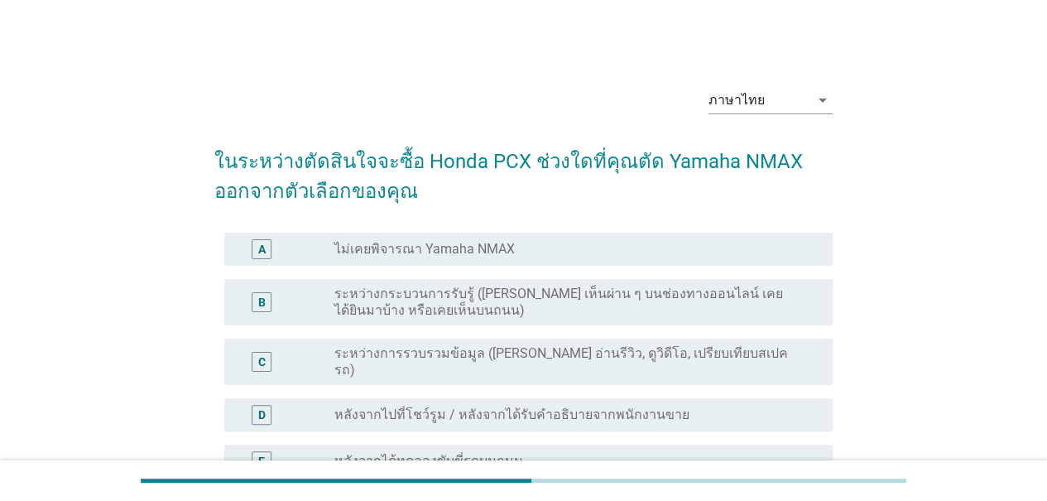
scroll to position [83, 0]
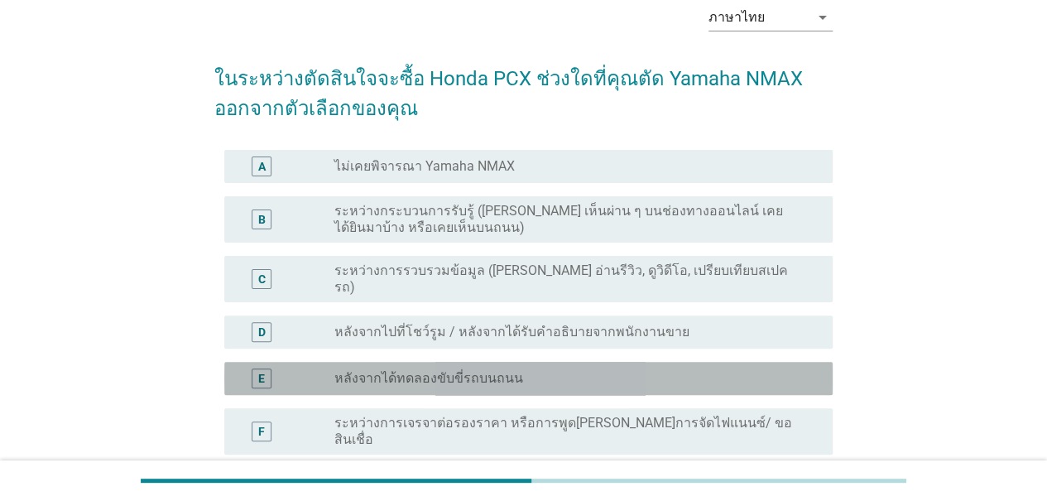
click at [463, 370] on label "หลังจากได้ทดลองขับขี่รถบนถนน" at bounding box center [428, 378] width 189 height 17
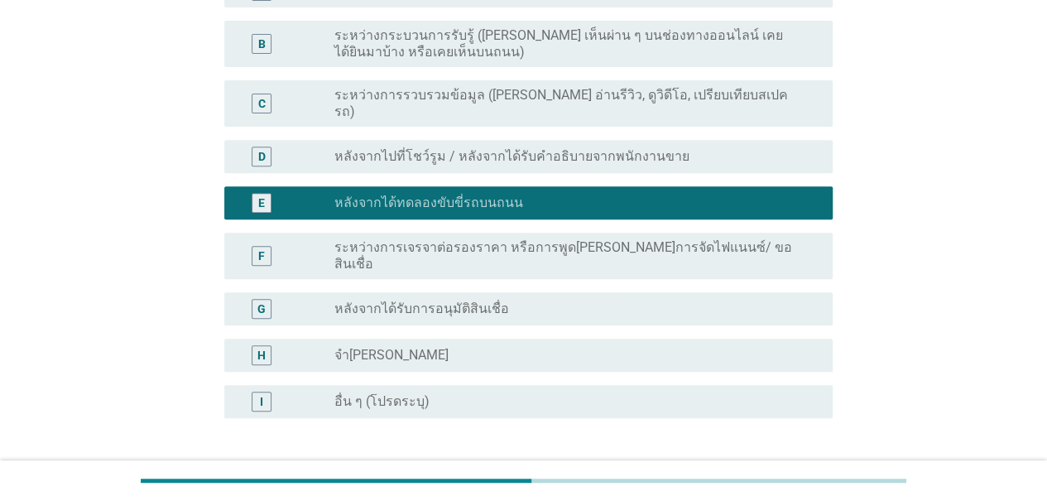
scroll to position [268, 0]
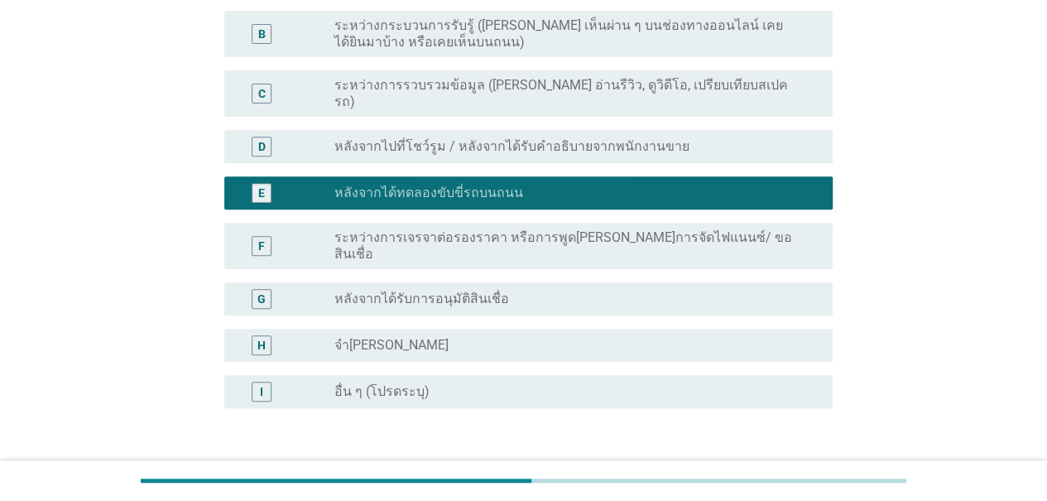
click at [799, 460] on div at bounding box center [523, 480] width 1047 height 41
click at [806, 477] on div "ต่อไป" at bounding box center [789, 487] width 46 height 20
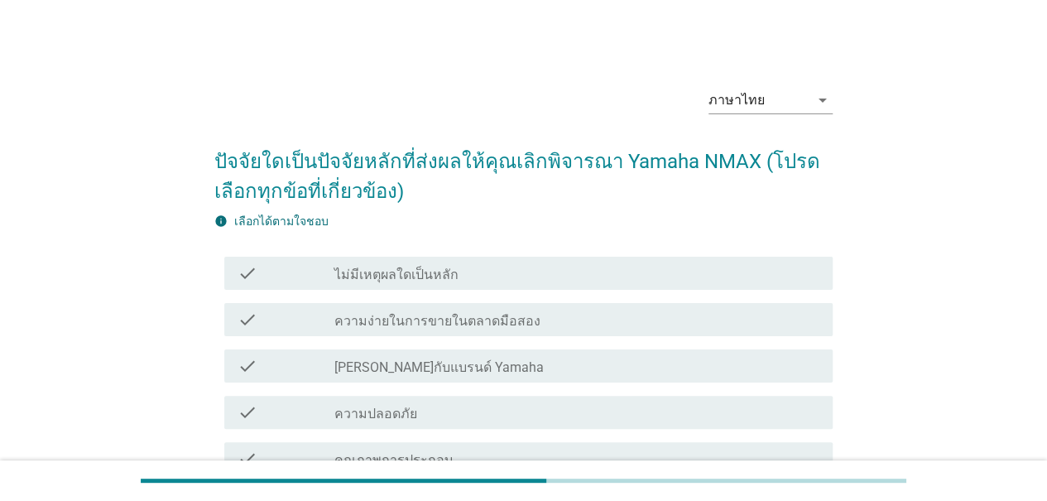
scroll to position [166, 0]
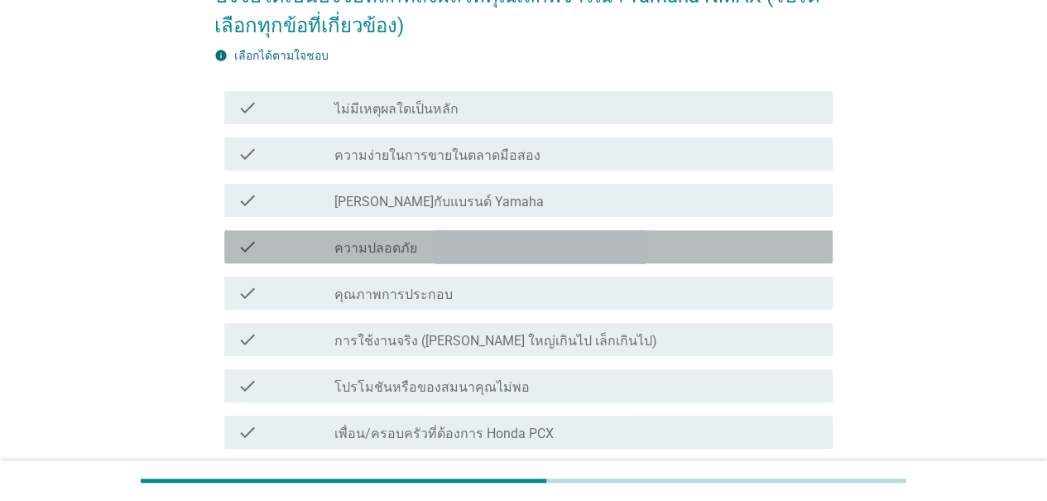
click at [408, 254] on div "check_box_outline_blank ความปลอดภัย" at bounding box center [576, 247] width 485 height 20
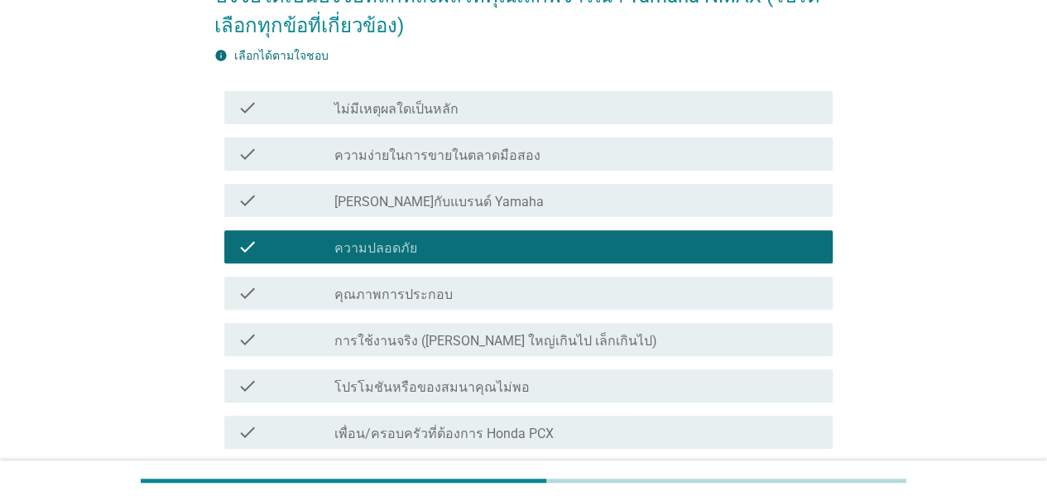
click at [449, 346] on label "การใช้งานจริง ([PERSON_NAME] ใหญ่เกินไป เล็กเกินไป)" at bounding box center [495, 341] width 323 height 17
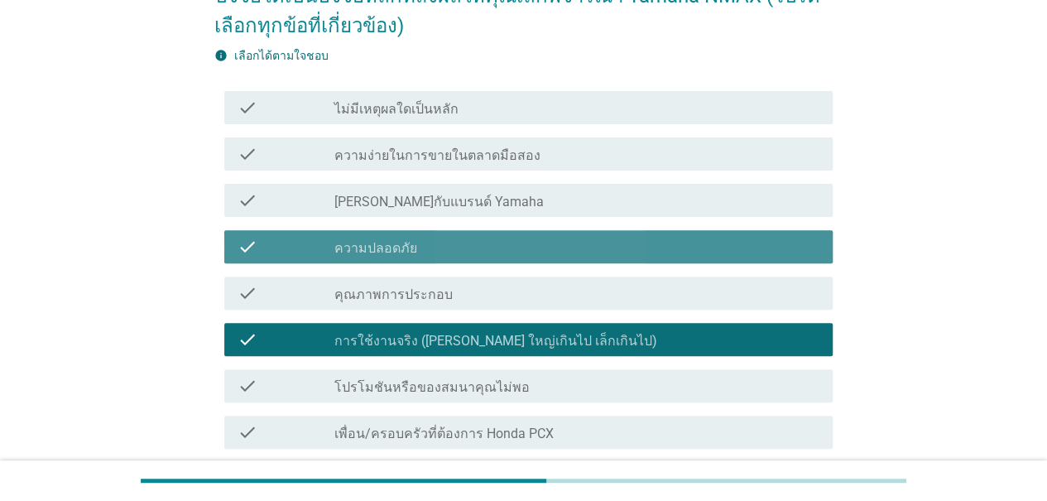
click at [429, 251] on div "check_box_outline_blank ความปลอดภัย" at bounding box center [576, 247] width 485 height 20
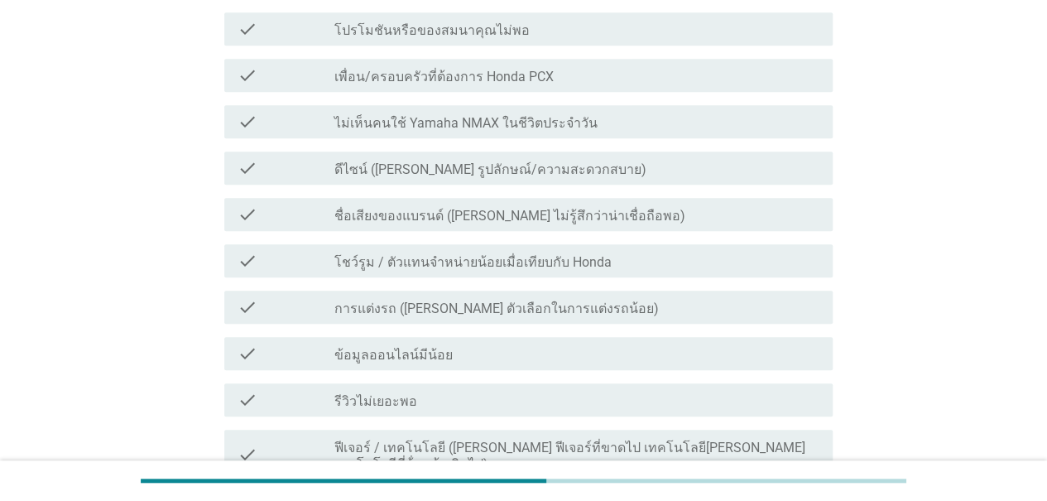
scroll to position [1013, 0]
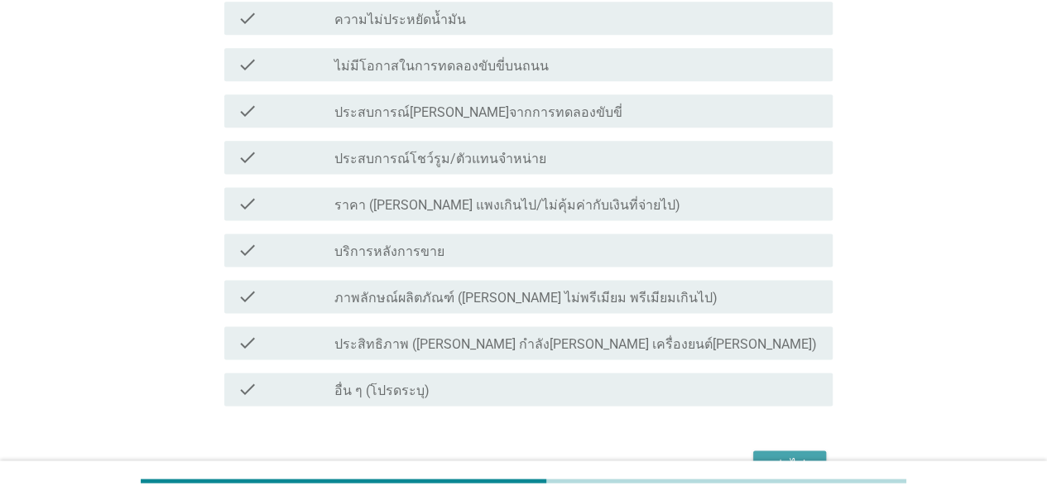
click at [804, 455] on div "ต่อไป" at bounding box center [789, 465] width 46 height 20
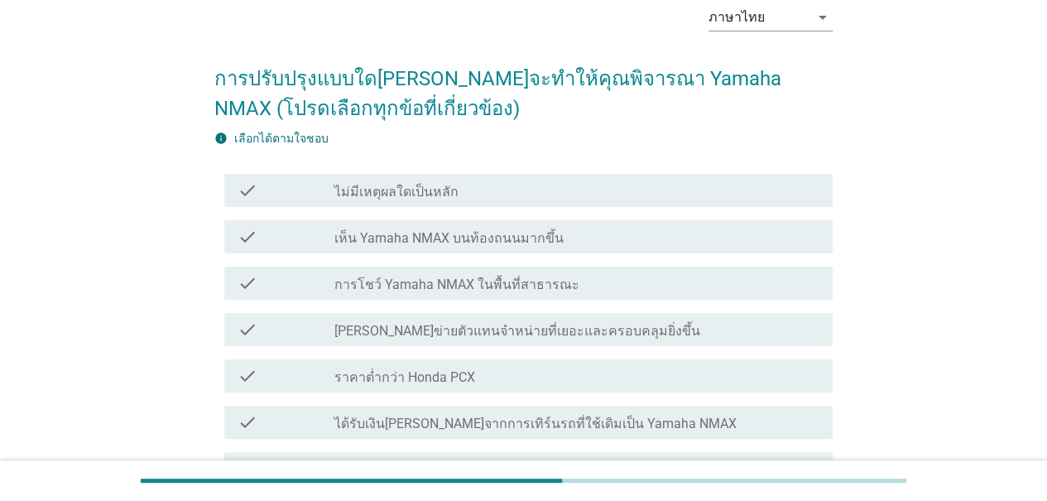
scroll to position [248, 0]
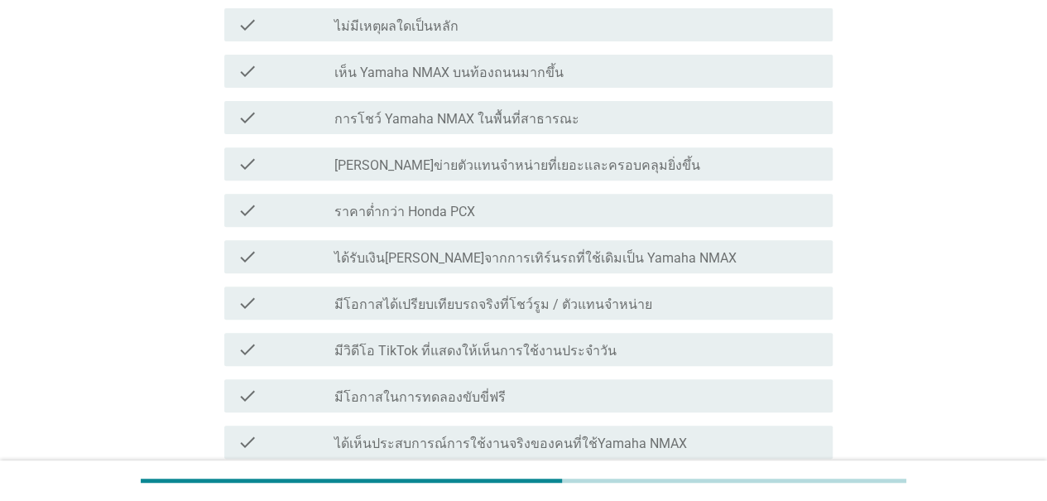
click at [499, 308] on label "มีโอกาสได้เปรียบเทียบรถจริงที่โชว์รูม / ตัวแทนจำหน่าย" at bounding box center [493, 304] width 318 height 17
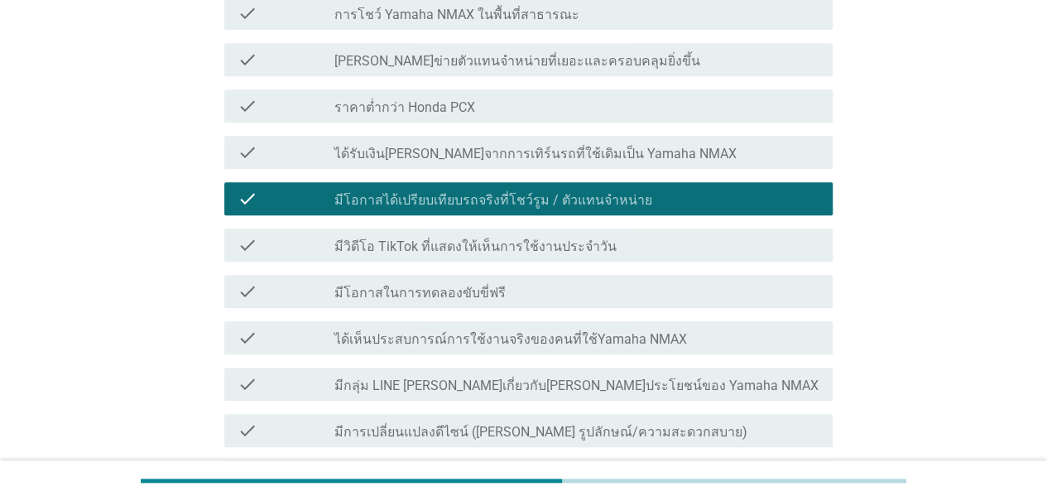
scroll to position [358, 0]
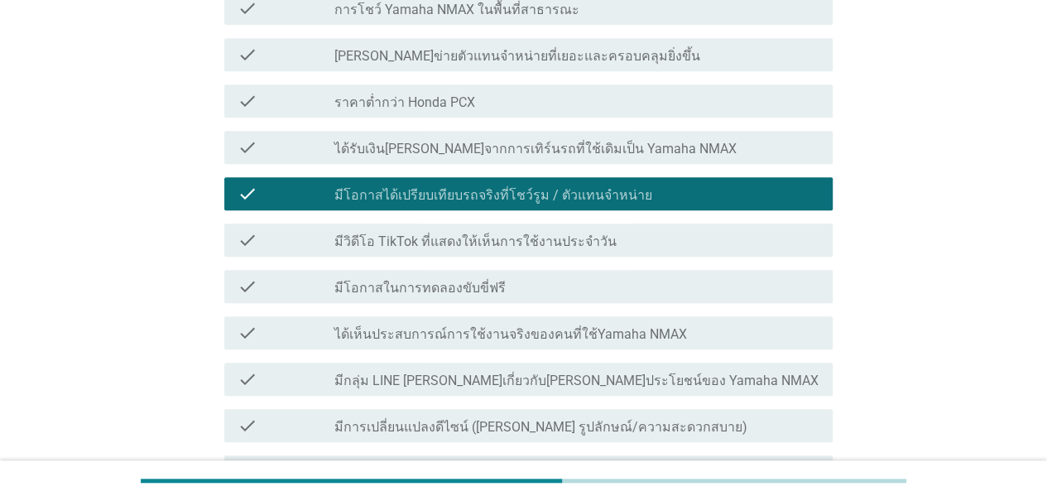
click at [597, 337] on label "ได้เห็นประสบการณ์การใช้งานจริงของคนที่ใช้Yamaha NMAX" at bounding box center [510, 334] width 353 height 17
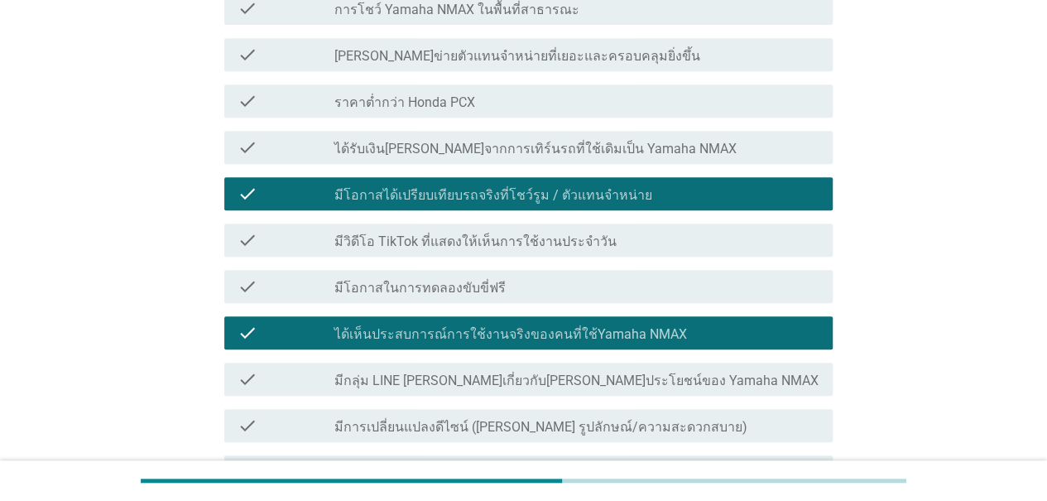
click at [373, 429] on label "มีการเปลี่ยนแปลงดีไซน์ ([PERSON_NAME] รูปลักษณ์/ความสะดวกสบาย)" at bounding box center [540, 427] width 413 height 17
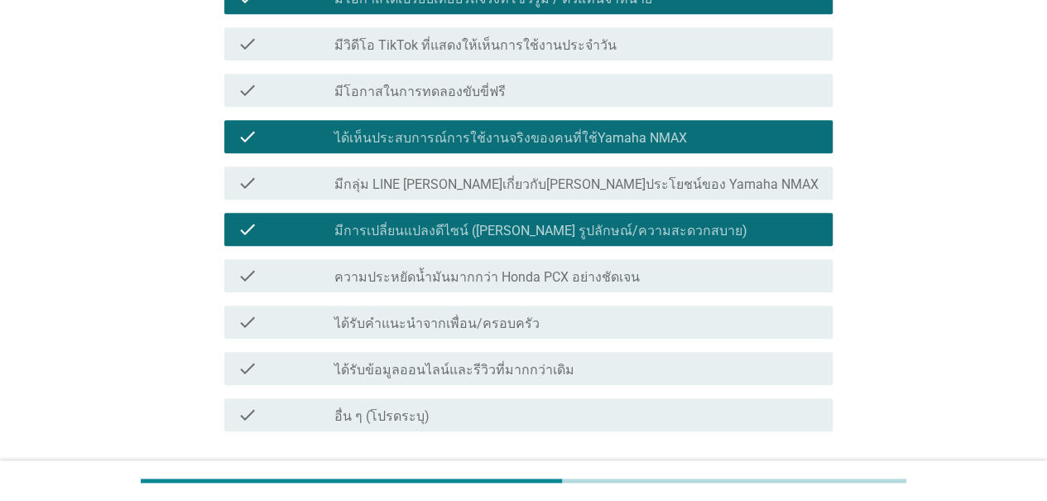
scroll to position [680, 0]
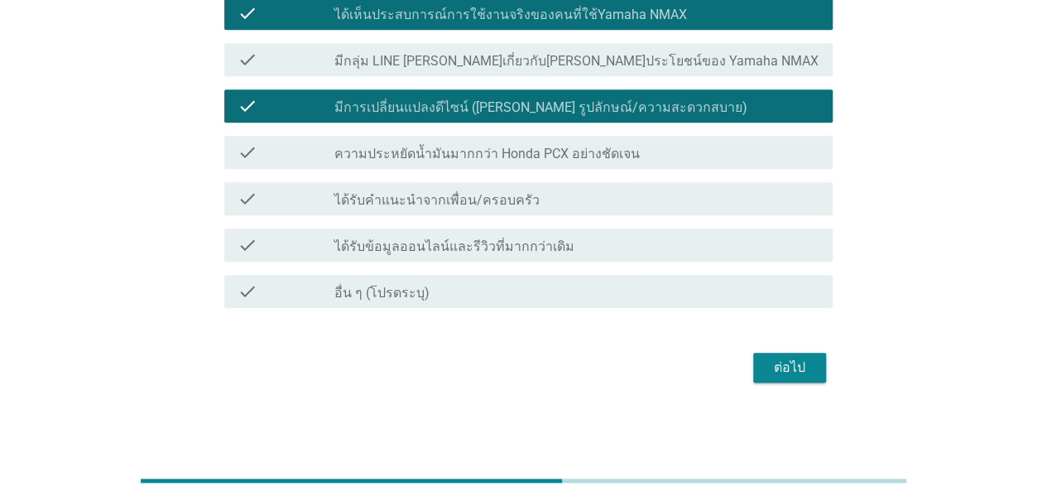
click at [800, 376] on div "ต่อไป" at bounding box center [789, 368] width 46 height 20
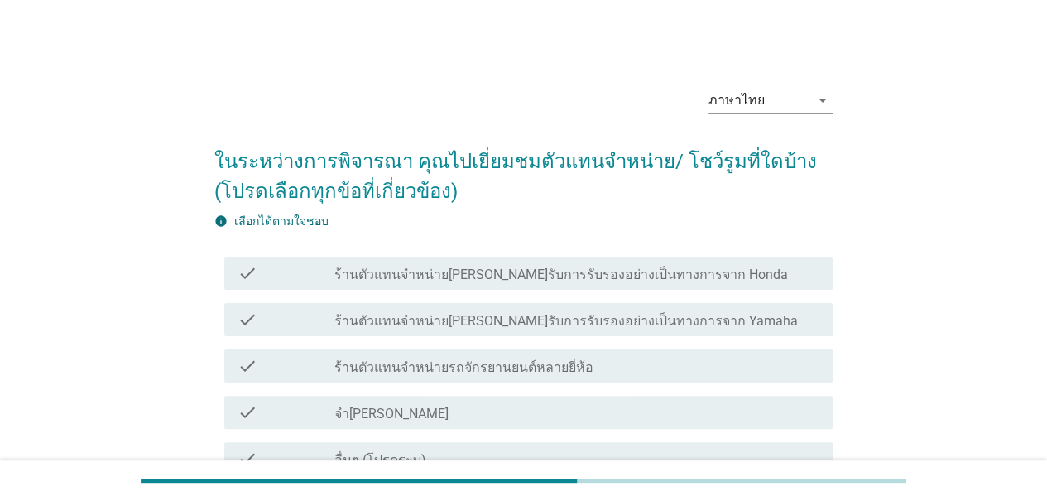
scroll to position [83, 0]
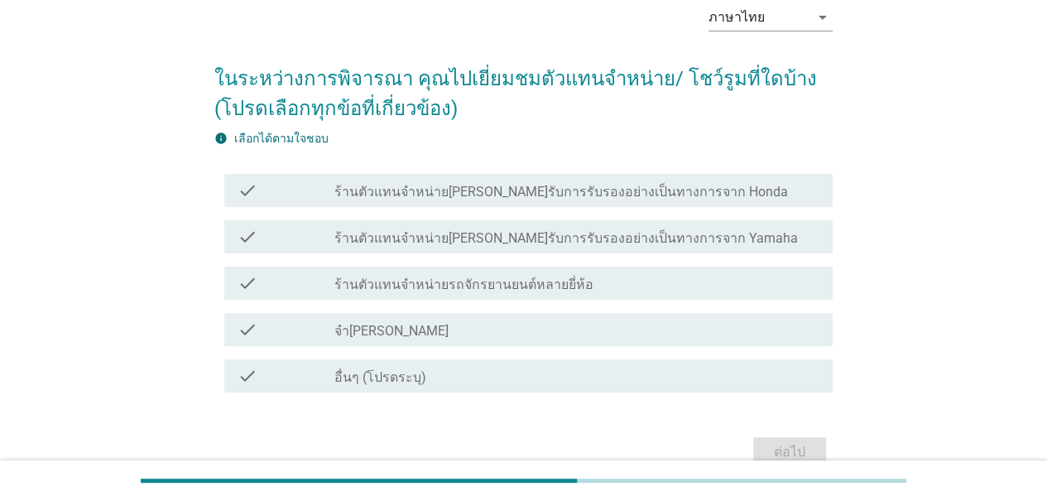
click at [616, 287] on div "check_box_outline_blank ร้านตัวแทนจำหน่ายรถจักรยานยนต์หลายยี่ห้อ" at bounding box center [576, 283] width 485 height 20
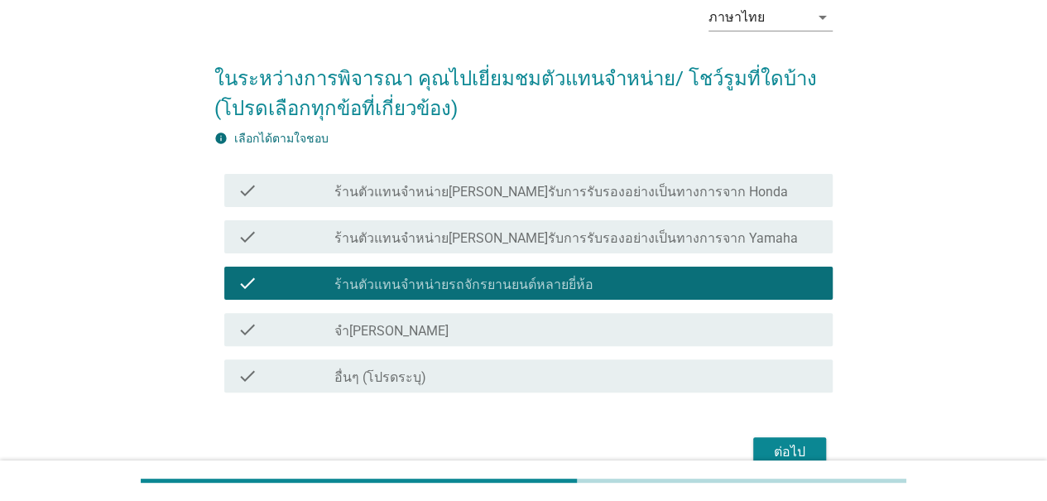
click at [810, 448] on div "ต่อไป" at bounding box center [789, 452] width 46 height 20
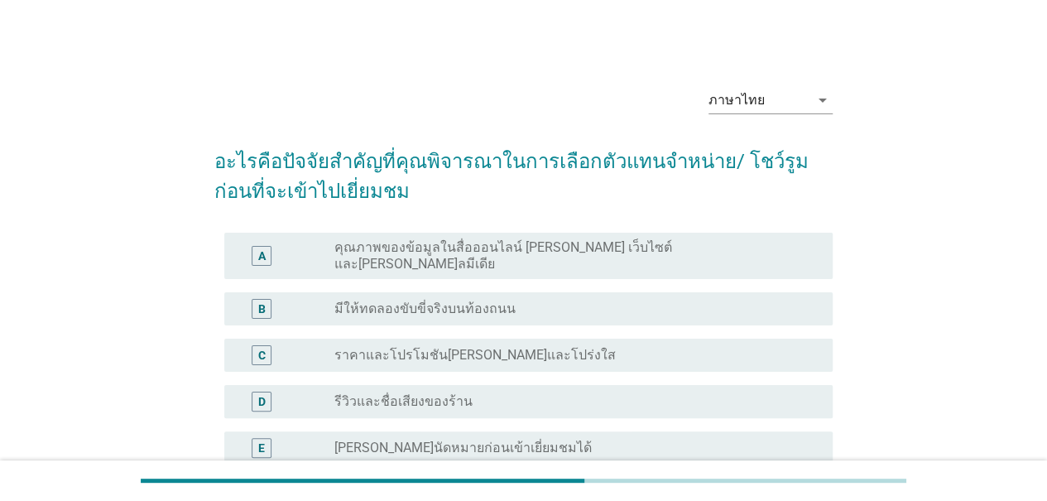
click at [468, 300] on label "มีให้ทดลองขับขี่จริงบนท้องถนน" at bounding box center [424, 308] width 181 height 17
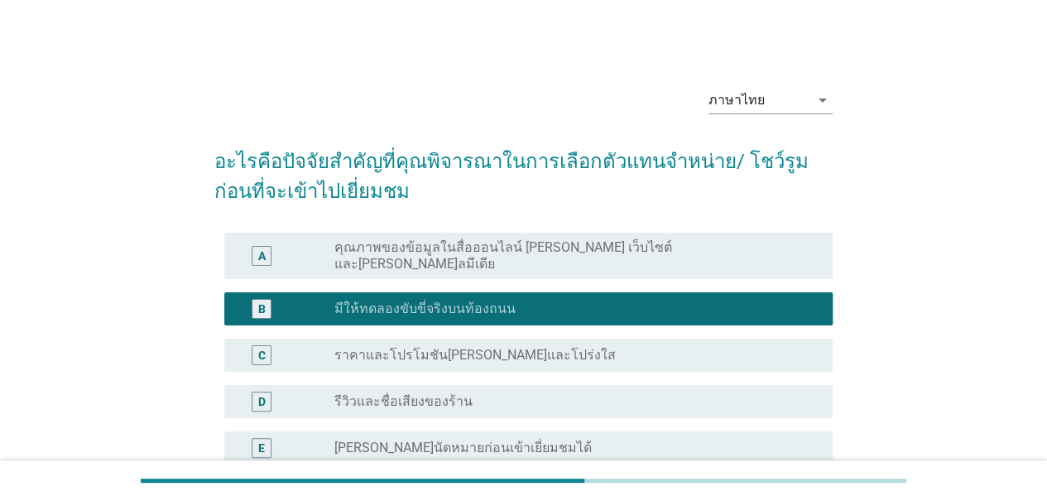
click at [553, 393] on div "radio_button_unchecked รีวิวและชื่อเสียงของร้าน" at bounding box center [570, 401] width 472 height 17
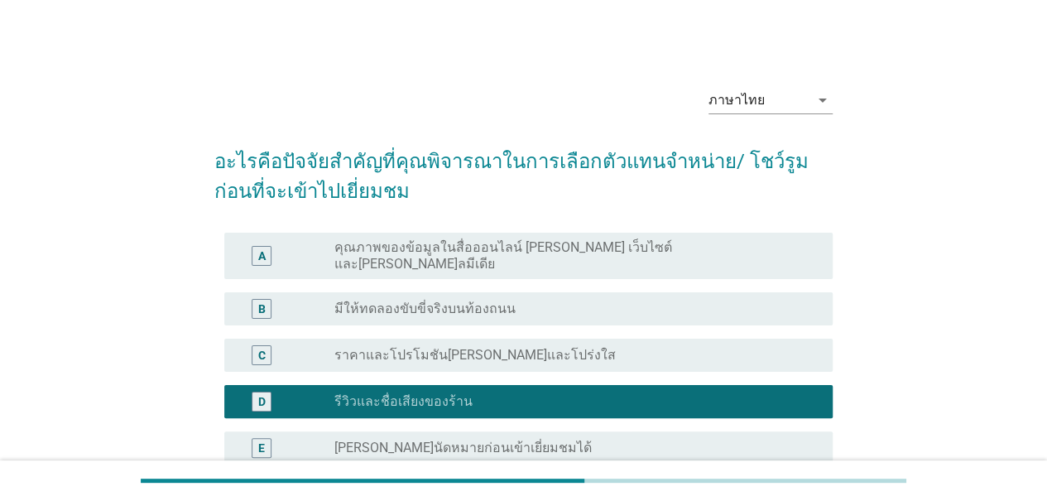
click at [563, 300] on div "radio_button_unchecked มีให้ทดลองขับขี่จริงบนท้องถนน" at bounding box center [570, 308] width 472 height 17
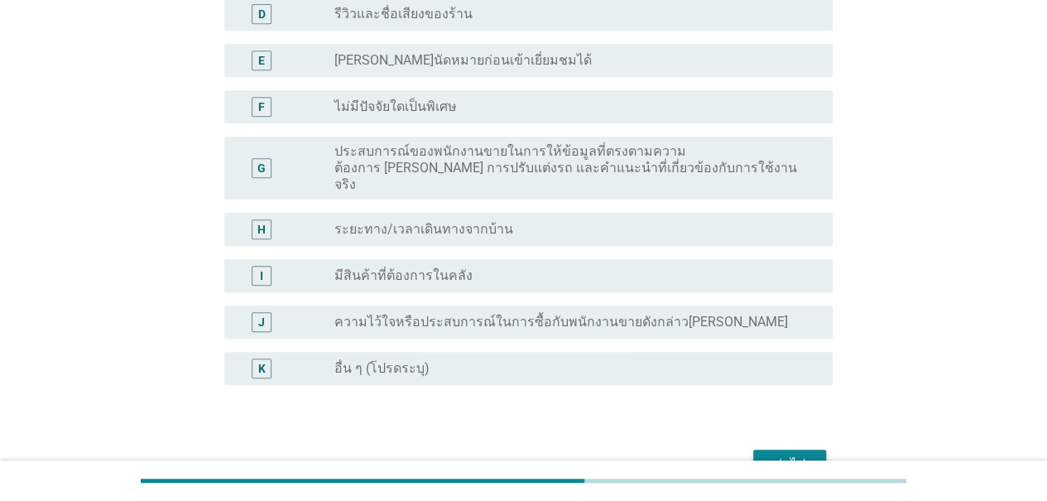
scroll to position [440, 0]
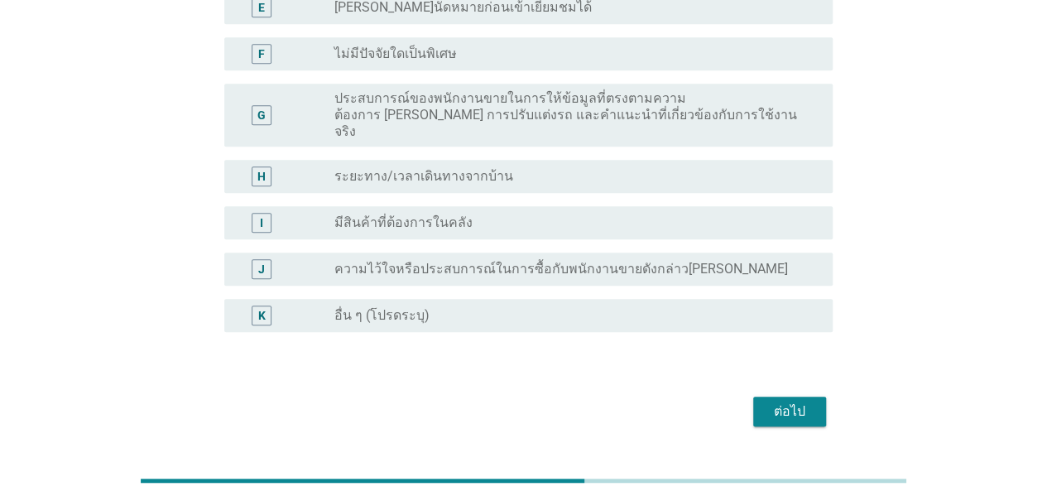
click at [793, 401] on div "ต่อไป" at bounding box center [789, 411] width 46 height 20
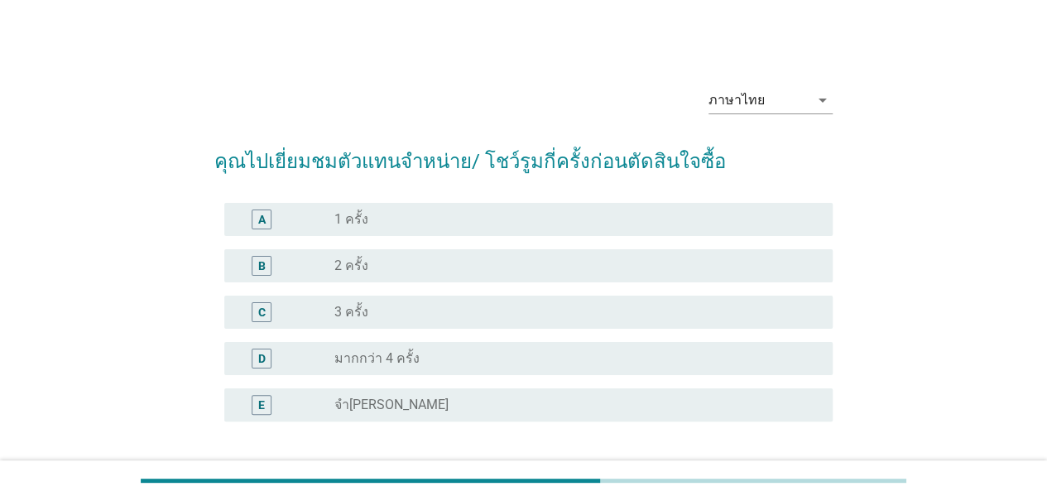
click at [404, 309] on div "radio_button_unchecked 3 ครั้ง" at bounding box center [570, 312] width 472 height 17
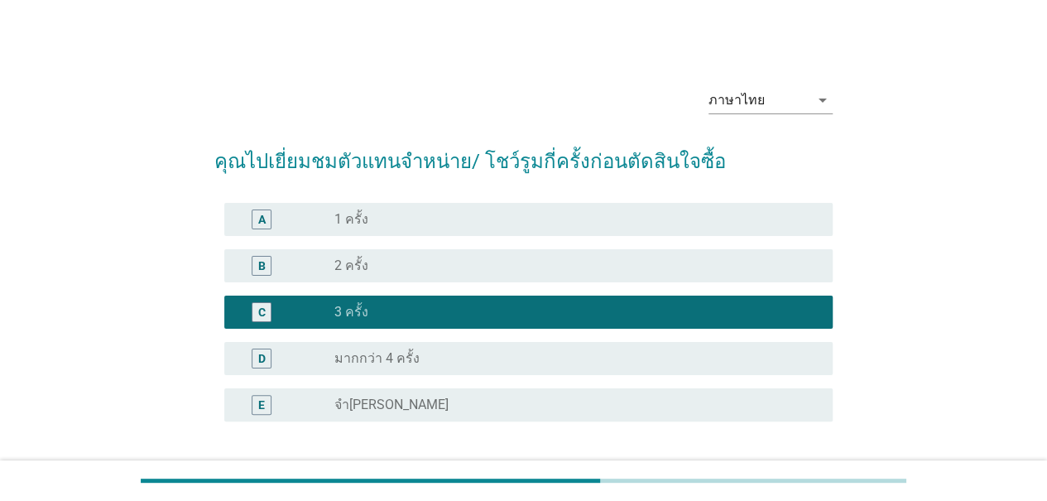
scroll to position [132, 0]
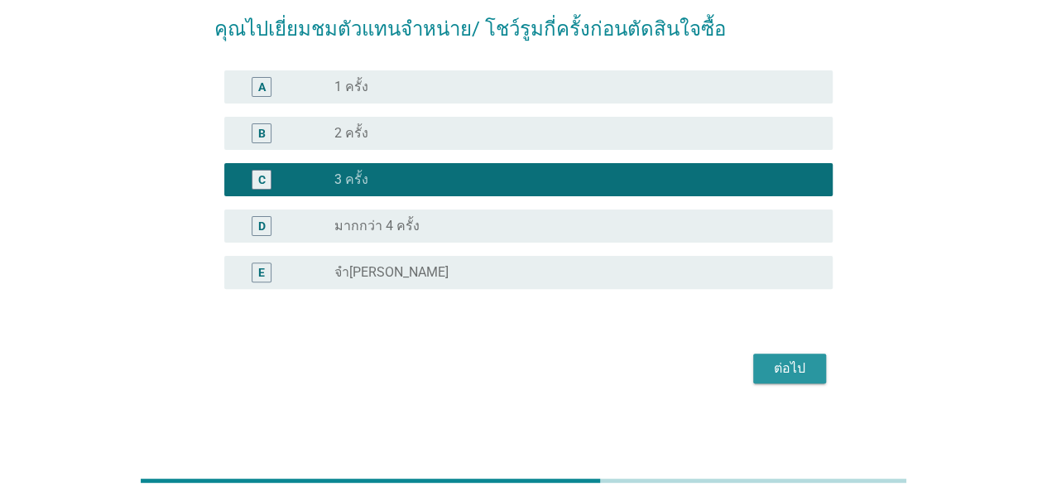
click at [804, 365] on div "ต่อไป" at bounding box center [789, 368] width 46 height 20
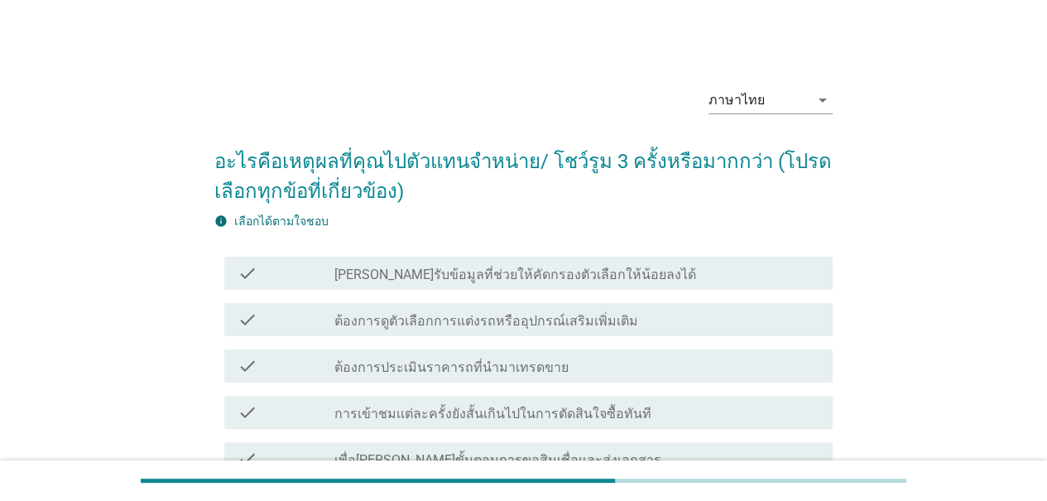
scroll to position [83, 0]
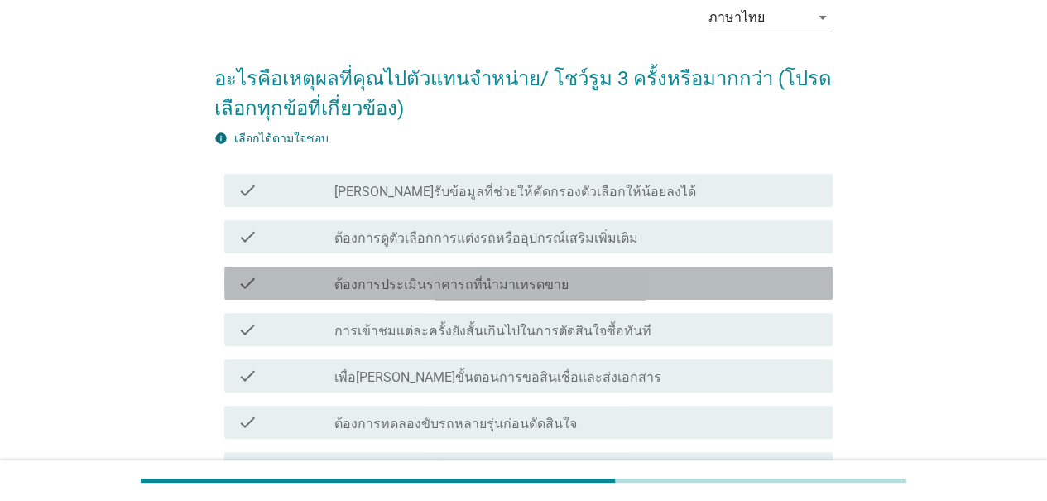
click at [385, 293] on label "ต้องการประเมินราคารถที่นำมาเทรดขาย" at bounding box center [451, 284] width 234 height 17
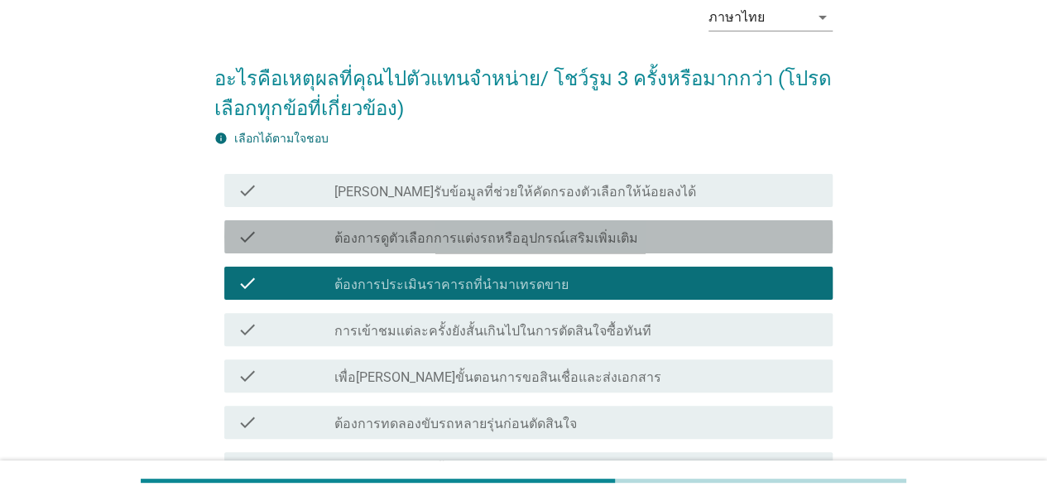
click at [450, 235] on label "ต้องการดูตัวเลือกการแต่งรถหรืออุปกรณ์เสริมเพิ่มเติม" at bounding box center [486, 238] width 304 height 17
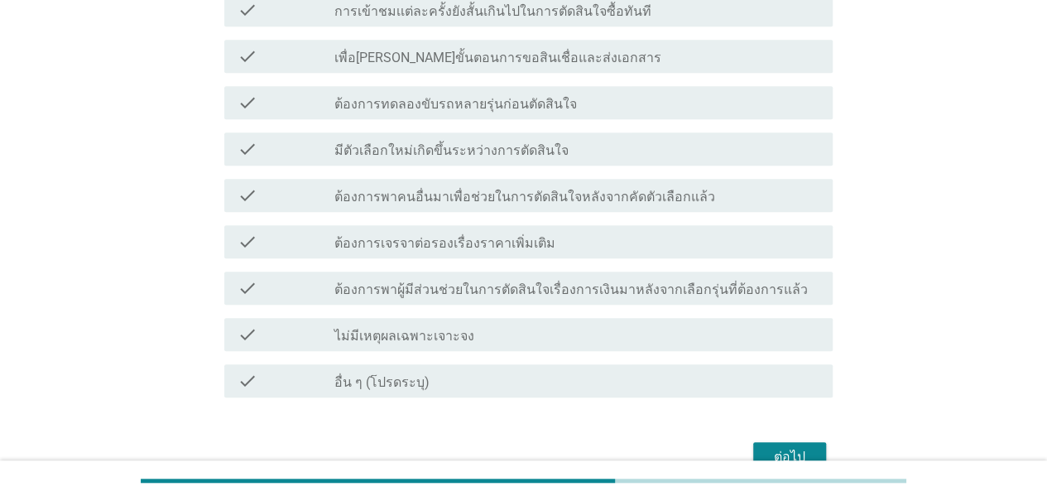
scroll to position [449, 0]
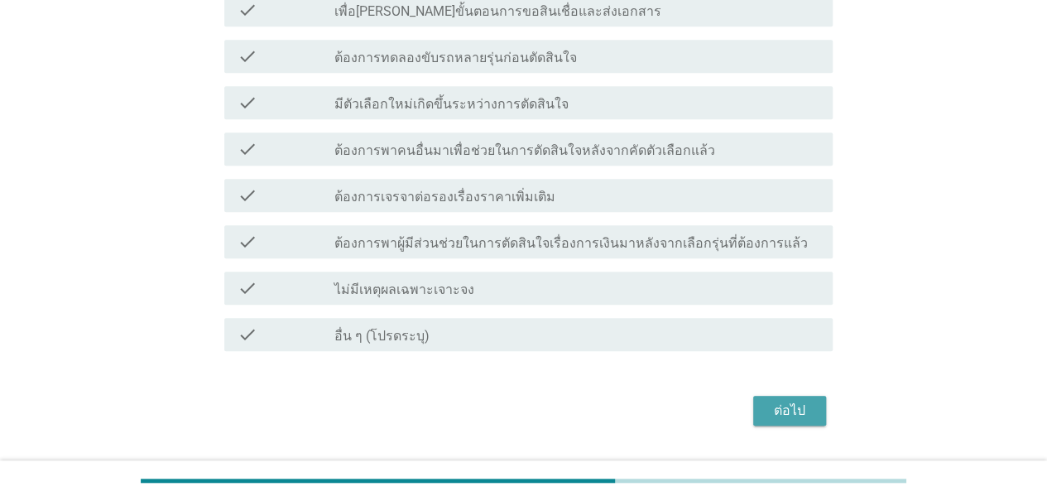
click at [785, 415] on div "ต่อไป" at bounding box center [789, 411] width 46 height 20
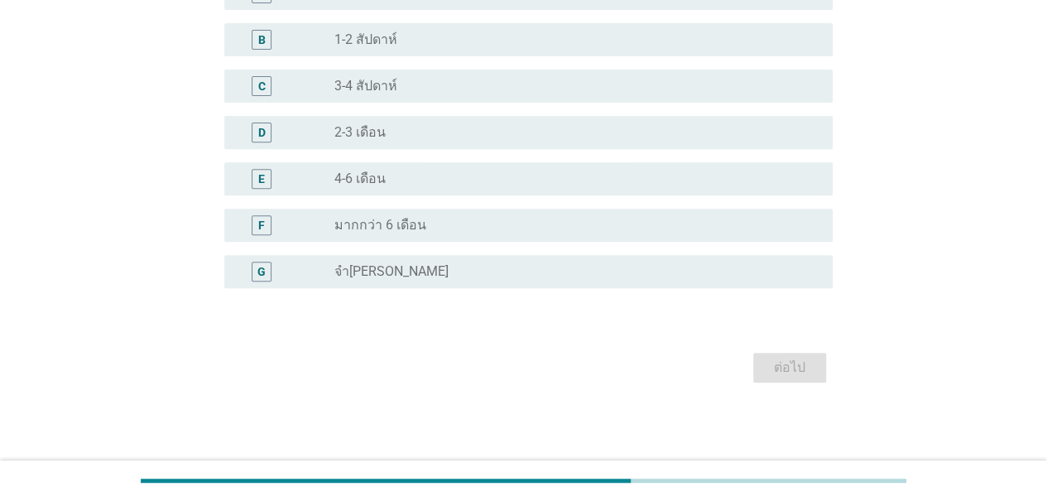
scroll to position [0, 0]
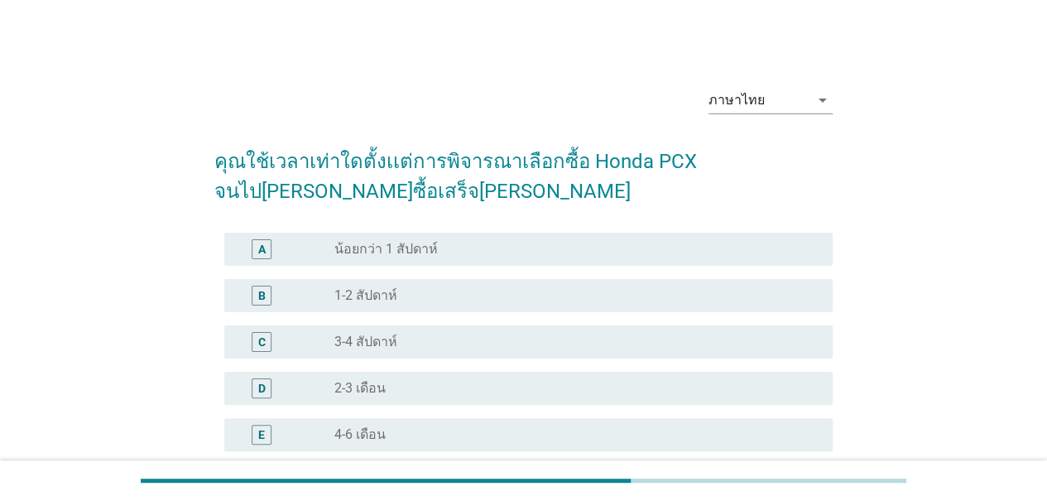
click at [430, 334] on div "radio_button_unchecked 3-4 สัปดาห์" at bounding box center [570, 342] width 472 height 17
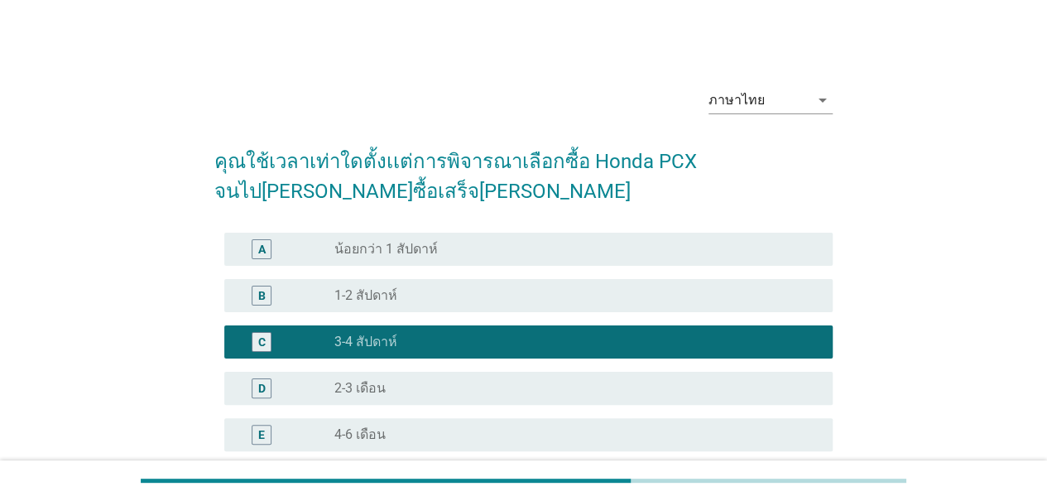
scroll to position [225, 0]
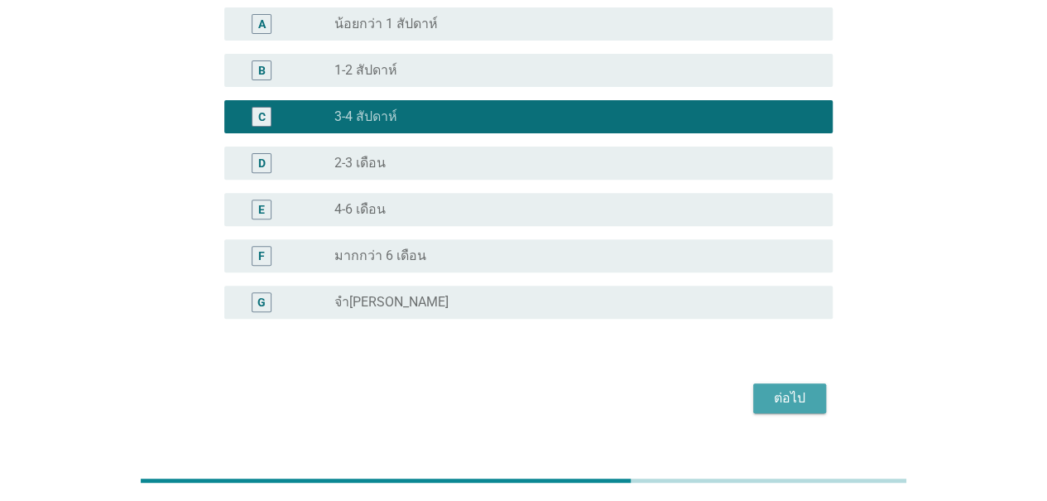
click at [803, 388] on div "ต่อไป" at bounding box center [789, 398] width 46 height 20
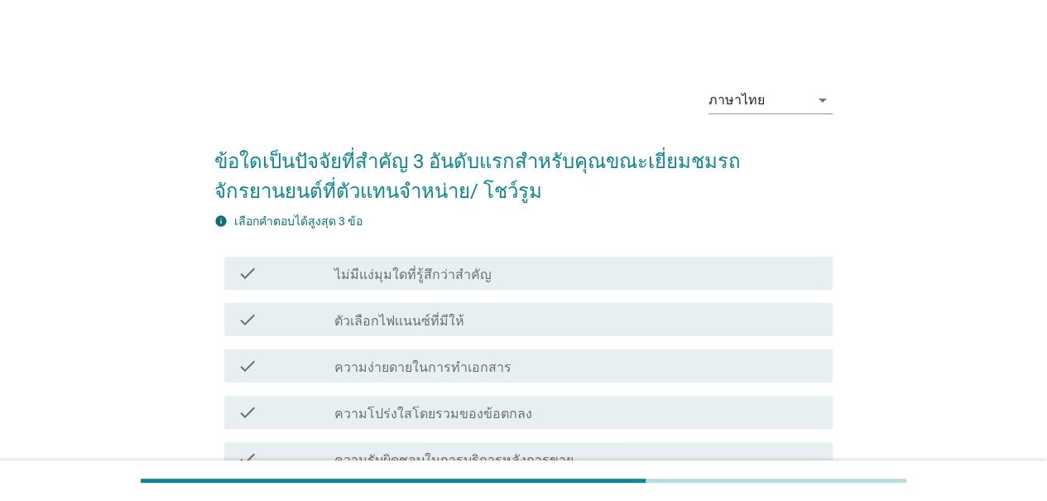
scroll to position [83, 0]
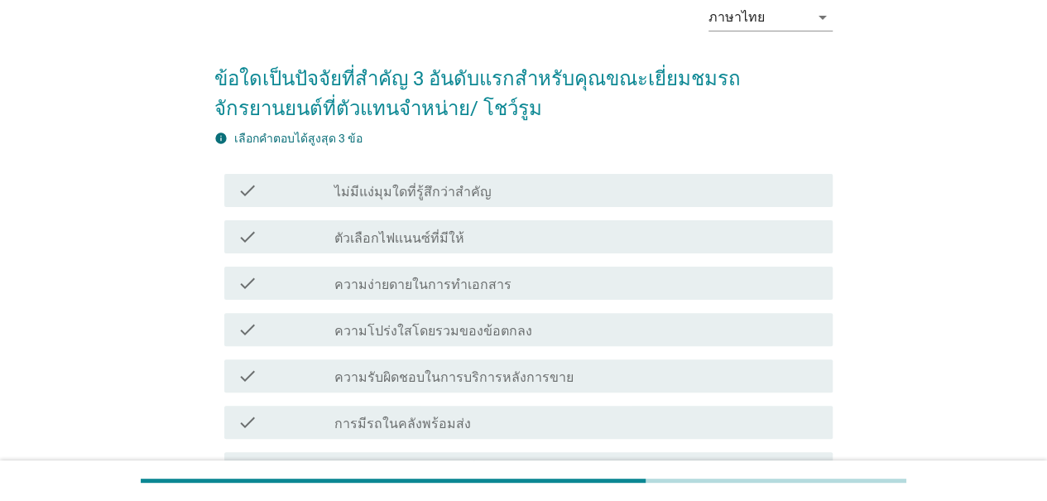
click at [415, 290] on label "ความง่ายดายในการทำเอกสาร" at bounding box center [422, 284] width 177 height 17
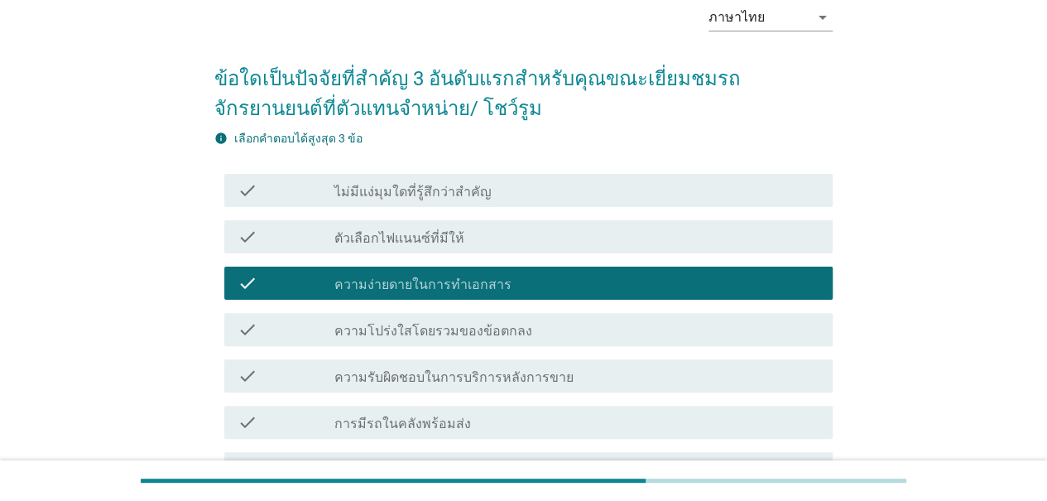
click at [380, 243] on label "ตัวเลือกไฟเเนนซ์ที่มีให้" at bounding box center [399, 238] width 130 height 17
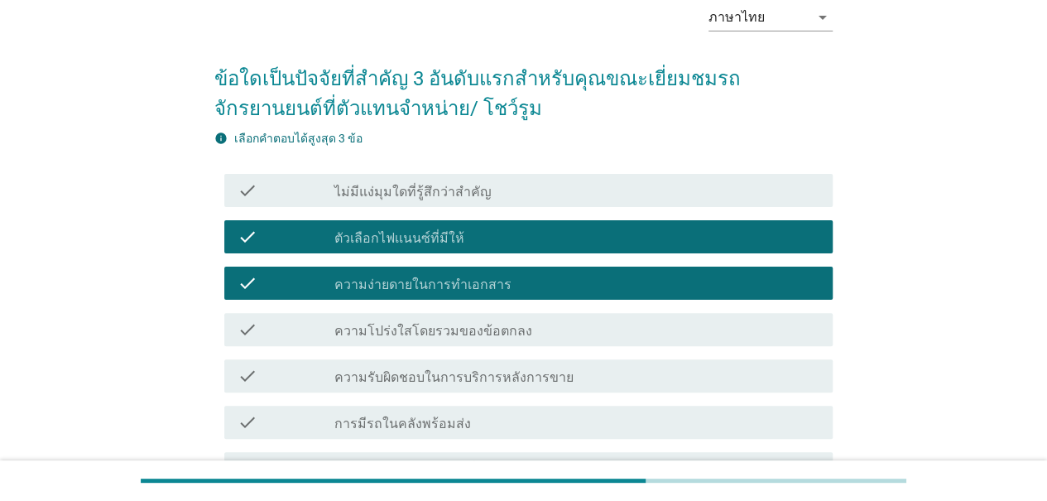
click at [442, 432] on label "การมีรถในคลังพร้อมส่ง" at bounding box center [402, 423] width 137 height 17
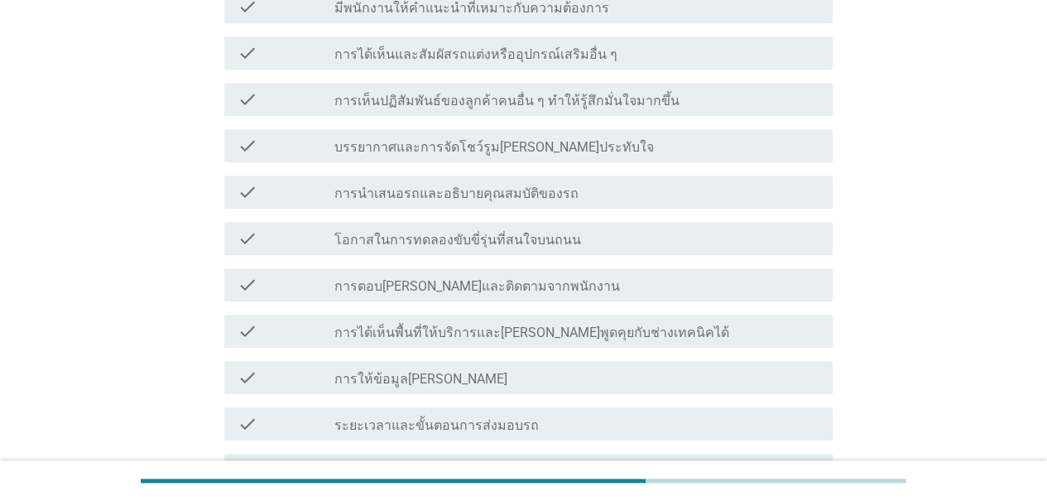
scroll to position [801, 0]
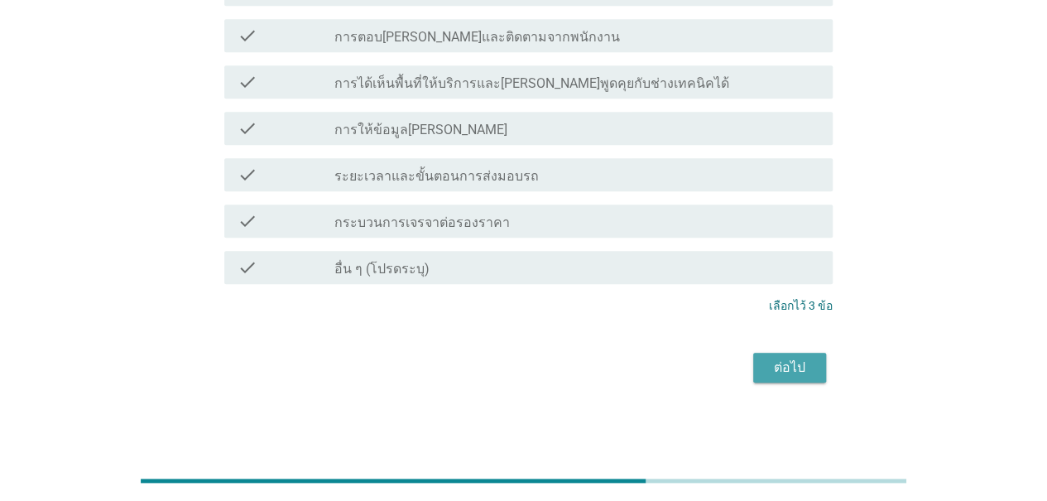
click at [814, 368] on button "ต่อไป" at bounding box center [789, 368] width 73 height 30
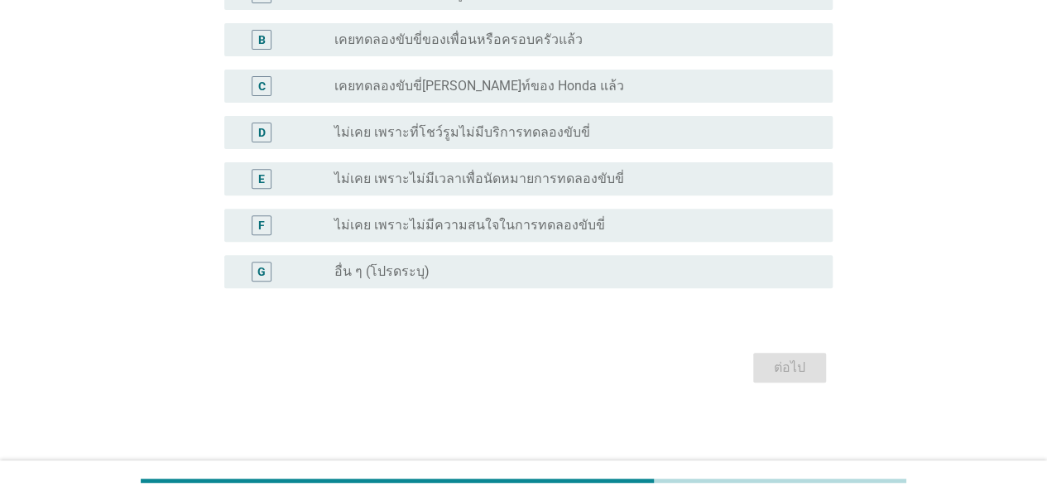
scroll to position [0, 0]
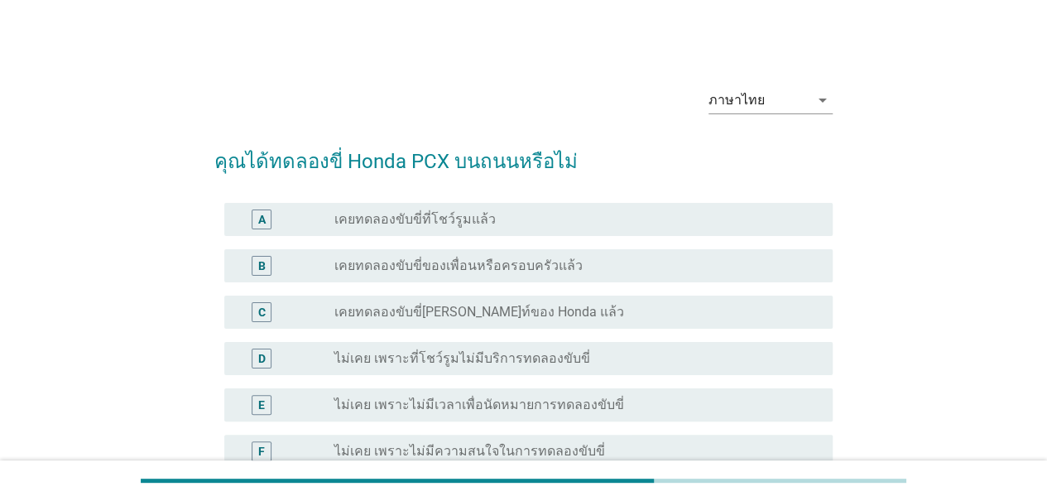
click at [521, 262] on label "เคยทดลองขับขี่ของเพื่อนหรือครอบครัวแล้ว" at bounding box center [458, 265] width 248 height 17
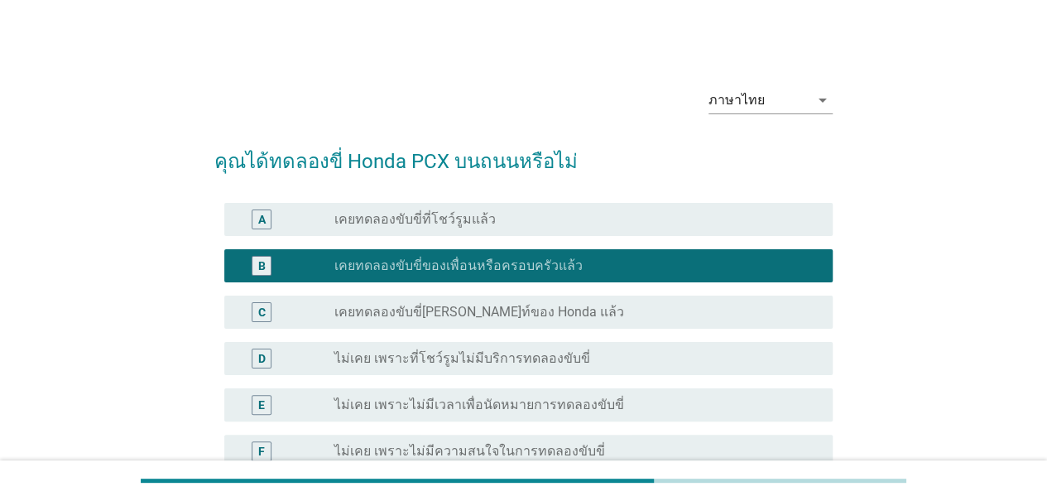
scroll to position [225, 0]
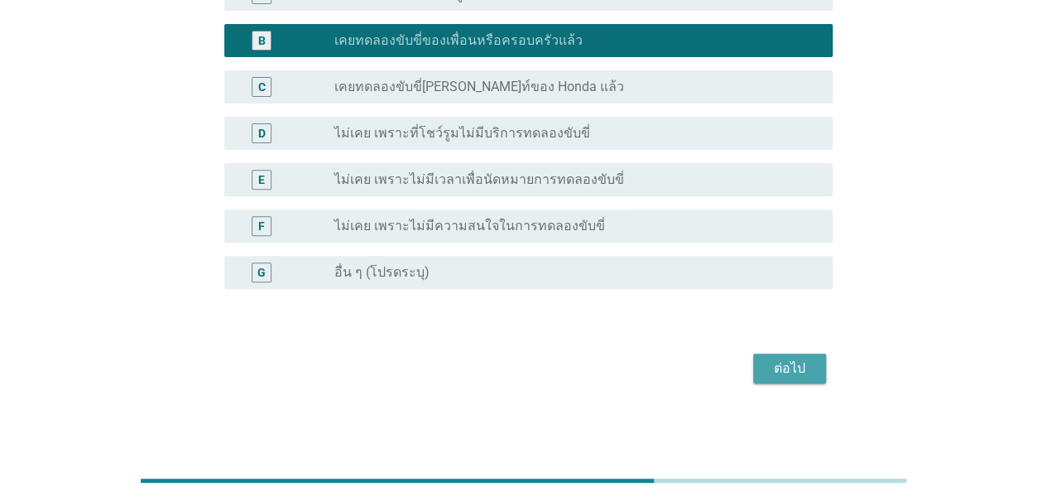
click at [816, 367] on button "ต่อไป" at bounding box center [789, 368] width 73 height 30
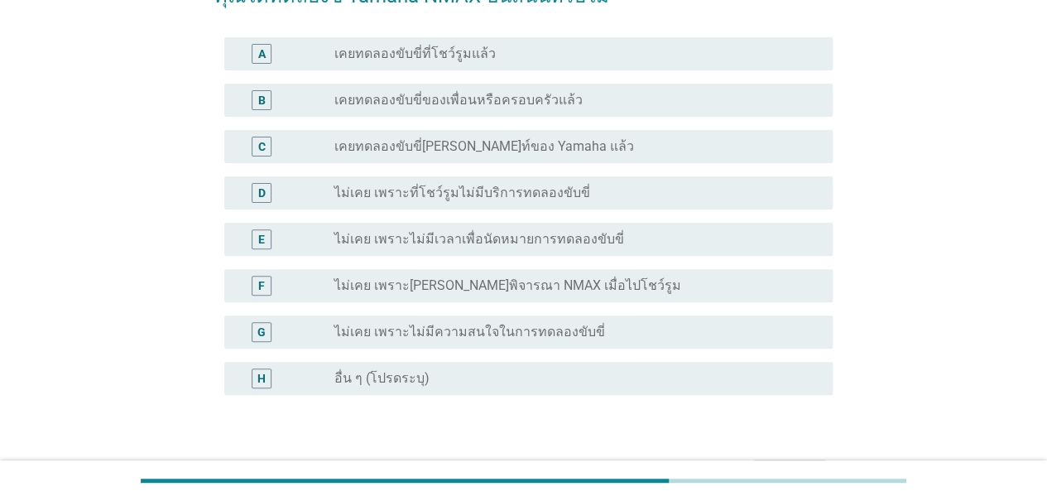
scroll to position [0, 0]
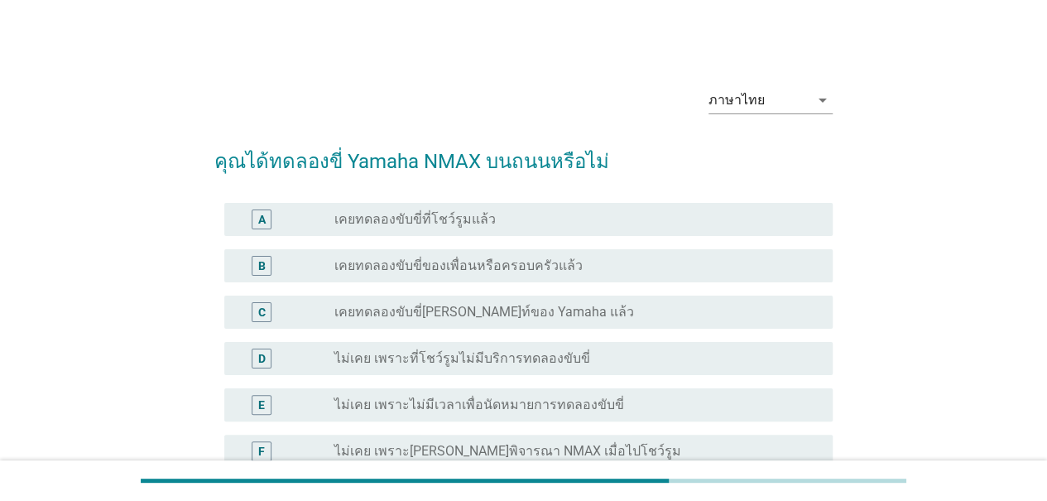
click at [537, 262] on div "radio_button_unchecked เคยทดลองขับขี่ของเพื่อนหรือครอบครัวแล้ว" at bounding box center [570, 265] width 472 height 17
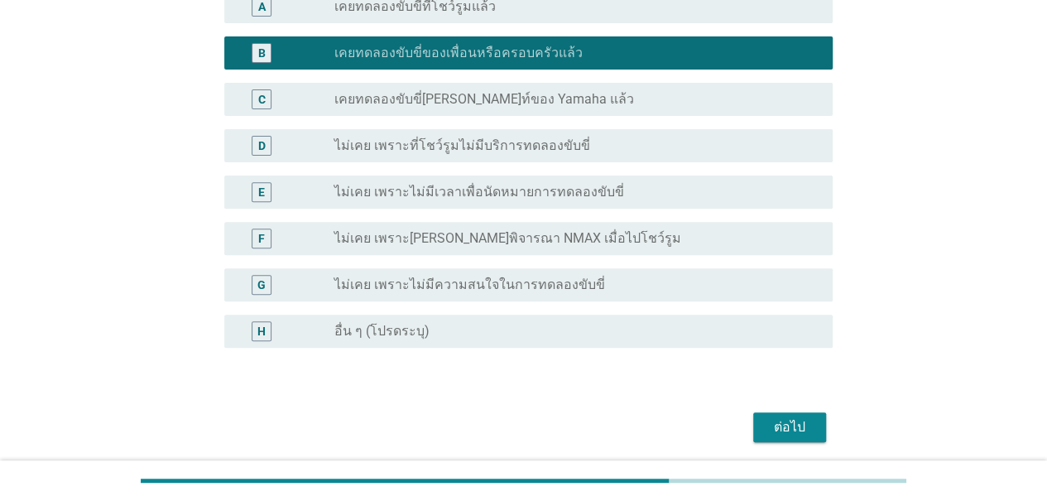
scroll to position [222, 0]
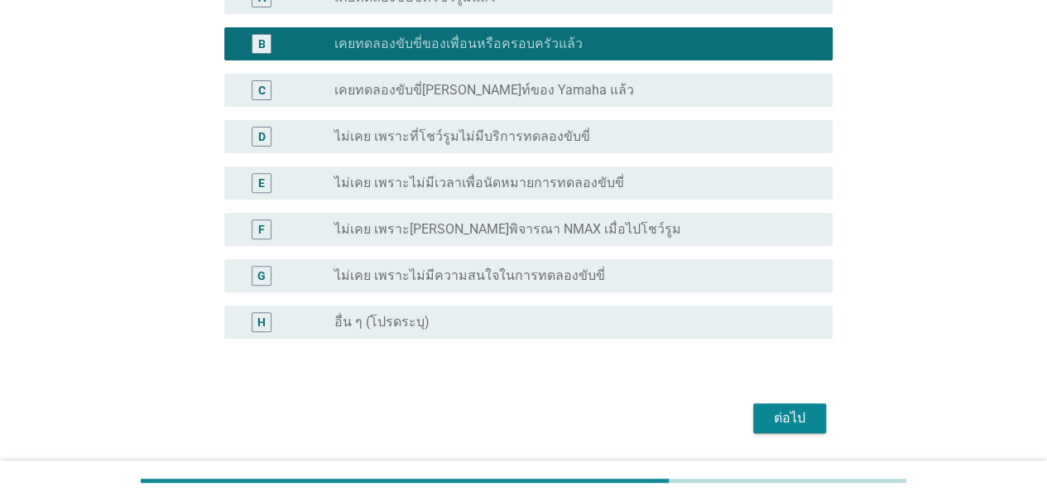
click at [803, 423] on div "ต่อไป" at bounding box center [789, 418] width 46 height 20
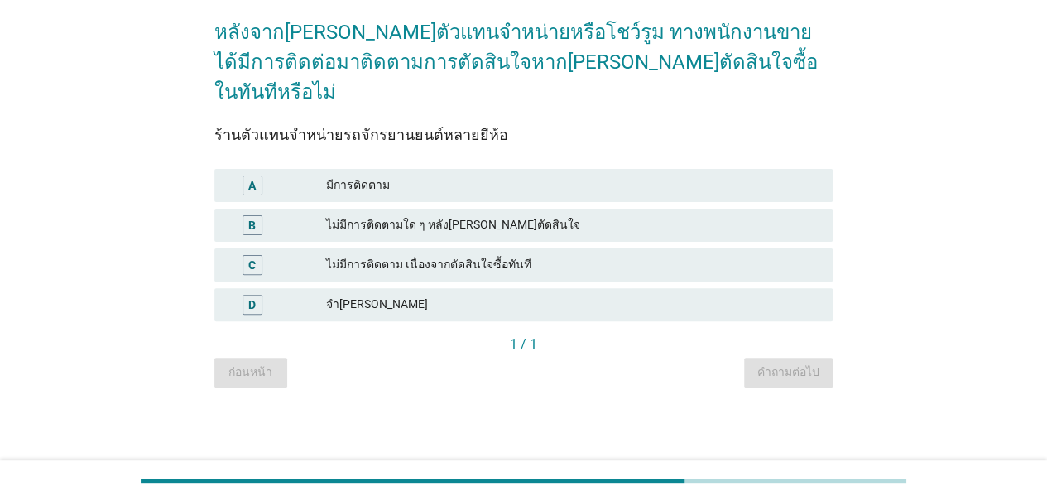
scroll to position [0, 0]
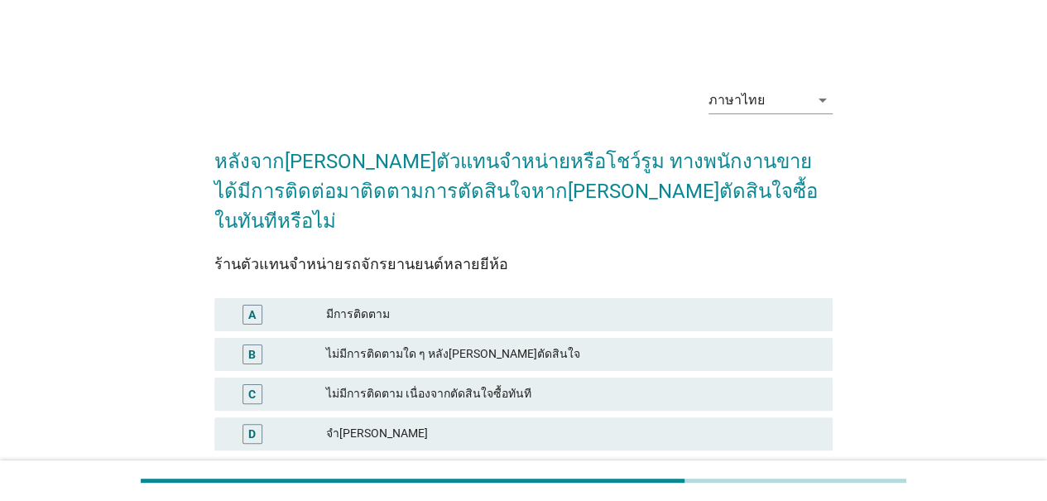
click at [370, 305] on div "มีการติดตาม" at bounding box center [572, 315] width 493 height 20
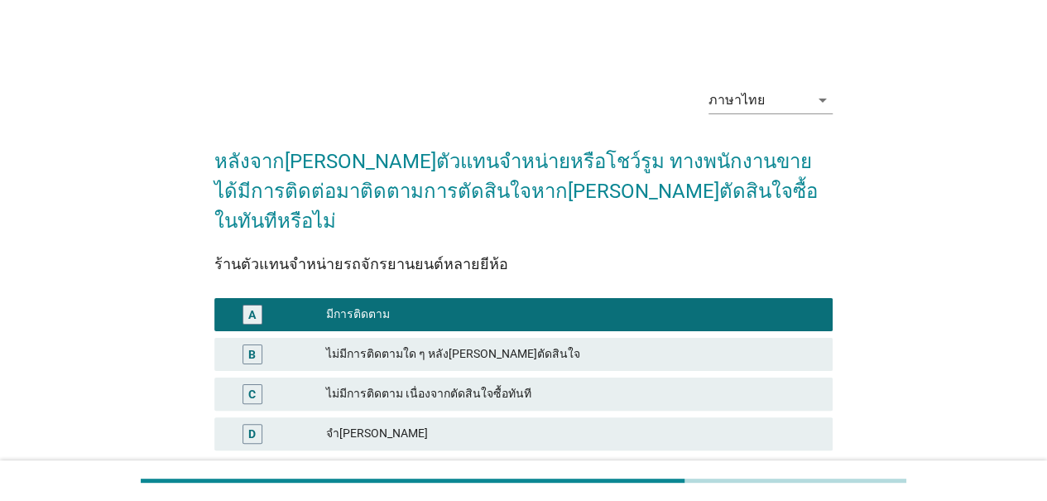
scroll to position [105, 0]
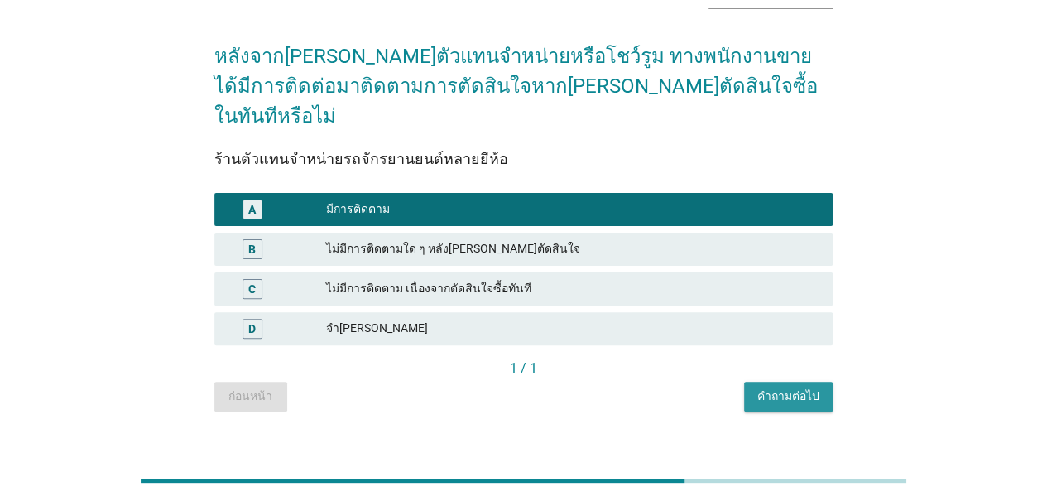
click at [795, 387] on div "คำถามต่อไป" at bounding box center [788, 395] width 62 height 17
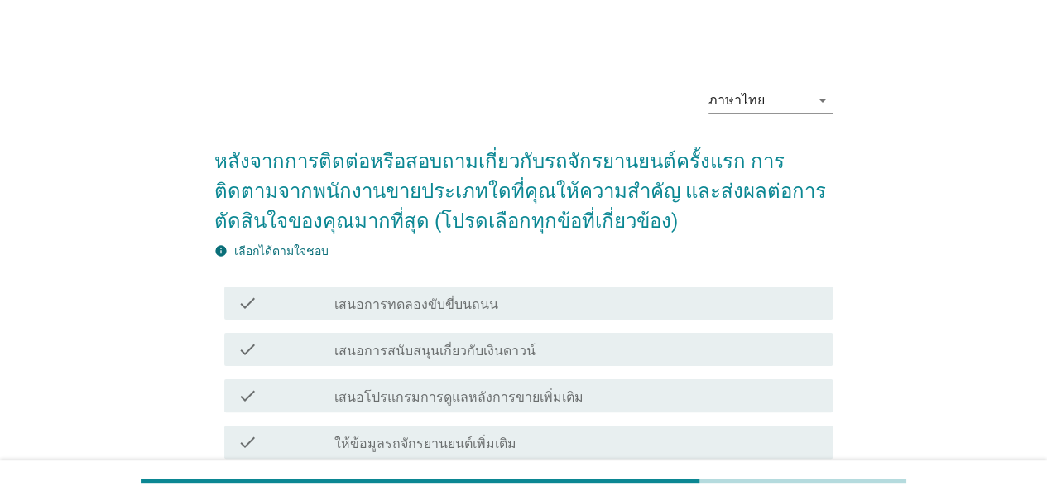
click at [499, 397] on label "เสนอโปรแกรมการดูแลหลังการขายเพิ่มเติม" at bounding box center [458, 397] width 249 height 17
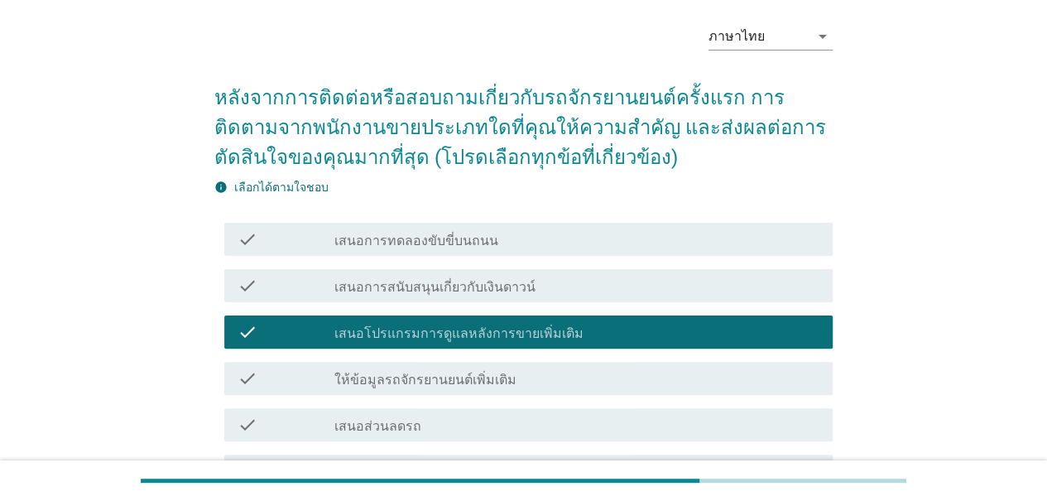
scroll to position [165, 0]
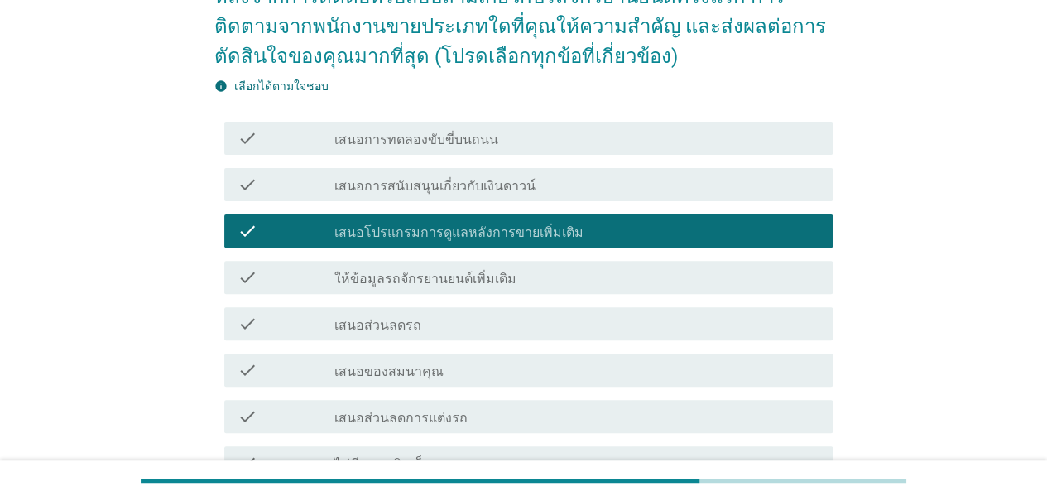
click at [390, 376] on label "เสนอของสมนาคุณ" at bounding box center [388, 371] width 109 height 17
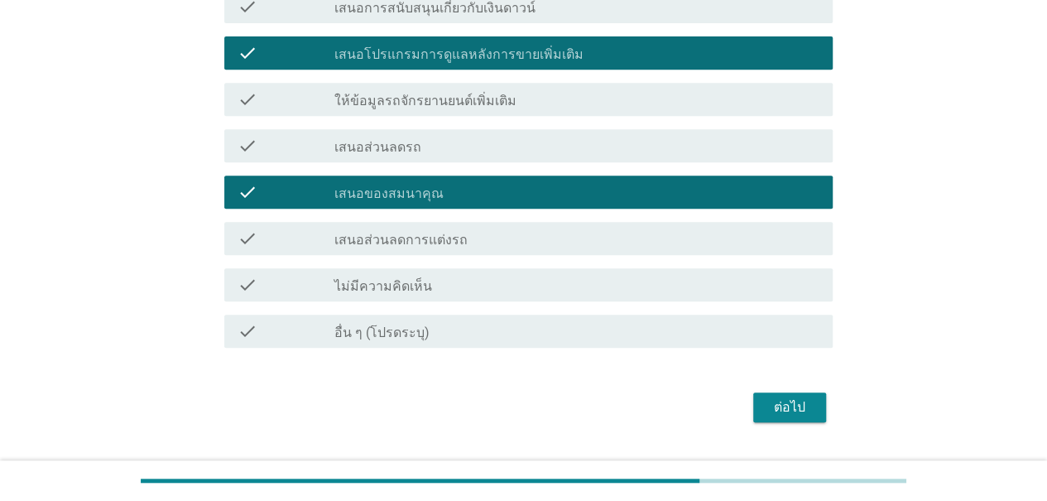
scroll to position [344, 0]
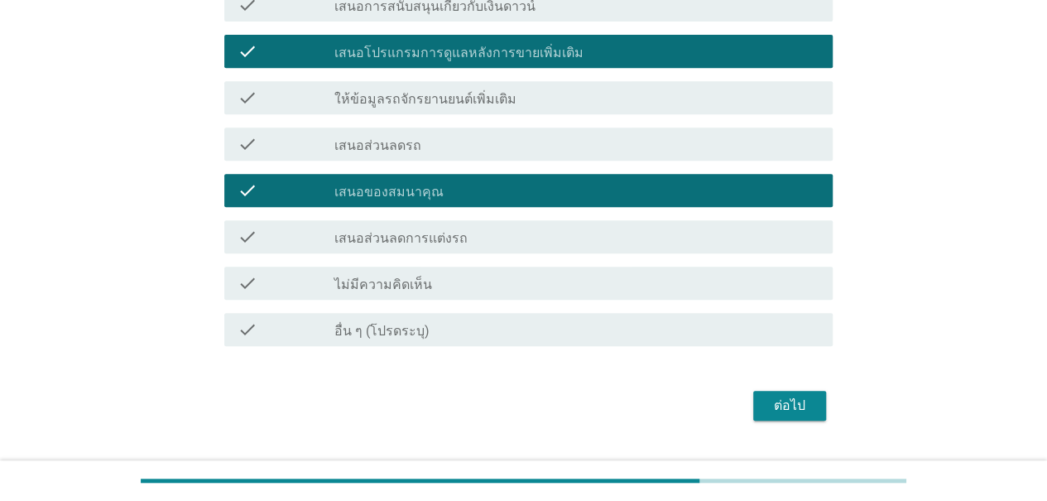
click at [522, 158] on div "check check_box_outline_blank เสนอส่วนลดรถ" at bounding box center [528, 143] width 608 height 33
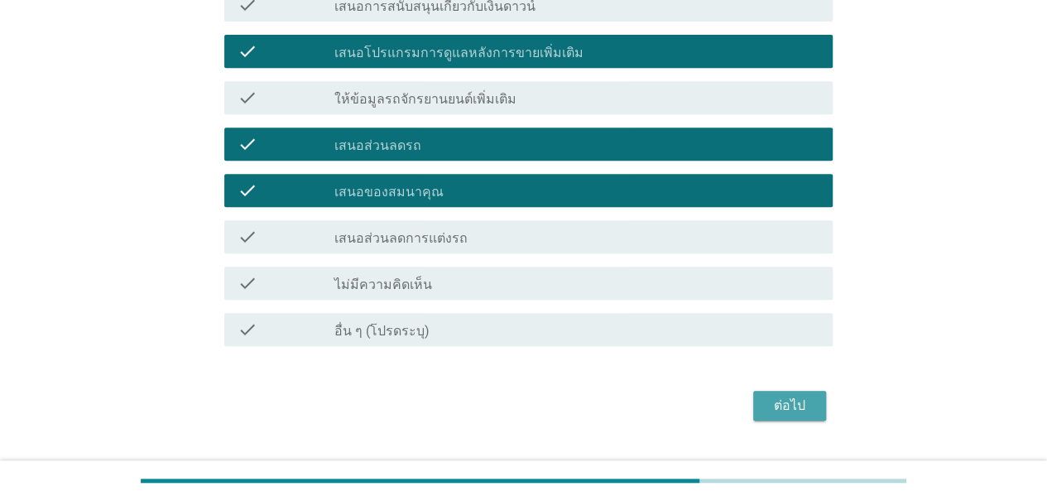
click at [799, 407] on div "ต่อไป" at bounding box center [789, 406] width 46 height 20
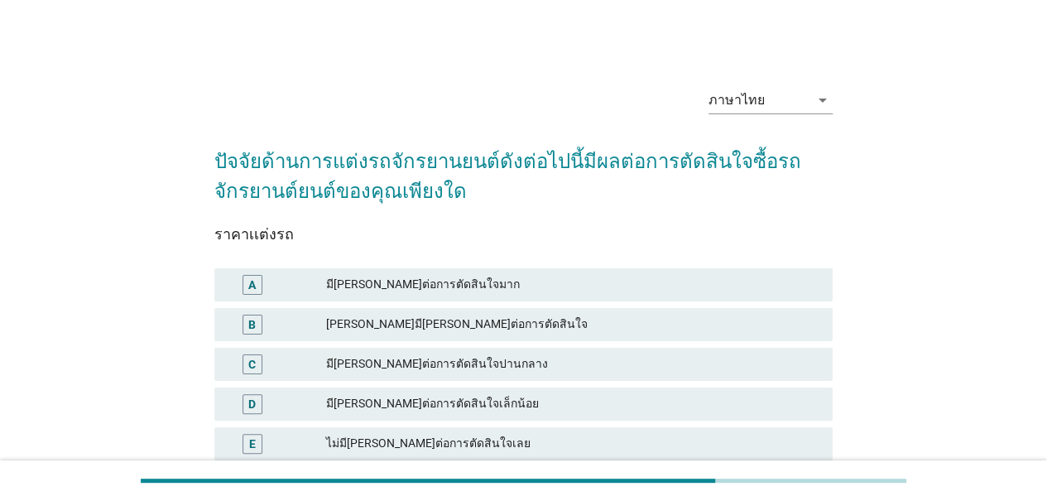
scroll to position [146, 0]
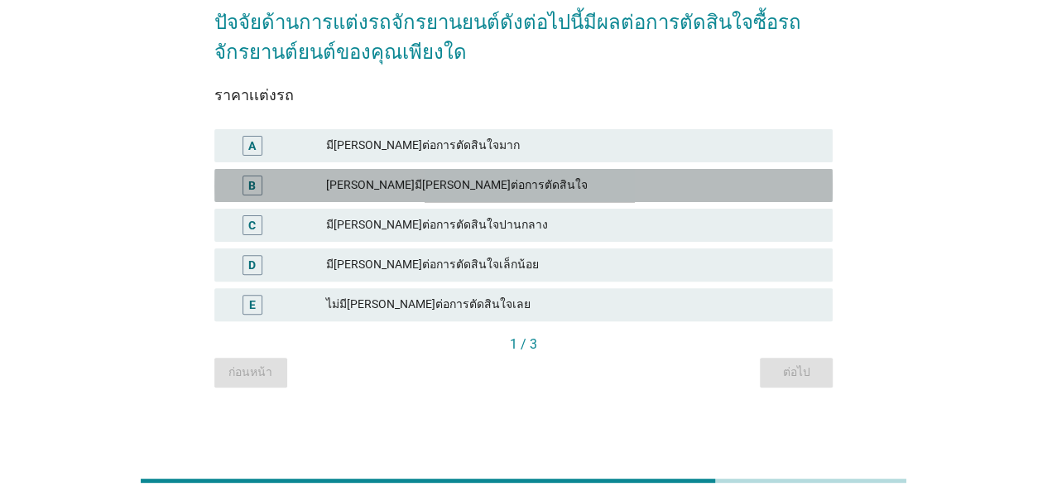
click at [475, 183] on div "[PERSON_NAME]มี[PERSON_NAME]ต่อการตัดสินใจ" at bounding box center [572, 185] width 493 height 20
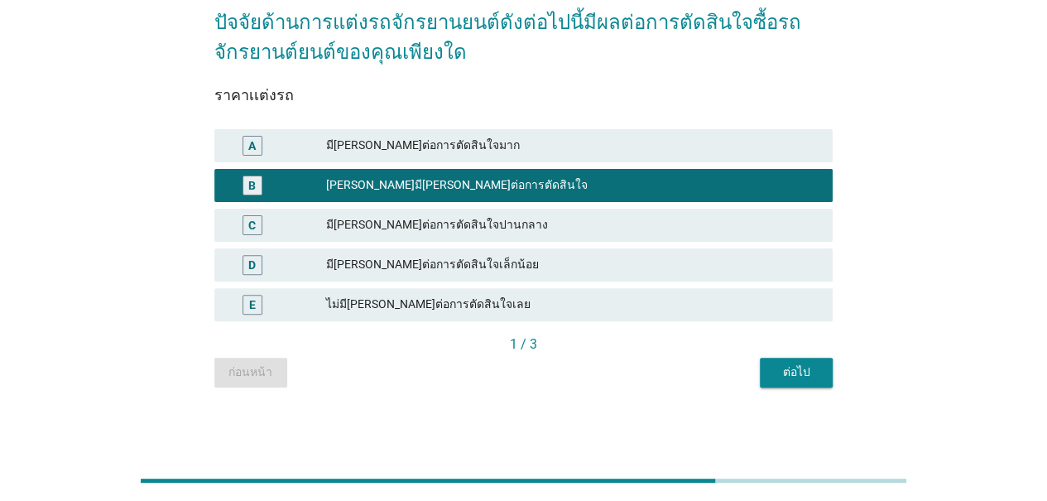
click at [811, 375] on div "ต่อไป" at bounding box center [796, 371] width 46 height 17
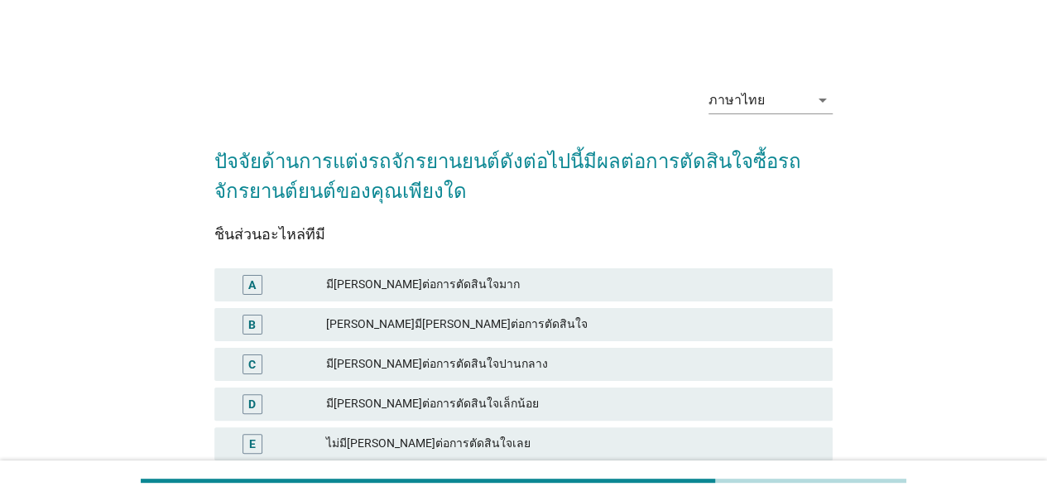
click at [428, 362] on div "มี[PERSON_NAME]ต่อการตัดสินใจปานกลาง" at bounding box center [572, 364] width 493 height 20
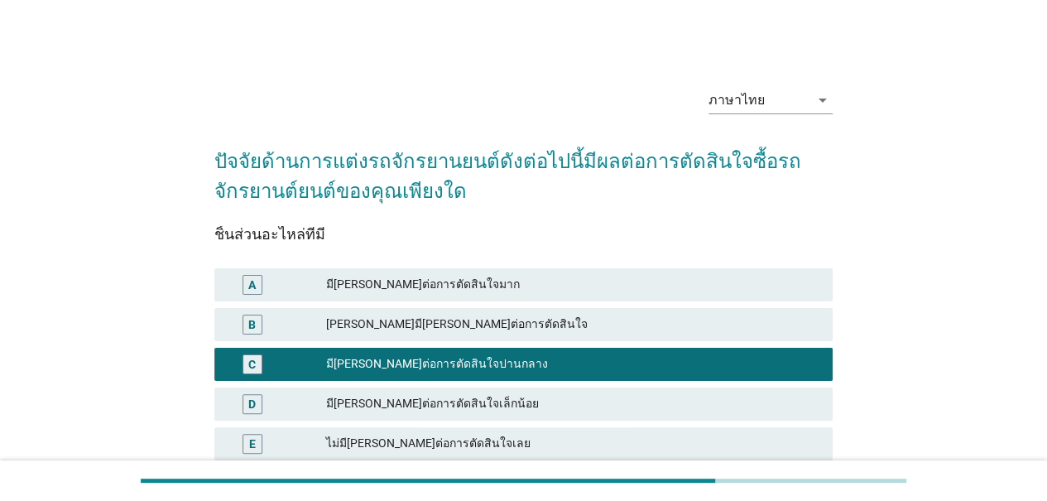
scroll to position [146, 0]
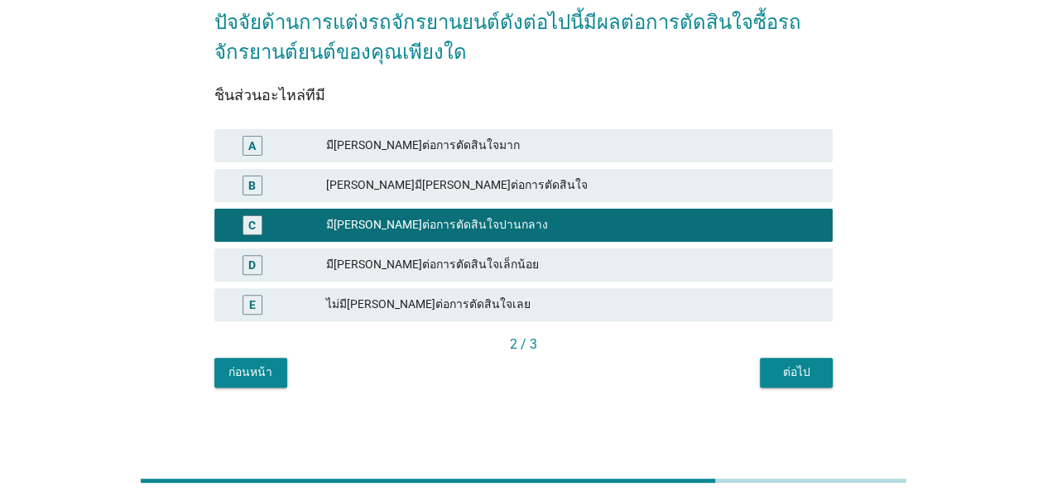
click at [801, 367] on div "ต่อไป" at bounding box center [796, 371] width 46 height 17
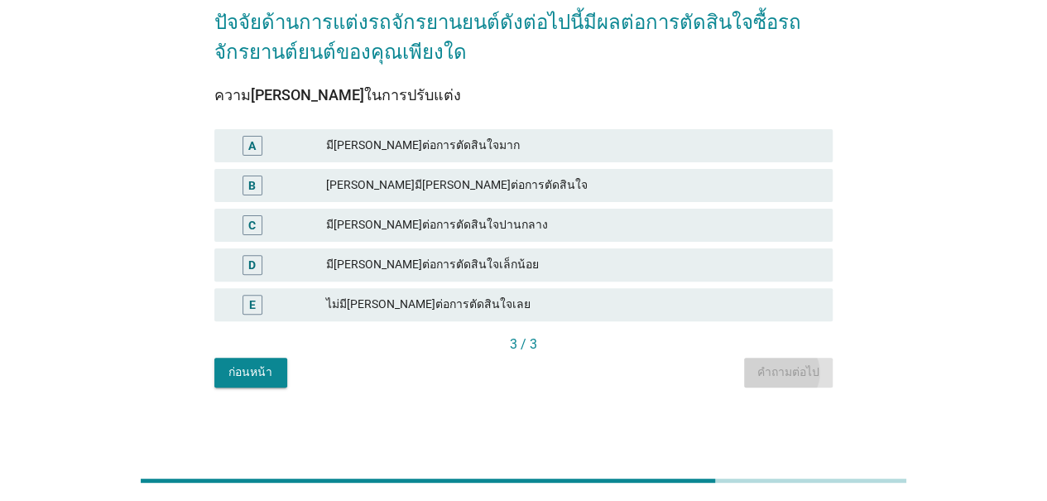
scroll to position [0, 0]
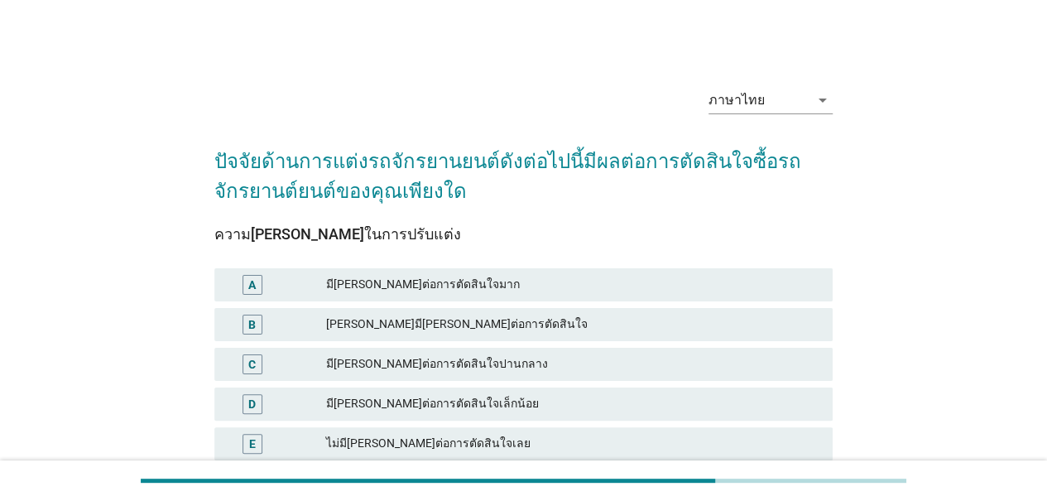
click at [455, 283] on div "มี[PERSON_NAME]ต่อการตัดสินใจมาก" at bounding box center [572, 285] width 493 height 20
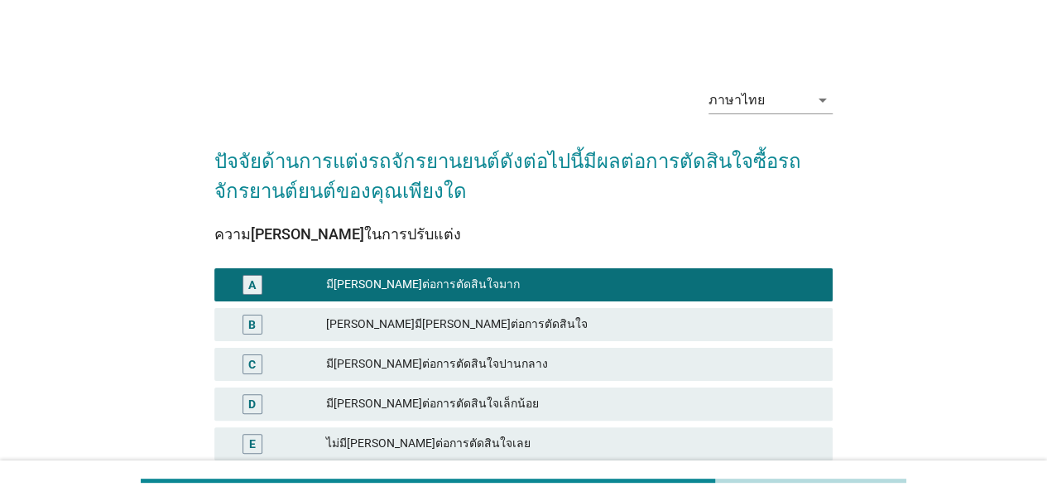
scroll to position [146, 0]
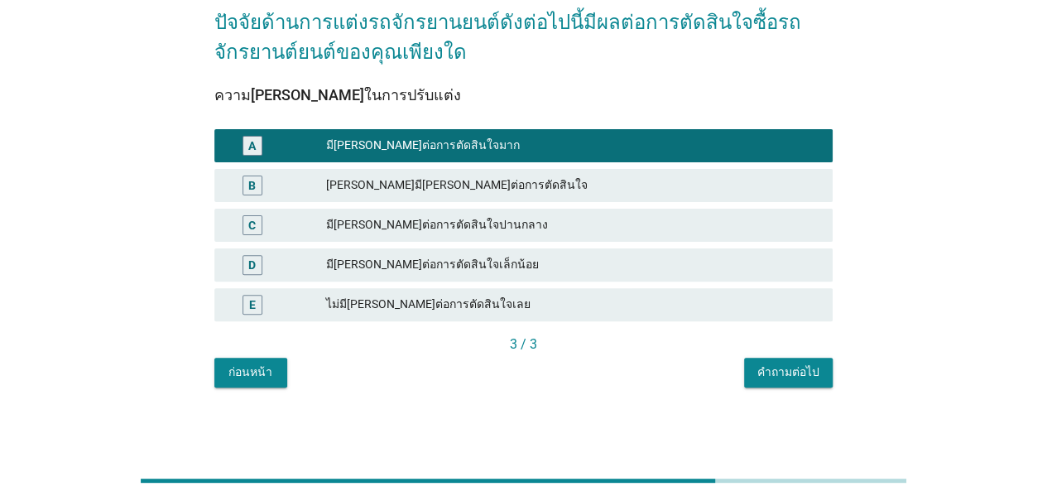
click at [797, 376] on div "คำถามต่อไป" at bounding box center [788, 371] width 62 height 17
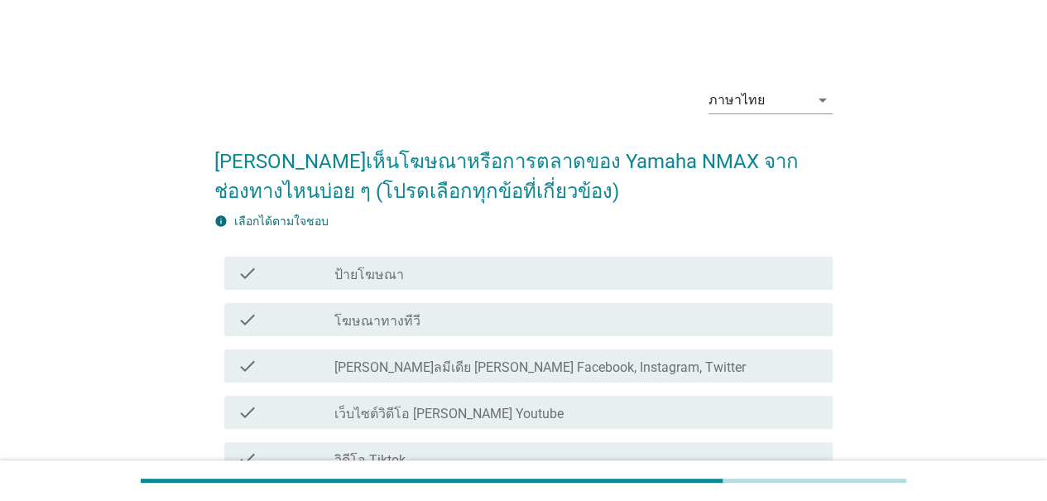
click at [462, 336] on div "check check_box_outline_blank โฆษณาทางทีวี" at bounding box center [528, 319] width 608 height 33
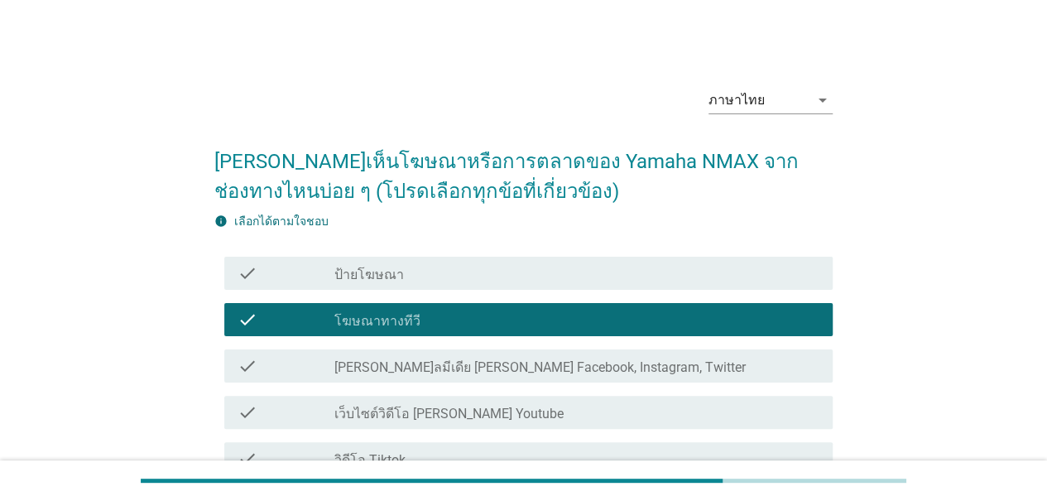
scroll to position [248, 0]
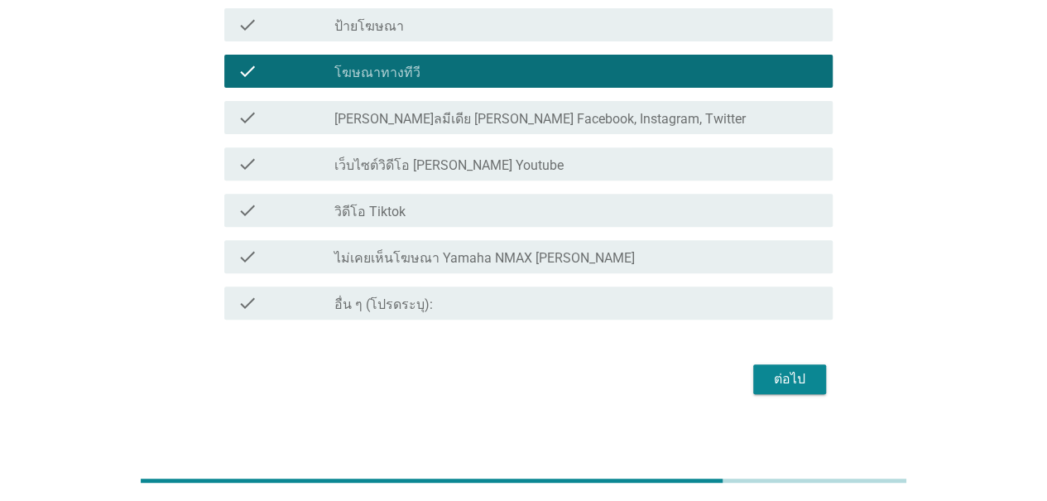
click at [788, 386] on div "ต่อไป" at bounding box center [789, 379] width 46 height 20
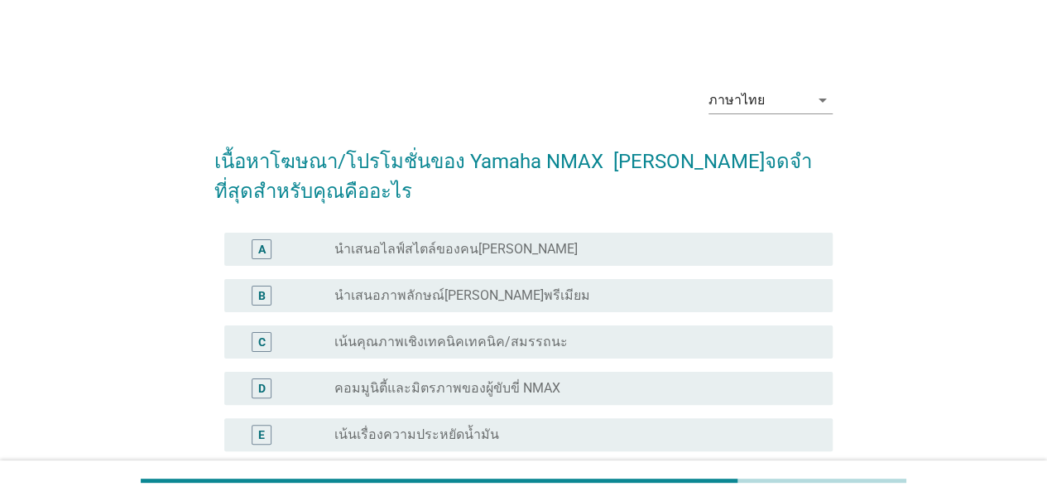
drag, startPoint x: 412, startPoint y: 262, endPoint x: 463, endPoint y: 259, distance: 51.4
click at [411, 287] on label "นำเสนอภาพลักษณ์[PERSON_NAME]พรีเมียม" at bounding box center [462, 295] width 256 height 17
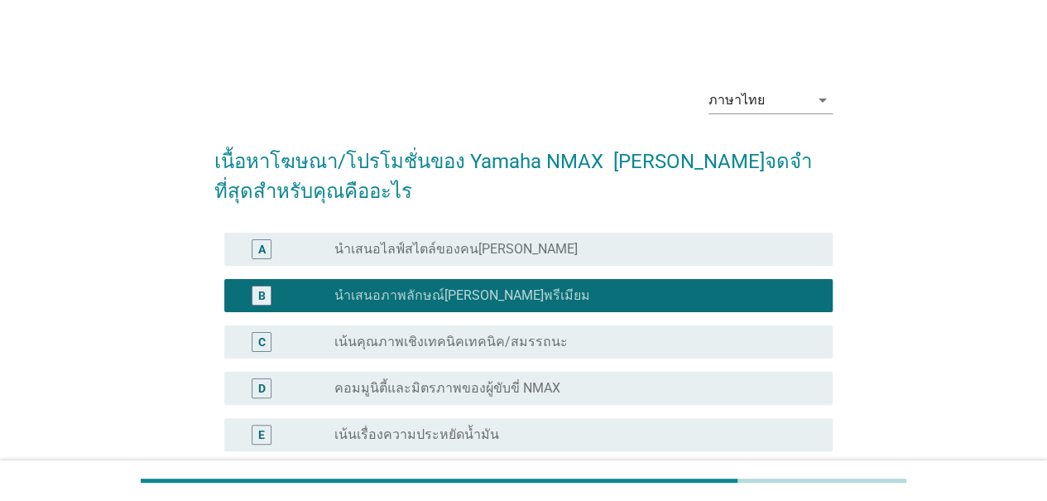
scroll to position [248, 0]
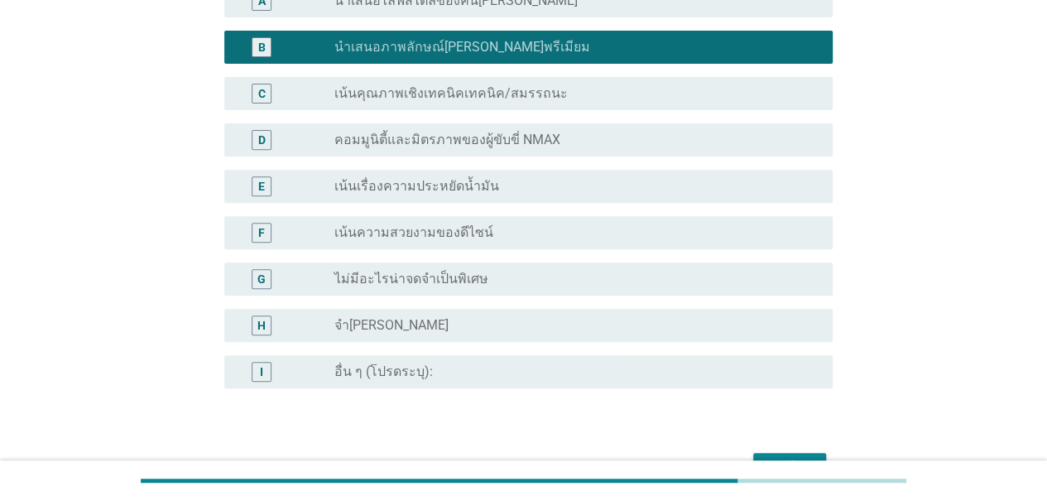
click at [800, 458] on div "ต่อไป" at bounding box center [789, 468] width 46 height 20
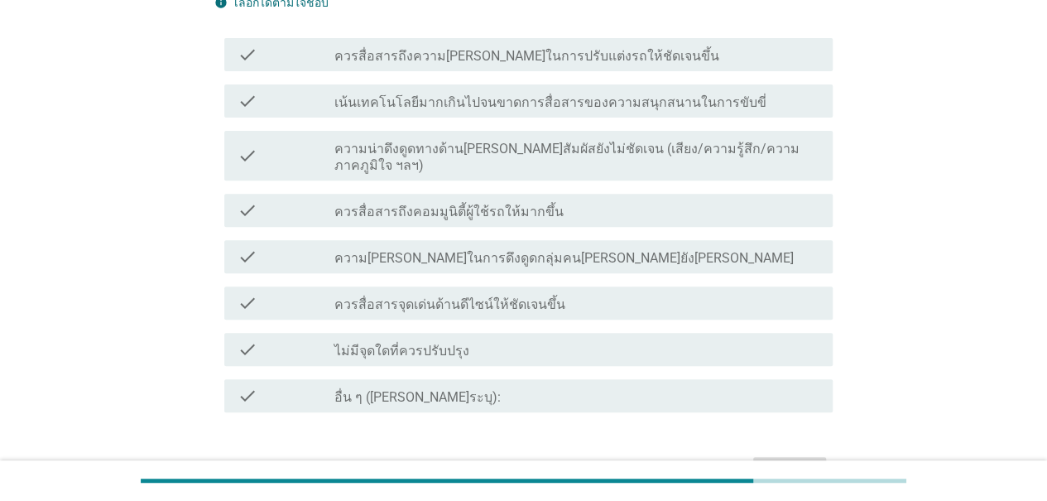
click at [529, 293] on div "check_box_outline_blank ควรสื่อสารจุดเด่นด้านดีไซน์ให้ชัดเจนขึ้น" at bounding box center [576, 303] width 485 height 20
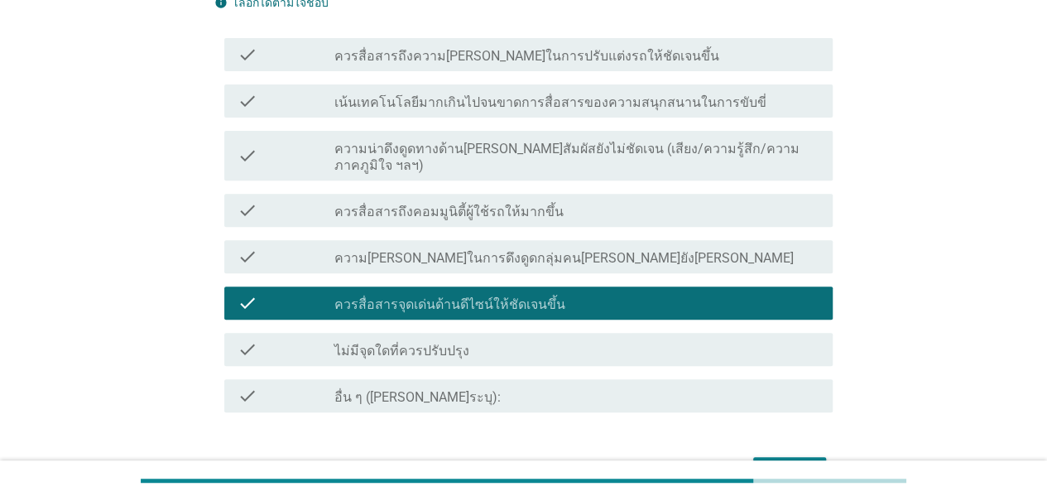
click at [809, 452] on div "ต่อไป" at bounding box center [523, 472] width 618 height 40
click at [811, 462] on div "ต่อไป" at bounding box center [789, 472] width 46 height 20
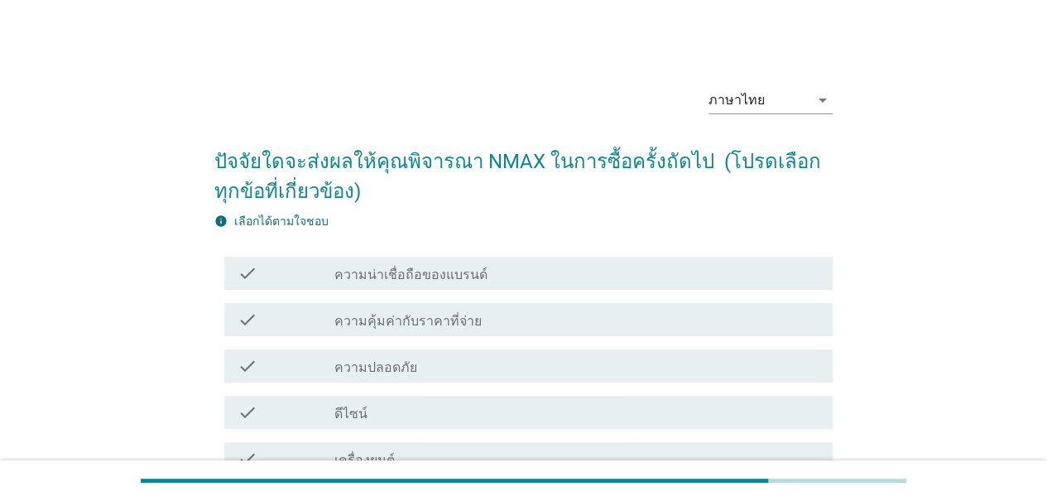
click at [425, 356] on div "check_box_outline_blank ความปลอดภัย" at bounding box center [576, 366] width 485 height 20
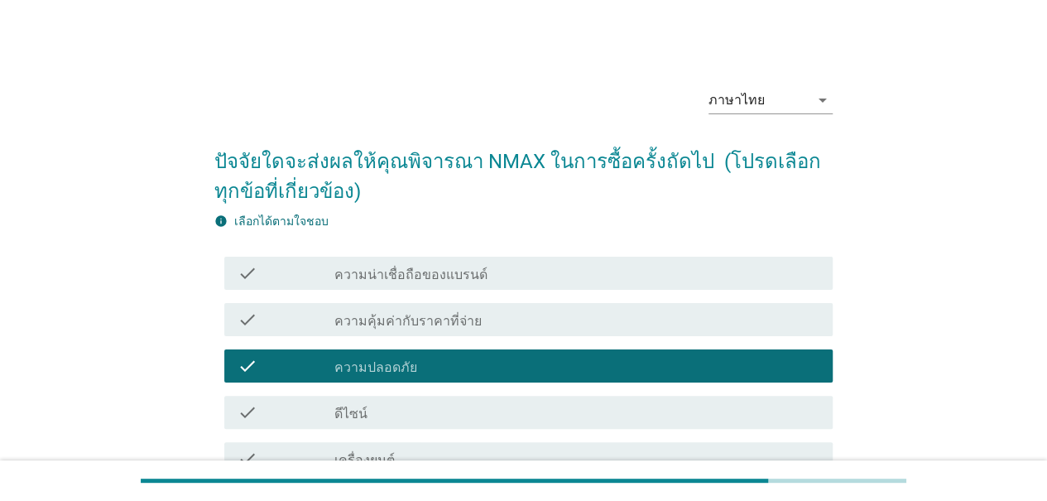
scroll to position [166, 0]
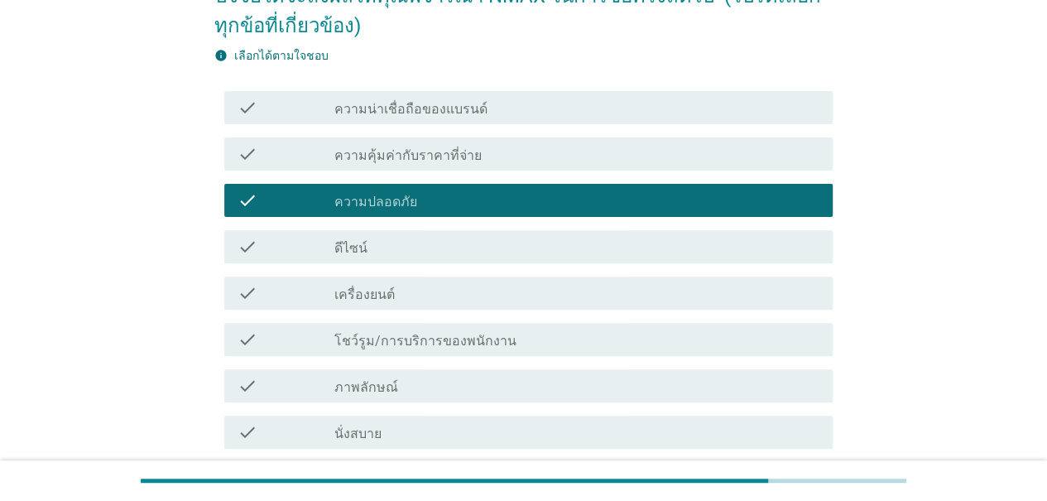
click at [452, 369] on div "check check_box_outline_blank ภาพลักษณ์" at bounding box center [528, 385] width 608 height 33
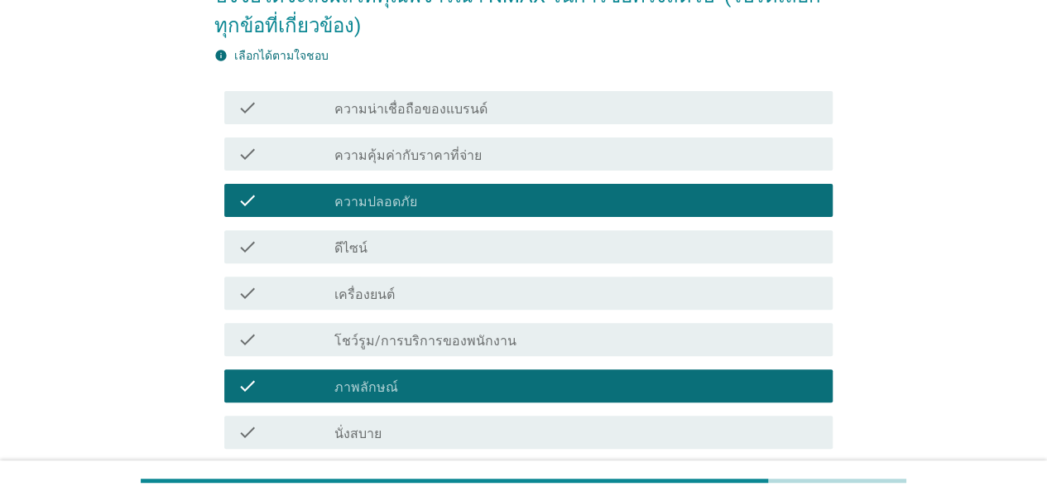
click at [403, 237] on div "check_box_outline_blank ดีไซน์" at bounding box center [576, 247] width 485 height 20
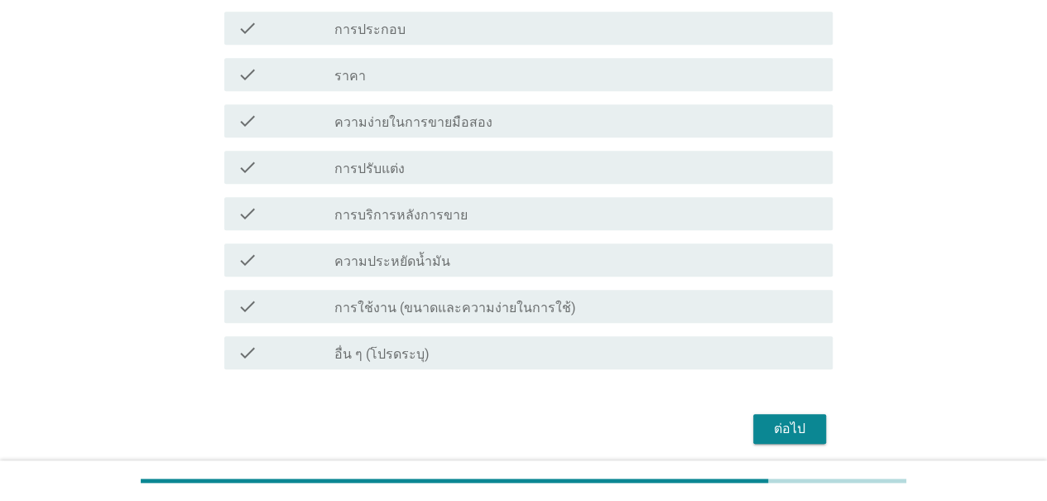
scroll to position [697, 0]
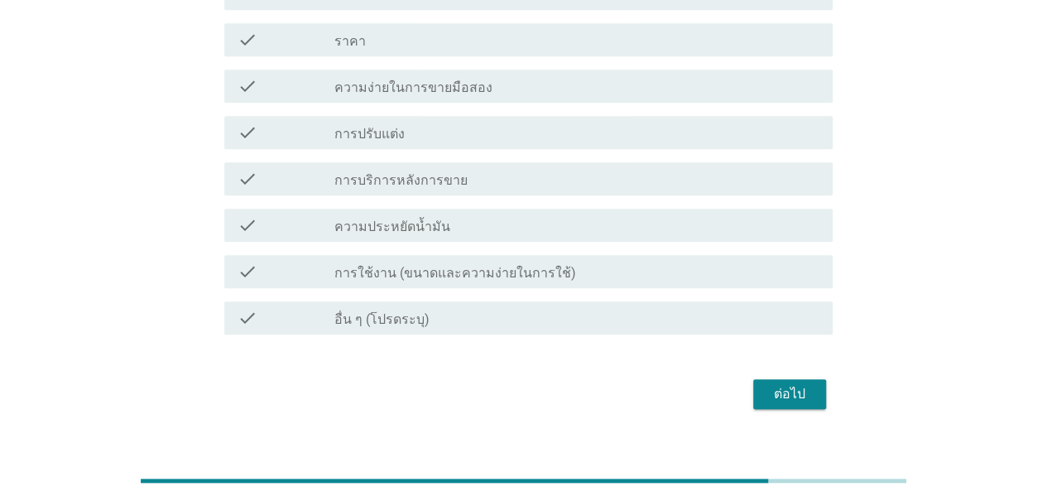
click at [773, 384] on div "ต่อไป" at bounding box center [789, 394] width 46 height 20
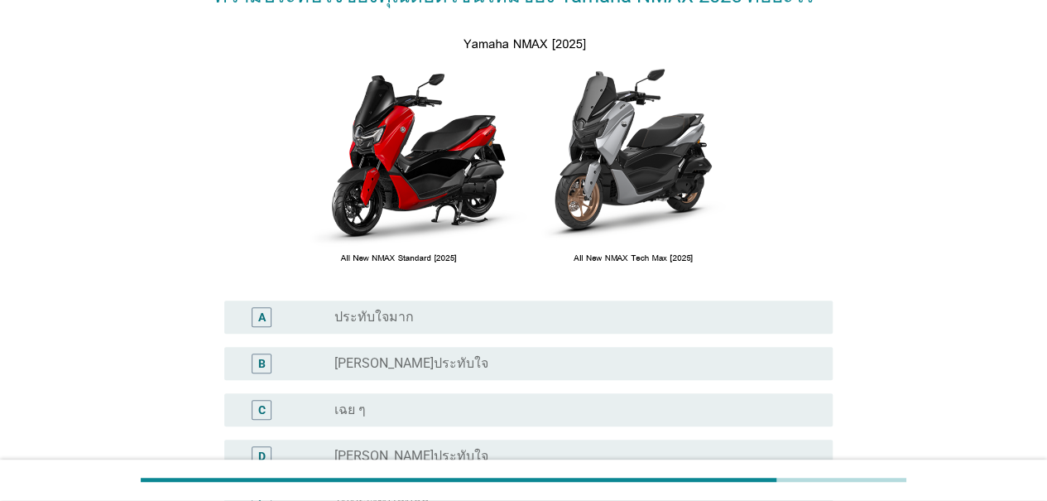
scroll to position [331, 0]
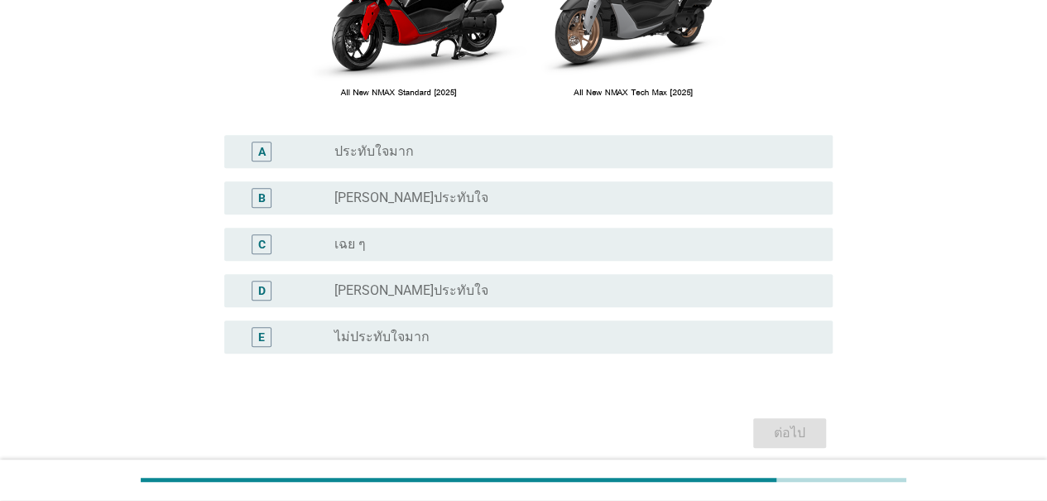
click at [364, 194] on label "[PERSON_NAME]ประทับใจ" at bounding box center [411, 198] width 154 height 17
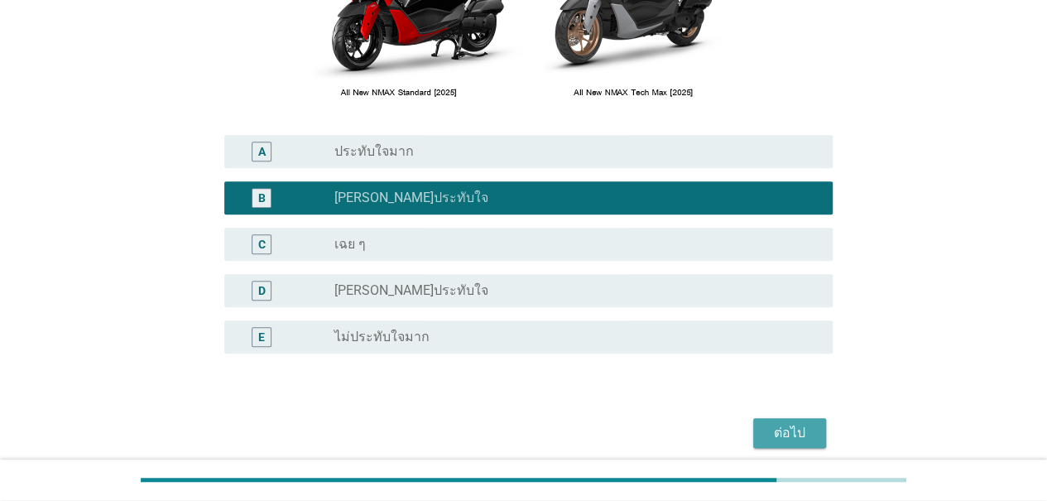
click at [805, 436] on div "ต่อไป" at bounding box center [789, 433] width 46 height 20
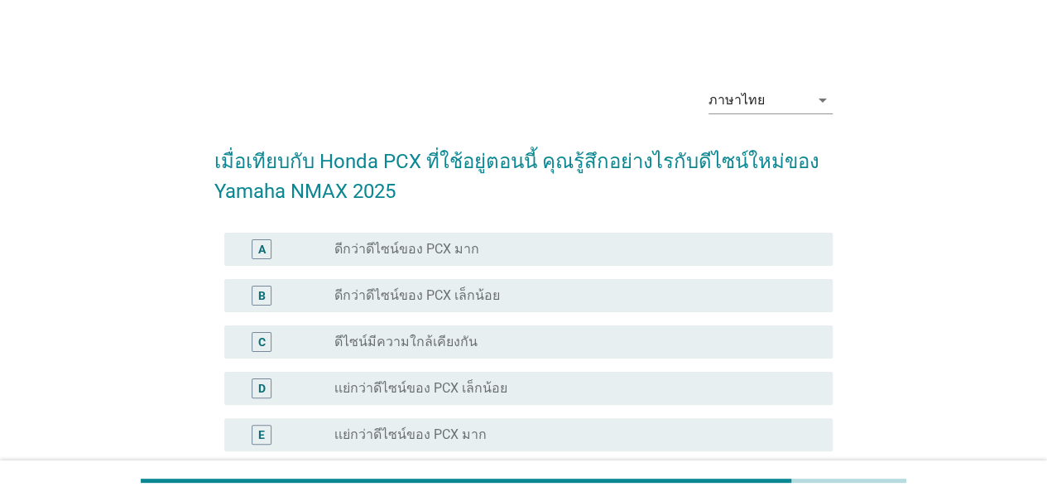
click at [457, 299] on label "ดีกว่าดีไซน์ของ PCX เล็กน้อย" at bounding box center [417, 295] width 166 height 17
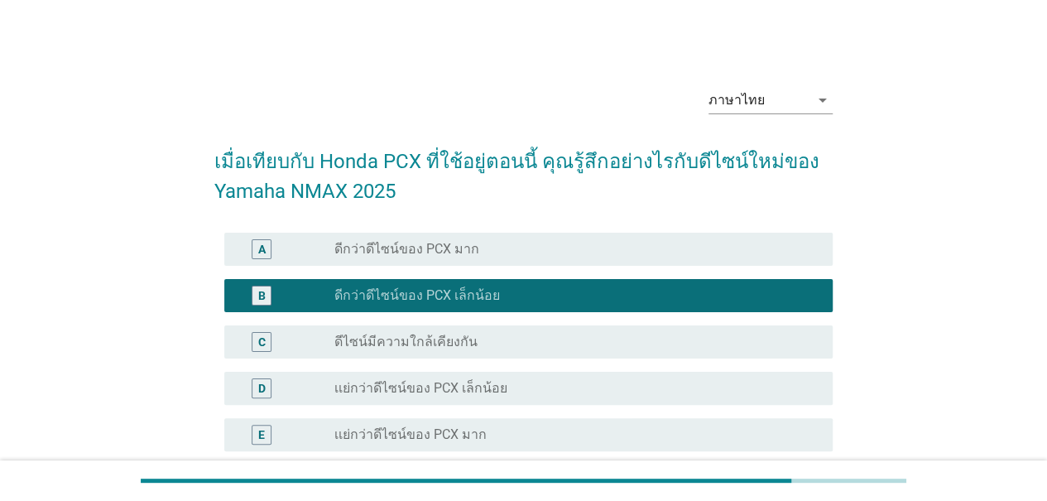
scroll to position [162, 0]
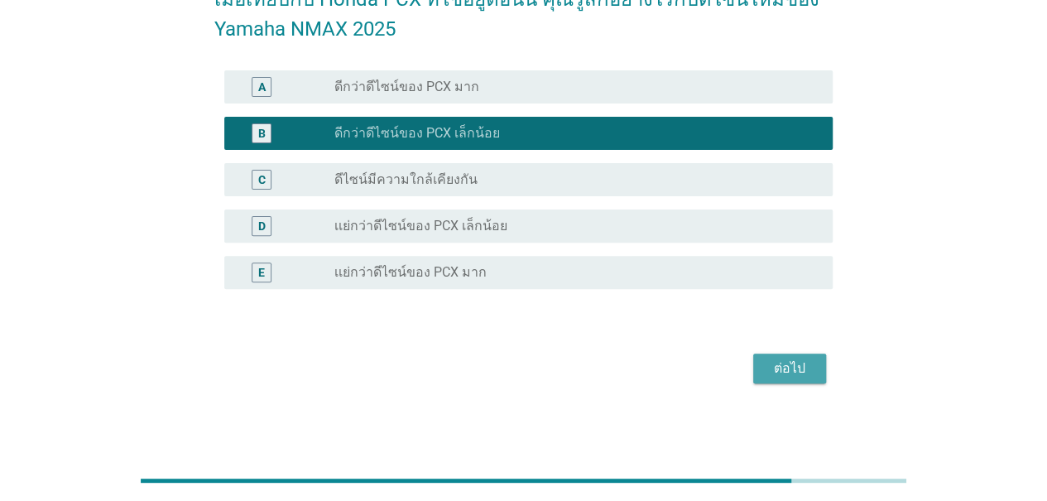
click at [803, 363] on div "ต่อไป" at bounding box center [789, 368] width 46 height 20
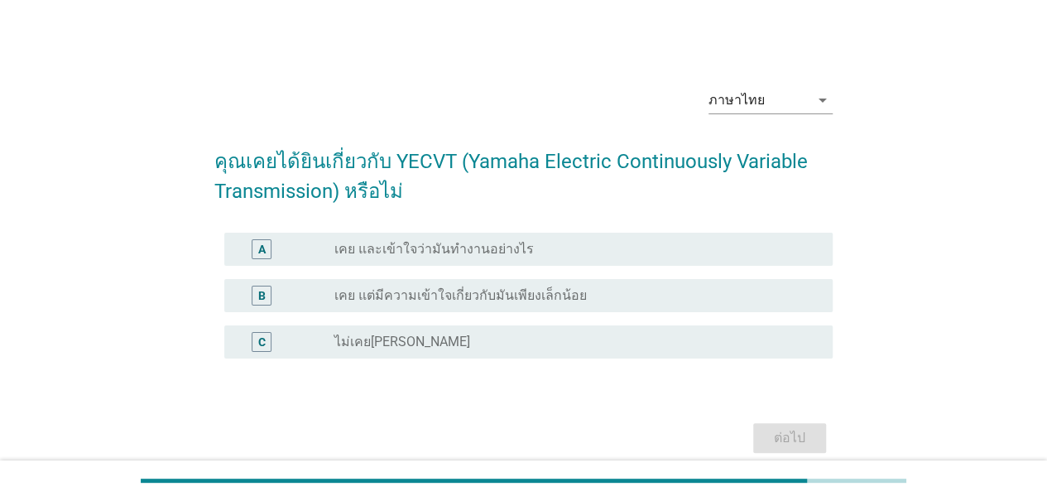
click at [520, 295] on label "เคย แต่มีความเข้าใจเกี่ยวกับมันเพียงเล็กน้อย" at bounding box center [460, 295] width 252 height 17
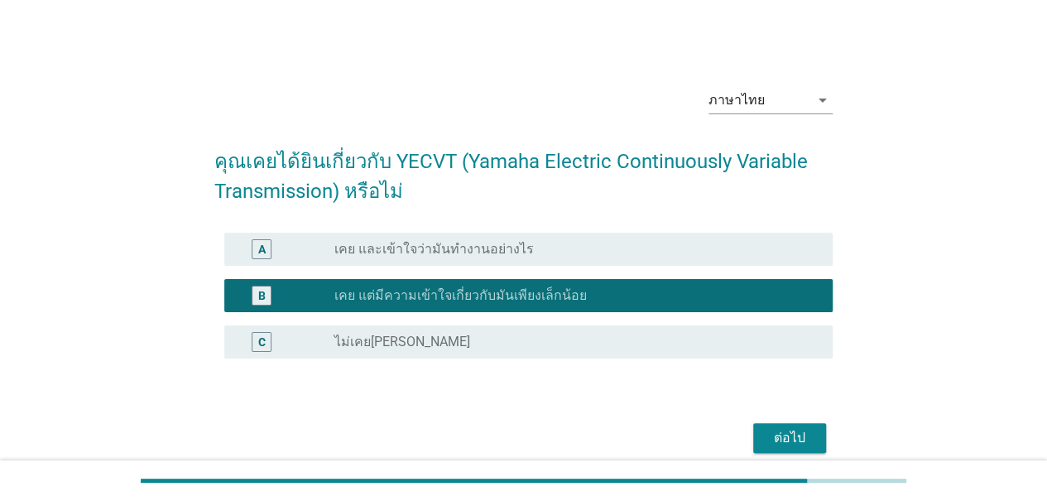
click at [795, 438] on div "ต่อไป" at bounding box center [789, 438] width 46 height 20
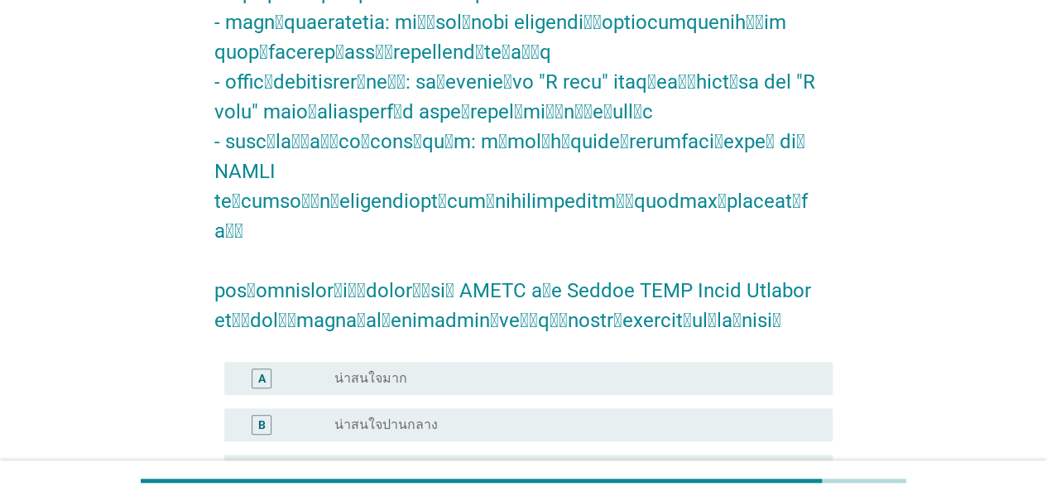
scroll to position [669, 0]
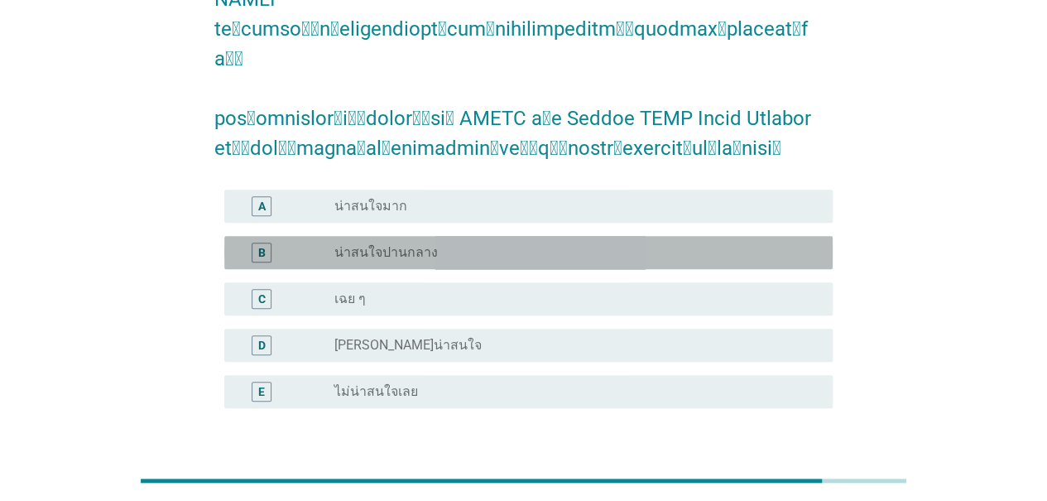
drag, startPoint x: 391, startPoint y: 132, endPoint x: 437, endPoint y: 133, distance: 46.4
click at [390, 244] on label "น่าสนใจปานกลาง" at bounding box center [385, 252] width 103 height 17
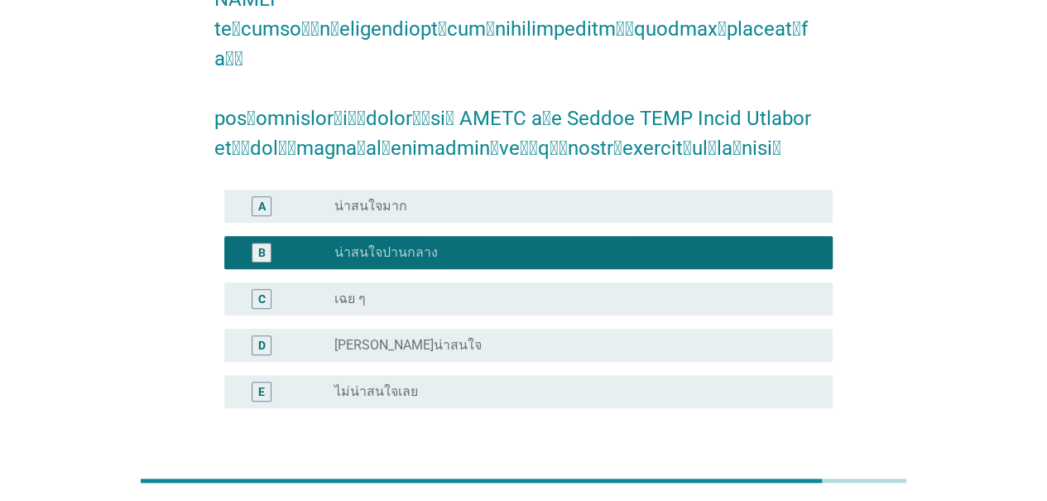
click at [799, 477] on div "ต่อไป" at bounding box center [789, 487] width 46 height 20
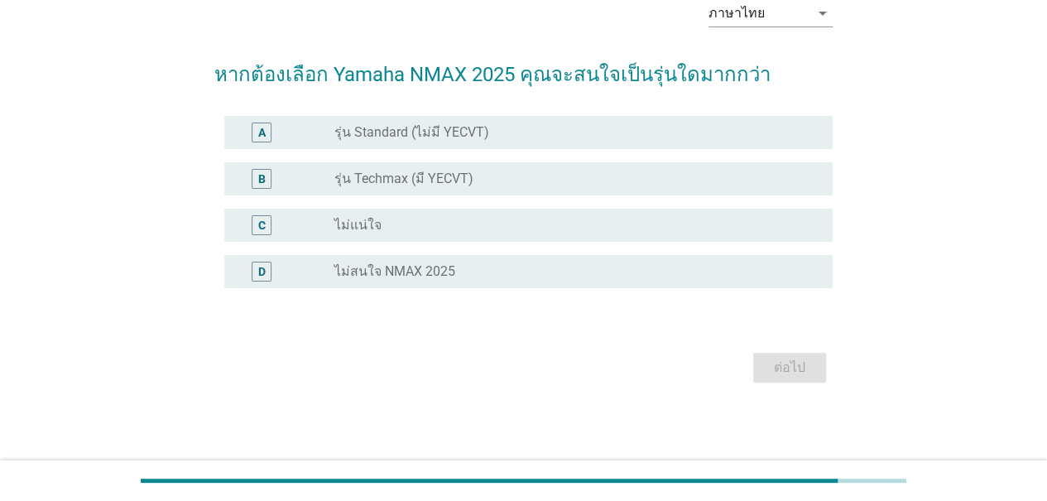
scroll to position [0, 0]
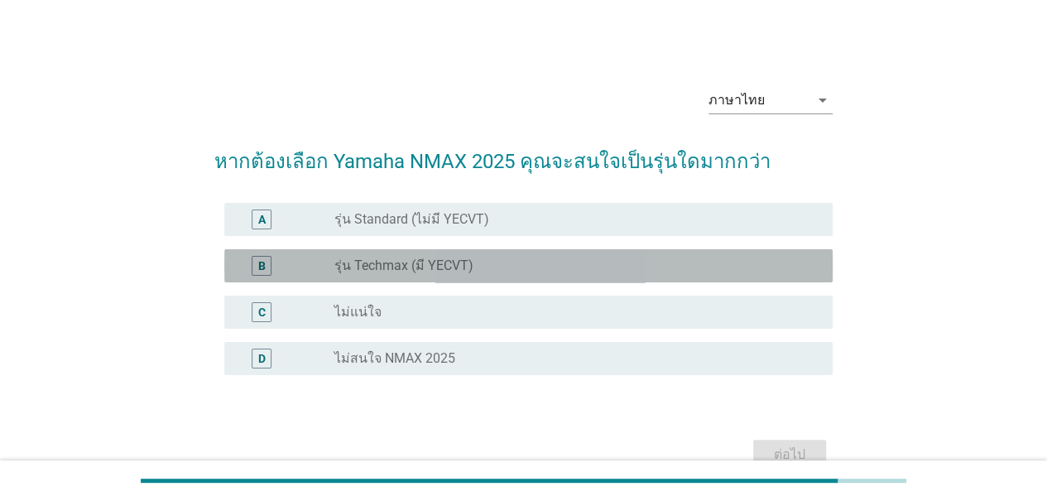
drag, startPoint x: 489, startPoint y: 261, endPoint x: 537, endPoint y: 255, distance: 48.3
click at [489, 262] on div "radio_button_unchecked รุ่น Techmax (มี YECVT)" at bounding box center [570, 265] width 472 height 17
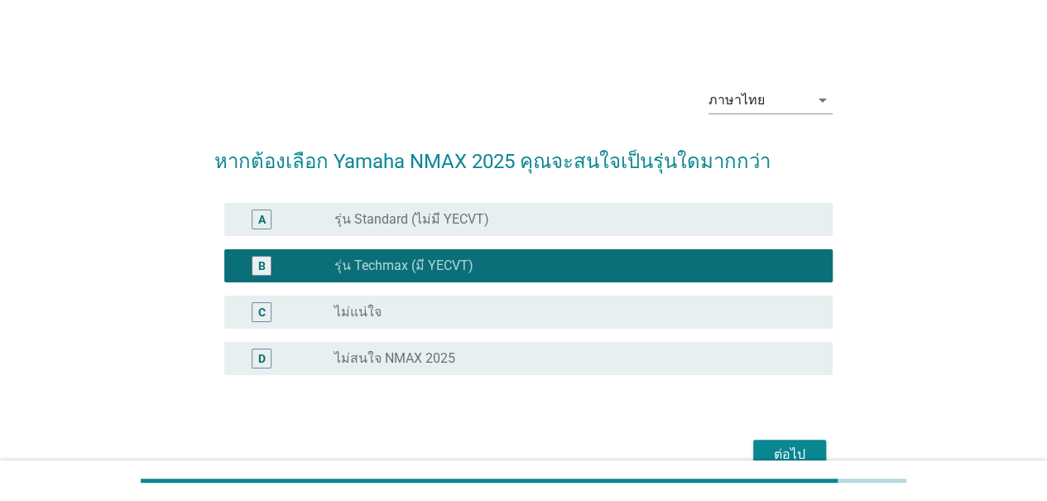
click at [789, 448] on div "ต่อไป" at bounding box center [789, 454] width 46 height 20
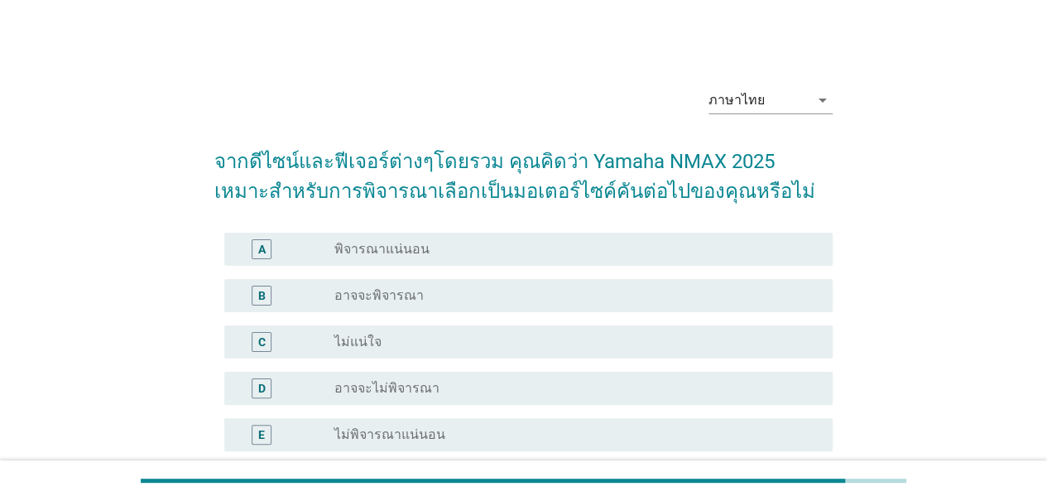
click at [402, 296] on label "อาจจะพิจารณา" at bounding box center [378, 295] width 89 height 17
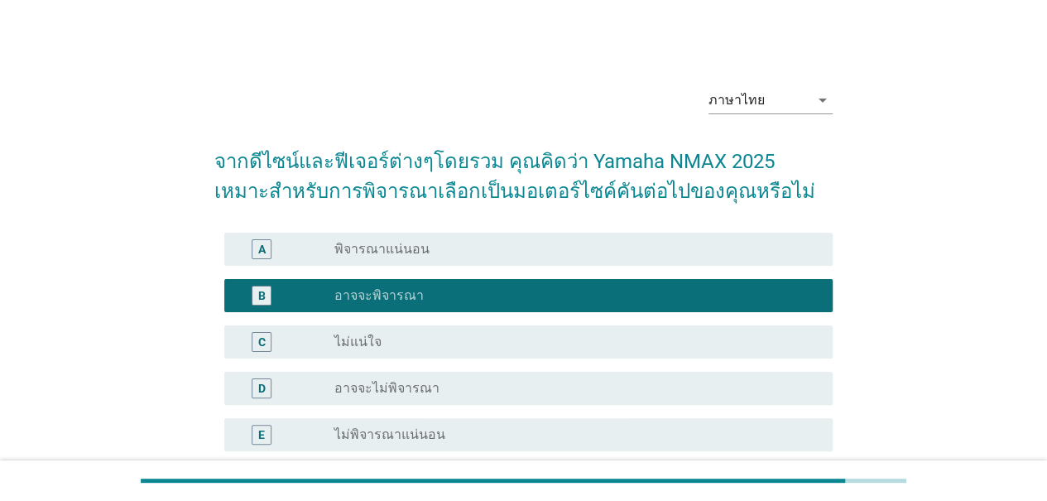
scroll to position [162, 0]
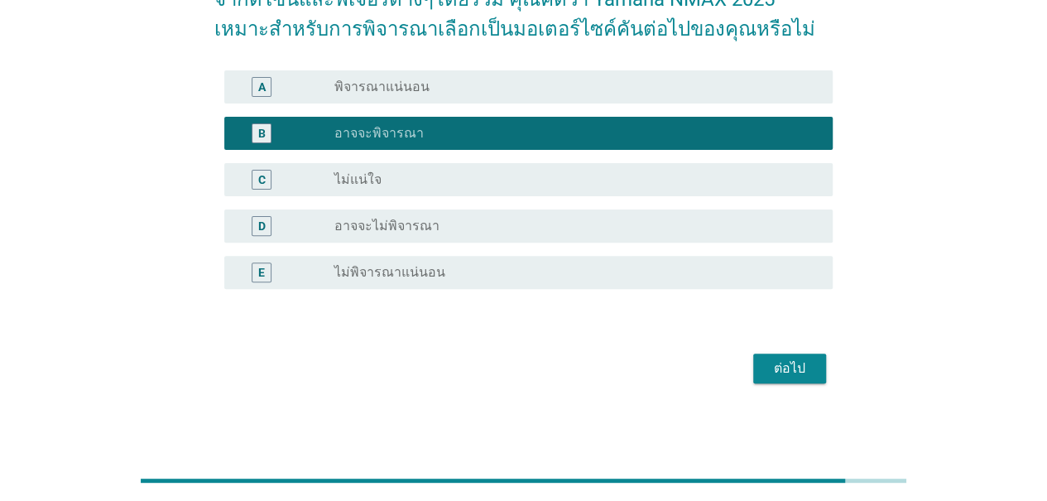
click at [806, 366] on div "ต่อไป" at bounding box center [789, 368] width 46 height 20
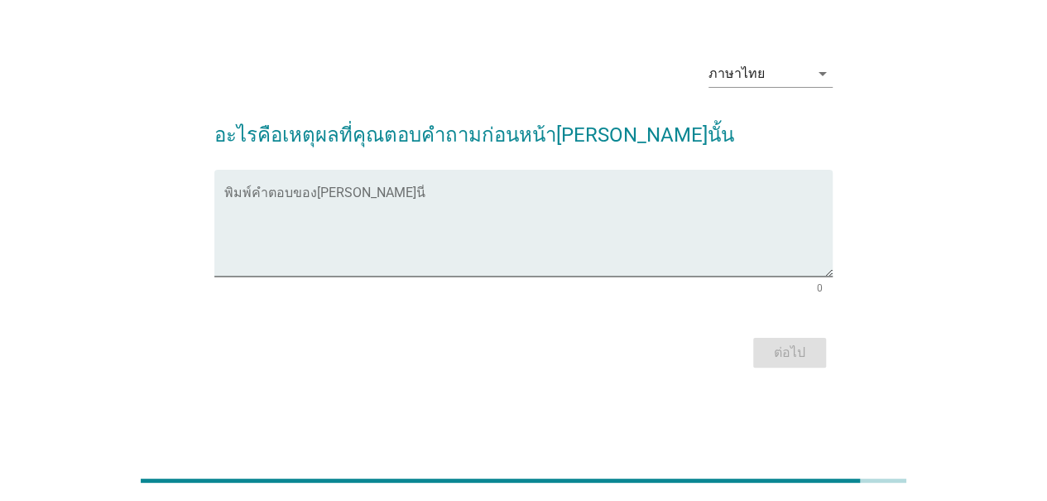
scroll to position [0, 0]
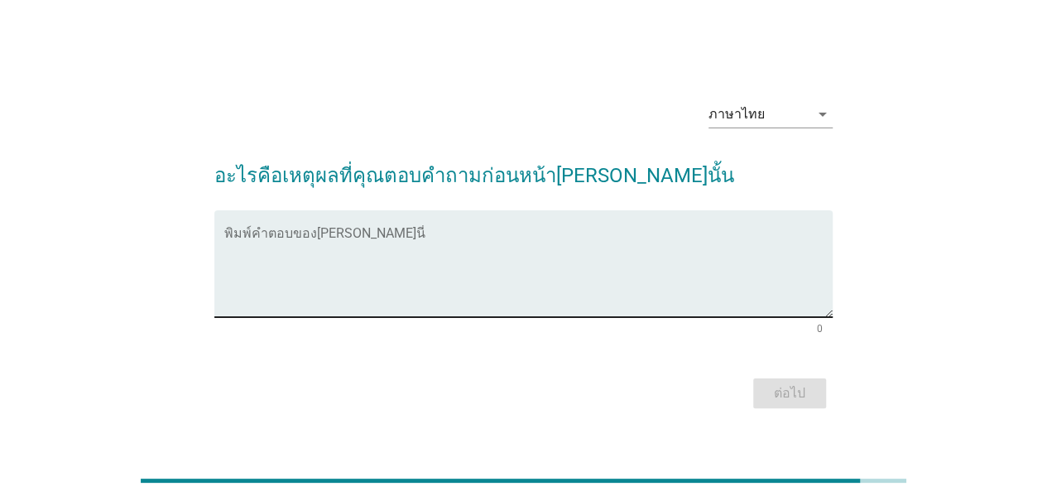
click at [428, 301] on textarea "พิมพ์คำตอบของคุณ ที่นี่" at bounding box center [528, 273] width 608 height 87
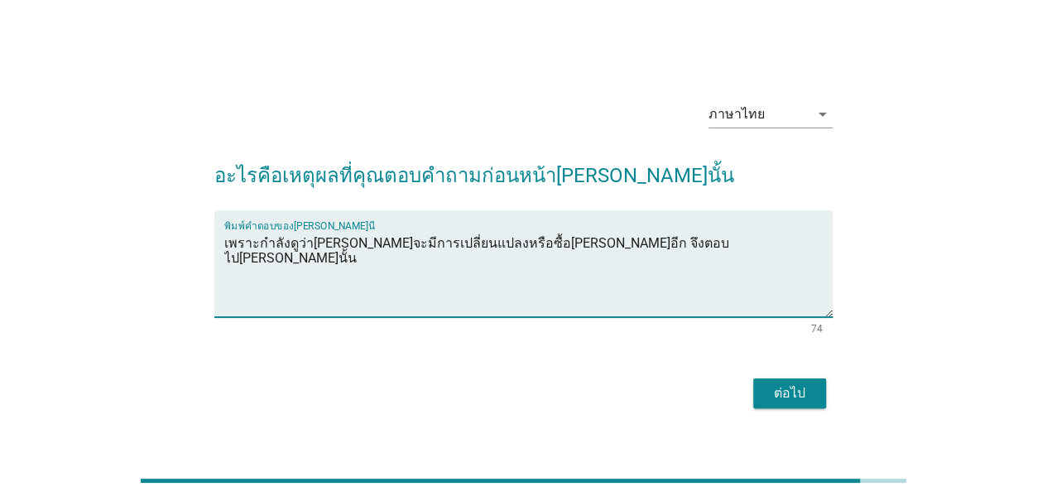
type textarea "เพราะกำลังดูว่า[PERSON_NAME]จะมีการเปลี่ยนแปลงหรือซื้อ[PERSON_NAME]อีก จึงตอบไป…"
click at [793, 388] on div "ต่อไป" at bounding box center [789, 393] width 46 height 20
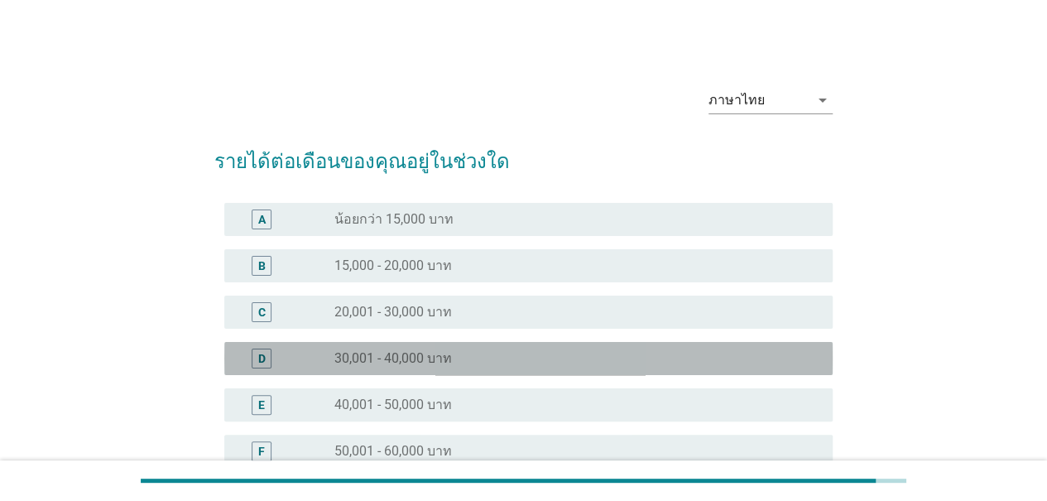
drag, startPoint x: 397, startPoint y: 358, endPoint x: 484, endPoint y: 358, distance: 86.9
click at [397, 358] on label "30,001 - 40,000 บาท" at bounding box center [393, 358] width 118 height 17
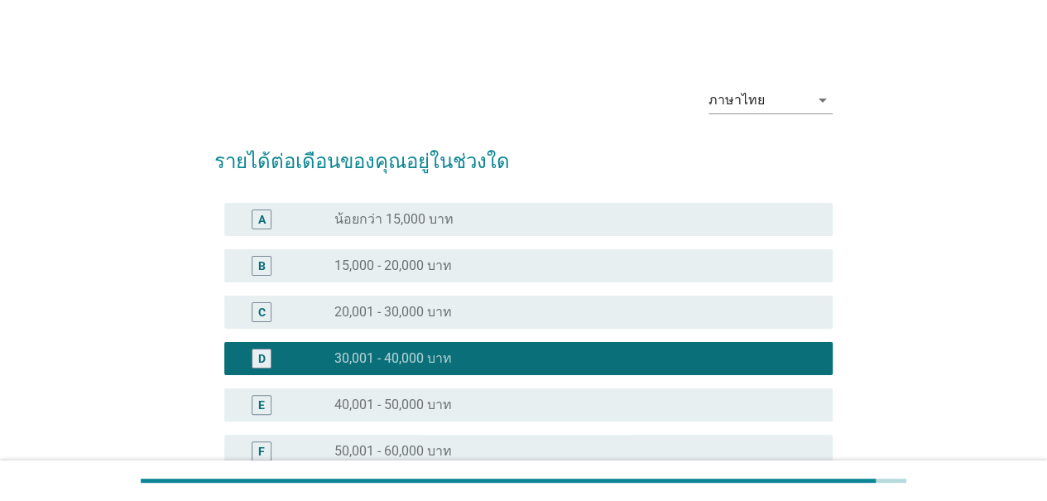
scroll to position [248, 0]
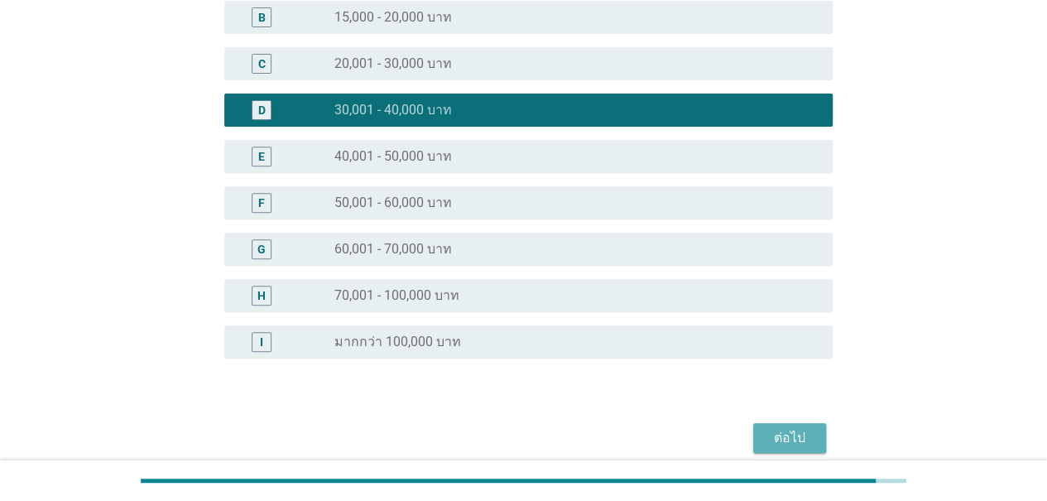
click at [795, 439] on div "ต่อไป" at bounding box center [789, 438] width 46 height 20
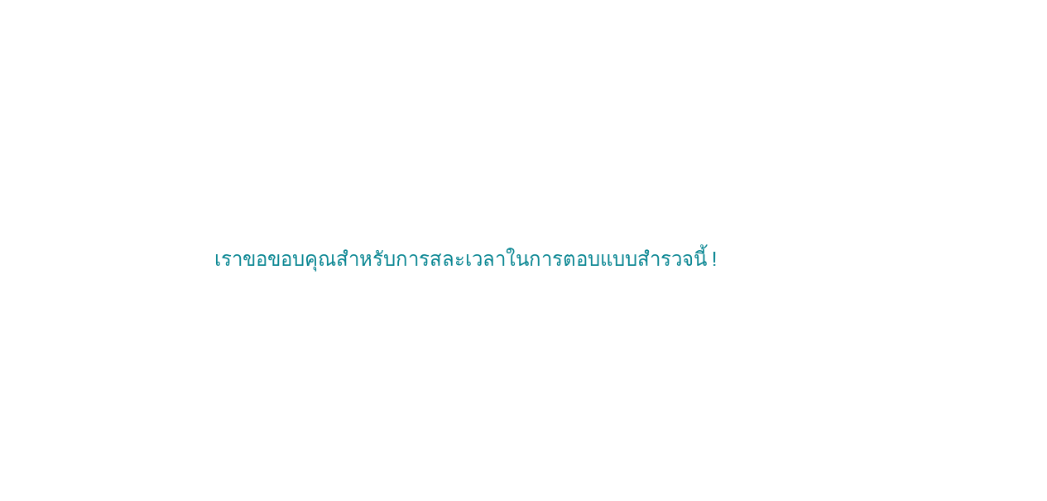
scroll to position [0, 0]
